Goal: Task Accomplishment & Management: Use online tool/utility

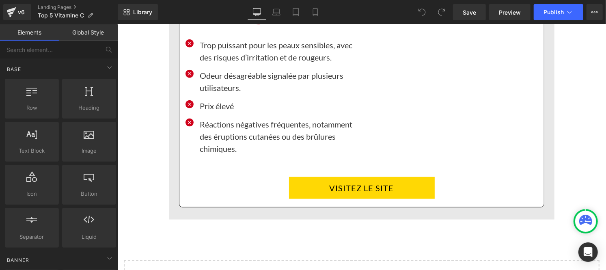
scroll to position [6046, 0]
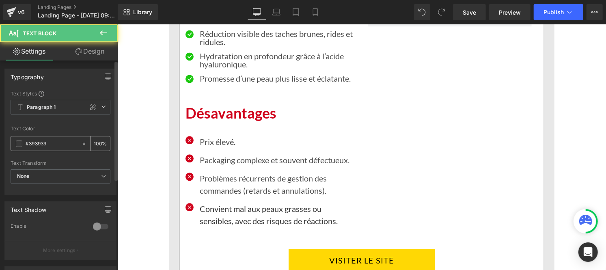
click at [56, 142] on input "#393939" at bounding box center [52, 143] width 52 height 9
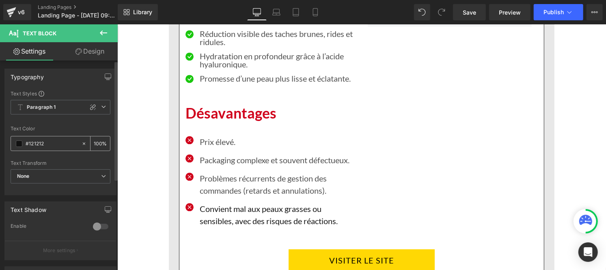
type input "#121212"
click at [97, 143] on input "100" at bounding box center [98, 143] width 8 height 9
type input "0"
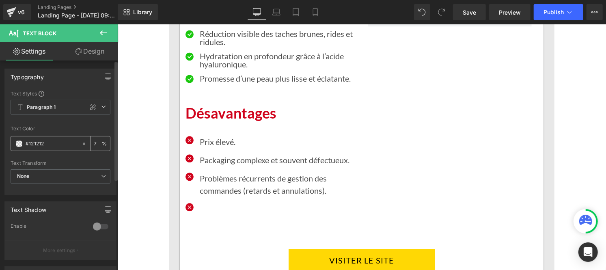
type input "75"
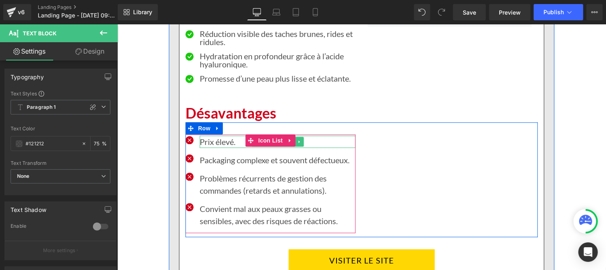
click at [215, 135] on p "Prix élevé." at bounding box center [277, 141] width 156 height 12
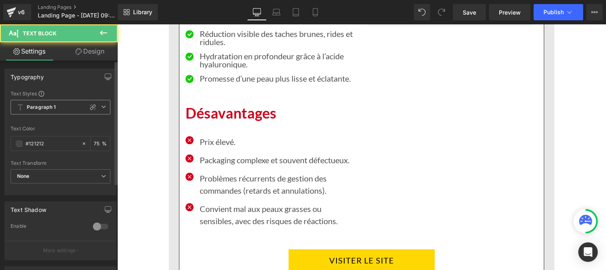
click at [47, 107] on b "Paragraph 1" at bounding box center [41, 107] width 29 height 7
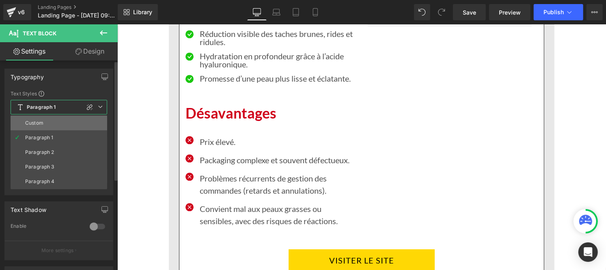
click at [43, 120] on li "Custom" at bounding box center [59, 123] width 97 height 15
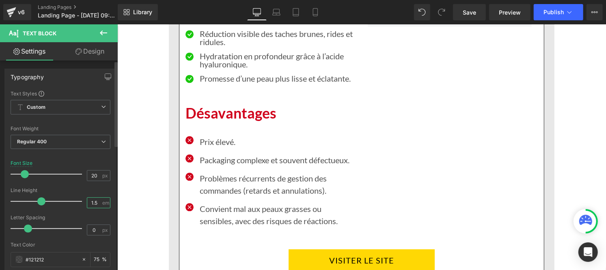
click at [96, 205] on input "1.5" at bounding box center [94, 203] width 14 height 10
type input "1"
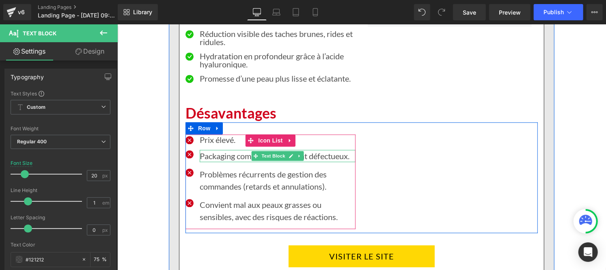
click at [233, 149] on p "Packaging complexe et souvent défectueux." at bounding box center [277, 155] width 156 height 12
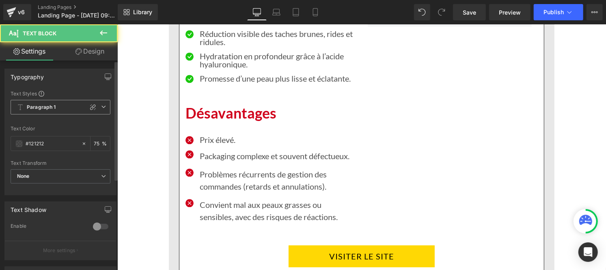
click at [52, 110] on b "Paragraph 1" at bounding box center [41, 107] width 29 height 7
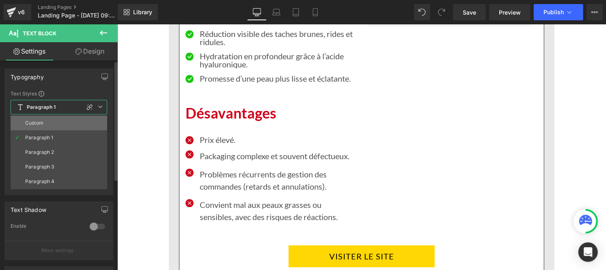
click at [50, 120] on li "Custom" at bounding box center [59, 123] width 97 height 15
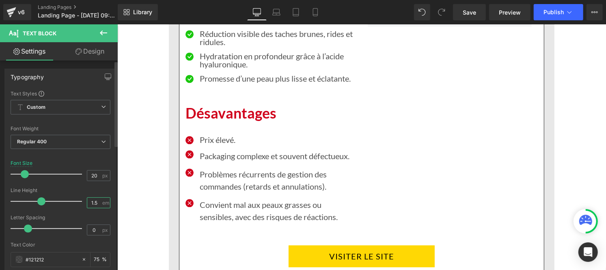
click at [97, 201] on input "1.5" at bounding box center [94, 203] width 14 height 10
type input "1"
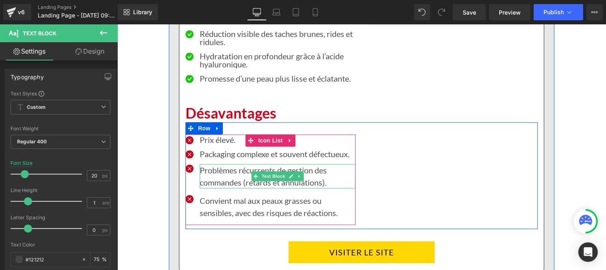
click at [216, 165] on p "Problèmes récurrents de gestion des commandes (retards et annulations)." at bounding box center [277, 175] width 156 height 24
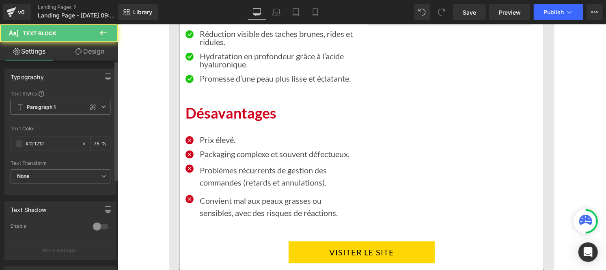
click at [41, 108] on b "Paragraph 1" at bounding box center [41, 107] width 29 height 7
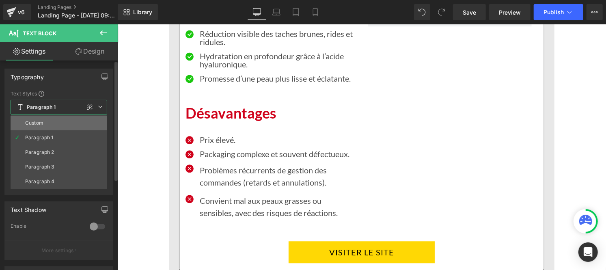
click at [39, 127] on li "Custom" at bounding box center [59, 123] width 97 height 15
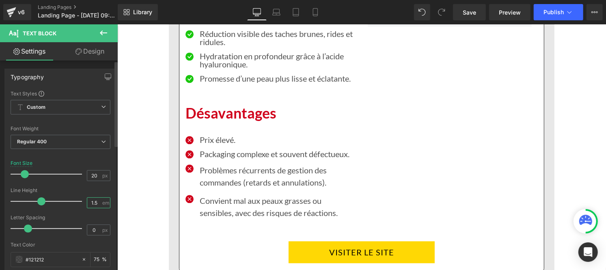
click at [94, 202] on input "1.5" at bounding box center [94, 203] width 14 height 10
type input "1"
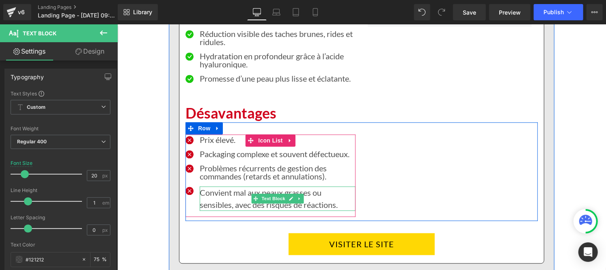
click at [211, 189] on p "Convient mal aux peaux grasses ou sensibles, avec des risques de réactions." at bounding box center [277, 198] width 156 height 24
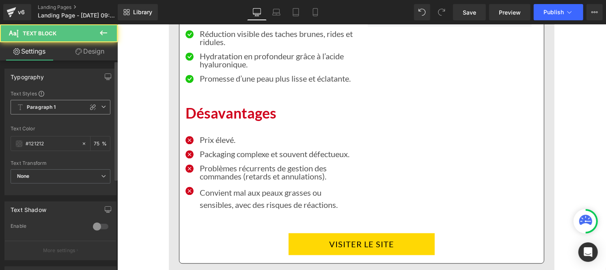
click at [27, 110] on b "Paragraph 1" at bounding box center [41, 107] width 29 height 7
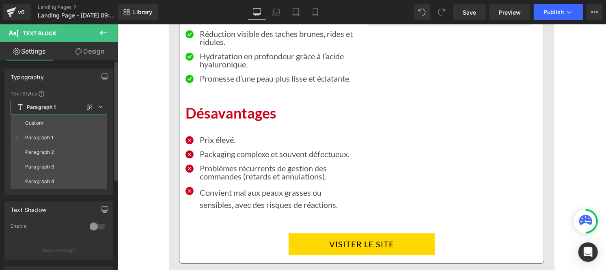
click at [29, 123] on div "Custom" at bounding box center [34, 123] width 18 height 6
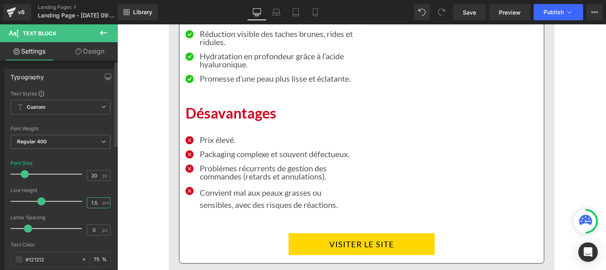
click at [96, 203] on input "1.5" at bounding box center [94, 203] width 14 height 10
type input "1"
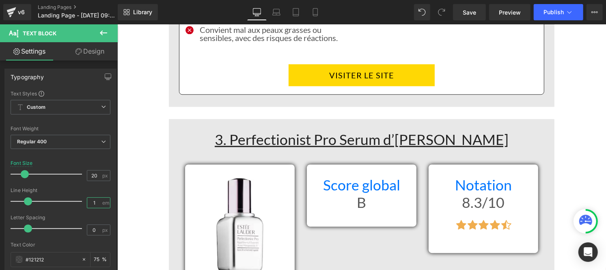
scroll to position [3051, 0]
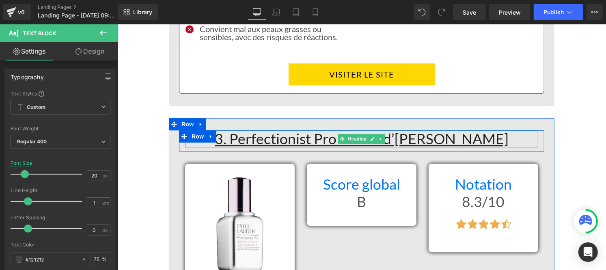
click at [226, 130] on h1 "3. Perfectionist Pro Serum d’[PERSON_NAME]" at bounding box center [361, 138] width 353 height 17
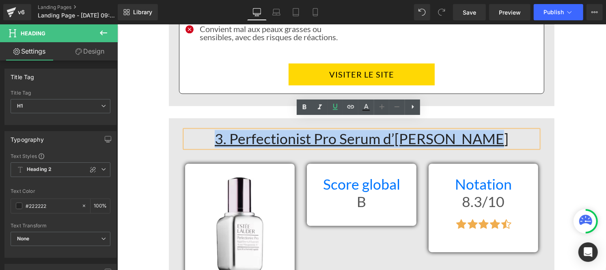
drag, startPoint x: 228, startPoint y: 127, endPoint x: 445, endPoint y: 112, distance: 217.5
click at [513, 130] on h1 "3. Perfectionist Pro Serum d’[PERSON_NAME]" at bounding box center [361, 138] width 353 height 17
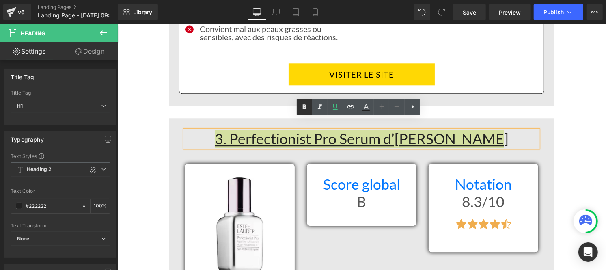
click at [303, 102] on link at bounding box center [303, 106] width 15 height 15
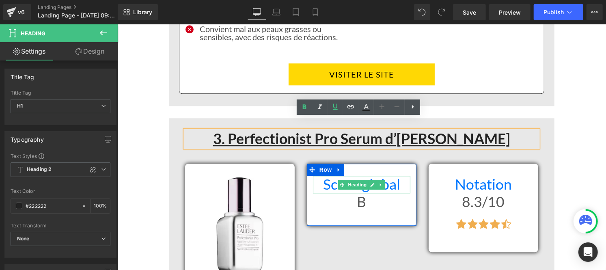
click at [320, 175] on h1 "Score global" at bounding box center [360, 183] width 97 height 17
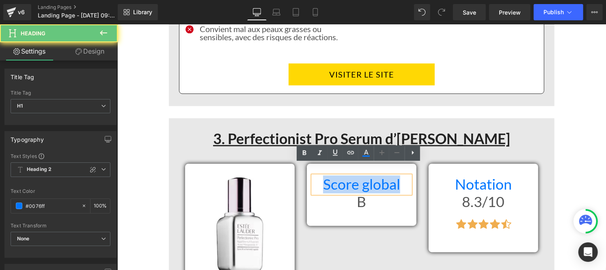
drag, startPoint x: 320, startPoint y: 172, endPoint x: 397, endPoint y: 179, distance: 77.4
click at [397, 179] on h1 "Score global" at bounding box center [360, 183] width 97 height 17
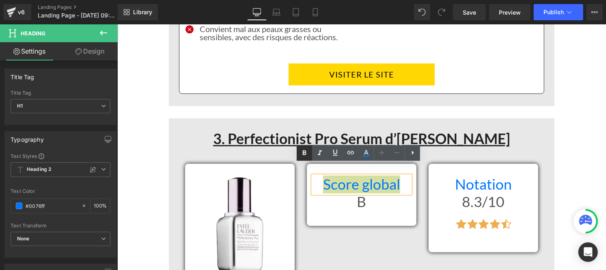
click at [298, 152] on link at bounding box center [303, 152] width 15 height 15
click at [347, 196] on span "Heading" at bounding box center [357, 201] width 22 height 10
click at [324, 193] on h1 "B" at bounding box center [360, 201] width 97 height 17
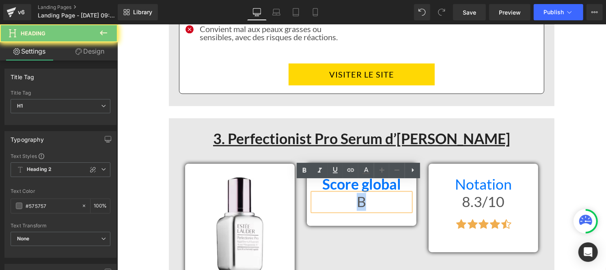
drag, startPoint x: 324, startPoint y: 186, endPoint x: 361, endPoint y: 195, distance: 38.1
click at [361, 195] on h1 "B" at bounding box center [360, 201] width 97 height 17
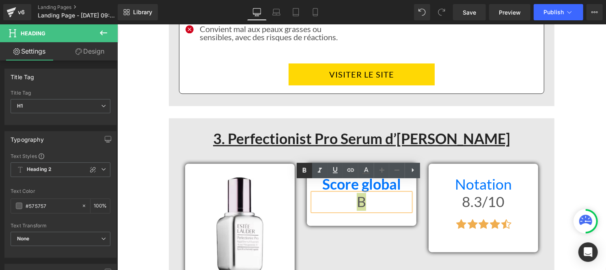
click at [301, 169] on icon at bounding box center [304, 170] width 10 height 10
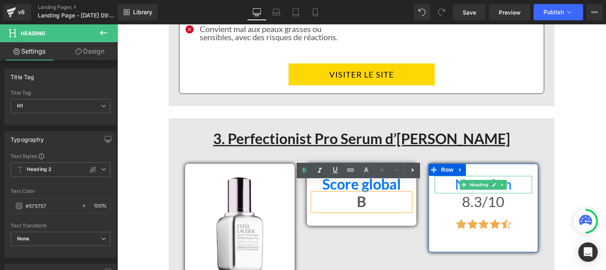
click at [443, 175] on h1 "Notation" at bounding box center [482, 183] width 97 height 17
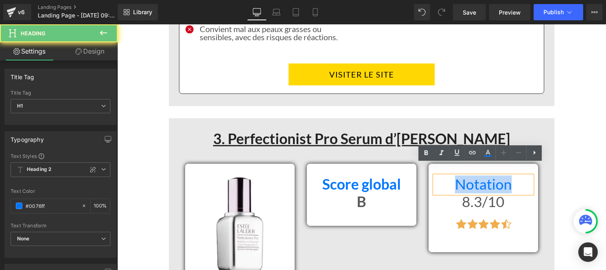
drag, startPoint x: 443, startPoint y: 170, endPoint x: 516, endPoint y: 172, distance: 73.0
click at [516, 175] on h1 "Notation" at bounding box center [482, 183] width 97 height 17
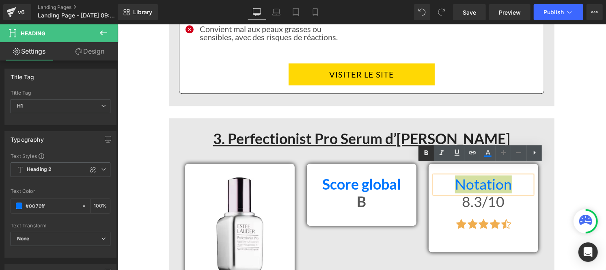
click at [427, 147] on link at bounding box center [425, 152] width 15 height 15
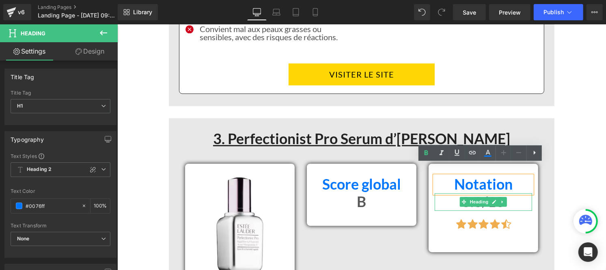
click at [444, 193] on h1 "8.3/10" at bounding box center [482, 201] width 97 height 17
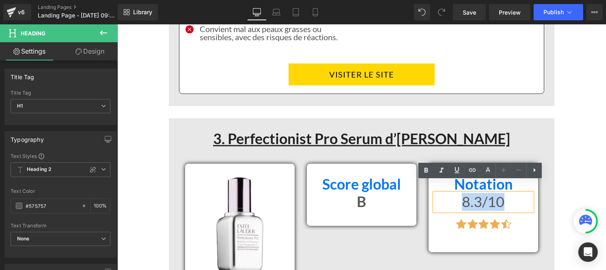
drag, startPoint x: 446, startPoint y: 191, endPoint x: 494, endPoint y: 189, distance: 48.3
click at [509, 194] on h1 "8.3/10" at bounding box center [482, 201] width 97 height 17
click at [427, 172] on icon at bounding box center [426, 169] width 4 height 5
click at [472, 13] on span "Save" at bounding box center [468, 12] width 13 height 9
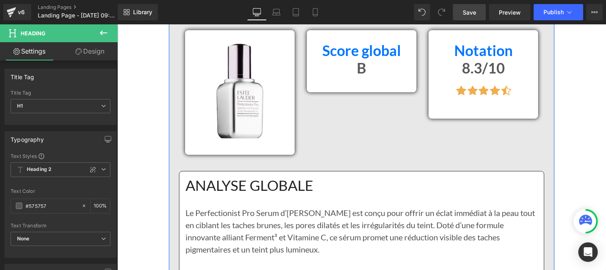
scroll to position [3185, 0]
click at [289, 177] on h1 "ANALYSE GLOBALE" at bounding box center [361, 184] width 352 height 17
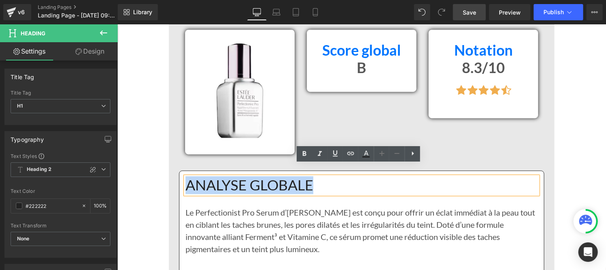
drag, startPoint x: 326, startPoint y: 170, endPoint x: 181, endPoint y: 167, distance: 145.2
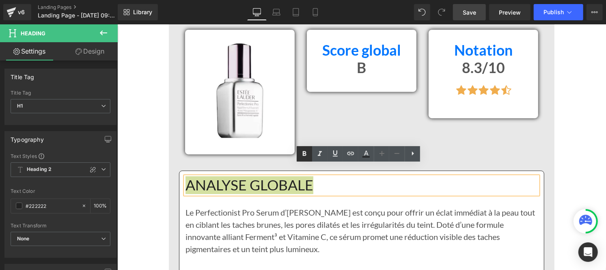
click at [307, 152] on icon at bounding box center [304, 154] width 10 height 10
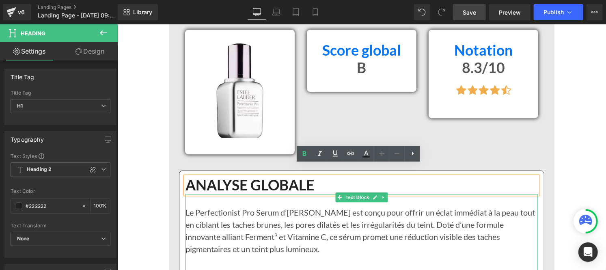
click at [254, 217] on p "Le Perfectionist Pro Serum d’[PERSON_NAME] est conçu pour offrir un éclat imméd…" at bounding box center [361, 230] width 352 height 49
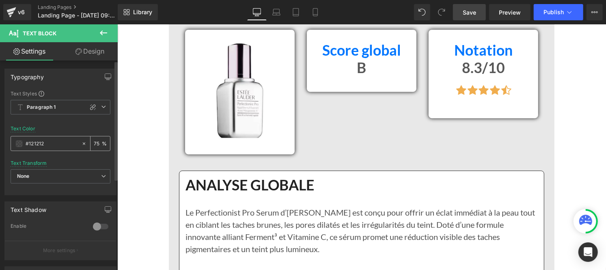
click at [49, 141] on input "#121212" at bounding box center [52, 143] width 52 height 9
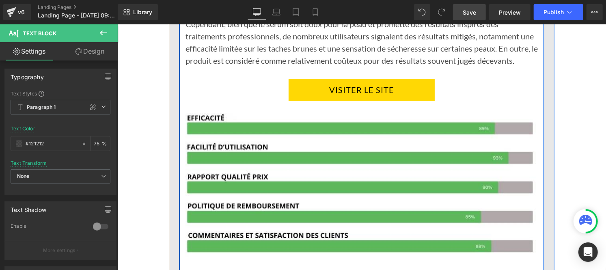
scroll to position [3722, 0]
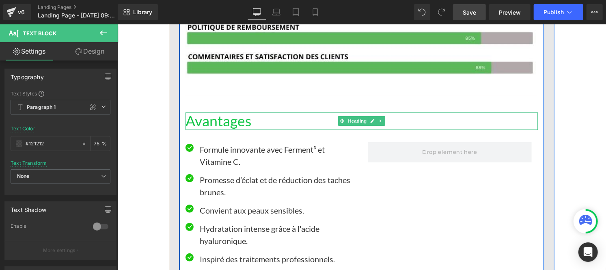
click at [222, 123] on h1 "Avantages" at bounding box center [361, 120] width 352 height 17
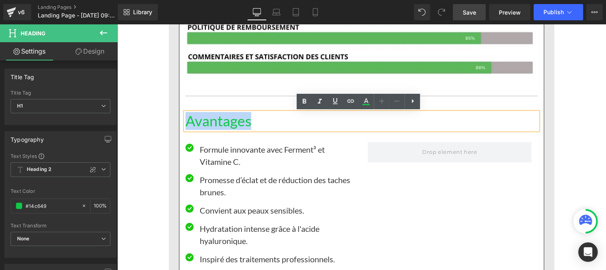
drag, startPoint x: 262, startPoint y: 121, endPoint x: 186, endPoint y: 120, distance: 75.9
click at [186, 120] on h1 "Avantages" at bounding box center [361, 120] width 352 height 17
click at [305, 100] on icon at bounding box center [304, 102] width 10 height 10
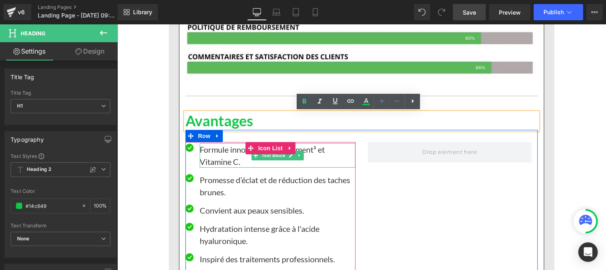
click at [218, 155] on p "Formule innovante avec Ferment³ et Vitamine C." at bounding box center [277, 155] width 156 height 24
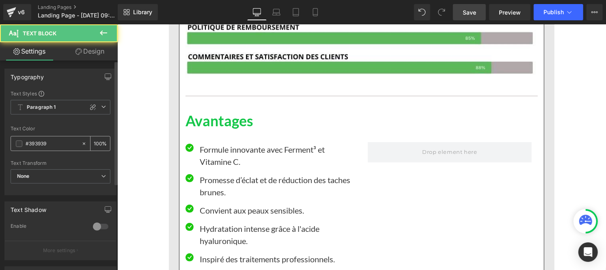
click at [52, 144] on input "#393939" at bounding box center [52, 143] width 52 height 9
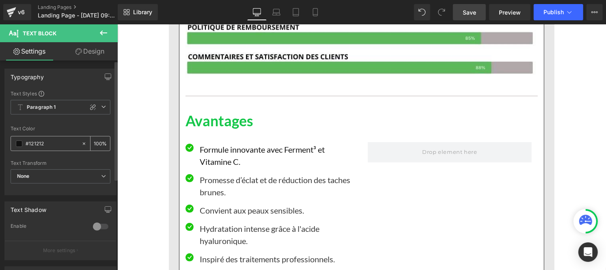
type input "#121212"
click at [98, 140] on div "100 %" at bounding box center [99, 143] width 19 height 14
click at [97, 140] on input "100" at bounding box center [98, 143] width 8 height 9
type input "0"
type input "75"
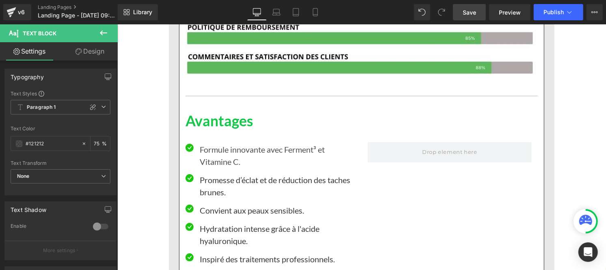
click at [219, 184] on p "Promesse d’éclat et de réduction des taches brunes." at bounding box center [277, 185] width 156 height 24
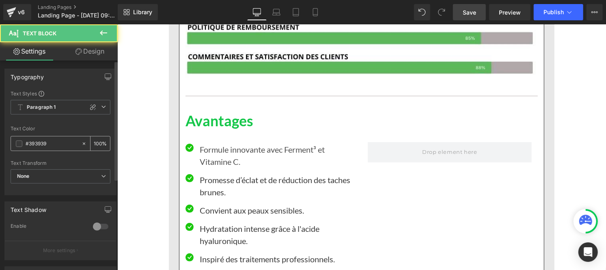
click at [58, 144] on input "#393939" at bounding box center [52, 143] width 52 height 9
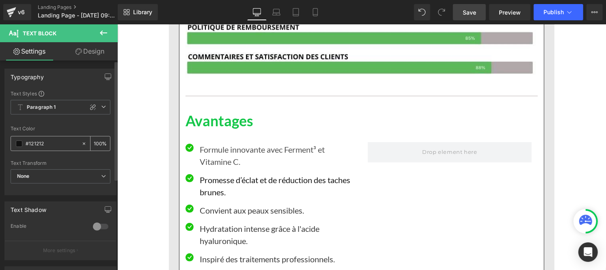
type input "#121212"
click at [97, 140] on input "100" at bounding box center [98, 143] width 8 height 9
type input "0"
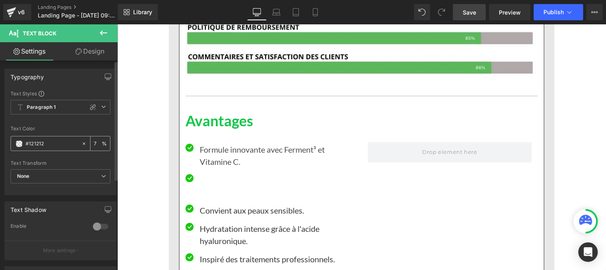
type input "75"
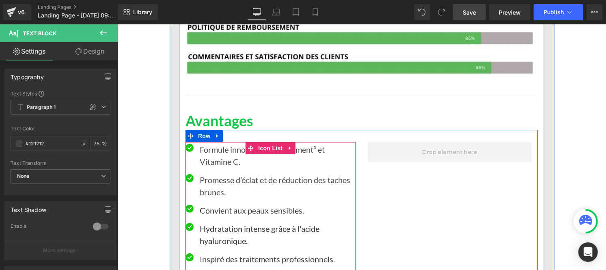
click at [203, 208] on p "Convient aux peaux sensibles." at bounding box center [277, 210] width 156 height 12
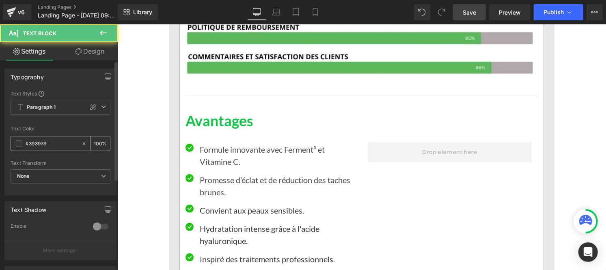
click at [53, 141] on input "#393939" at bounding box center [52, 143] width 52 height 9
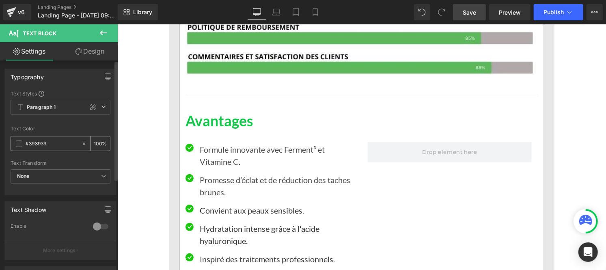
paste input "121212"
type input "#121212"
click at [96, 142] on input "100" at bounding box center [98, 143] width 8 height 9
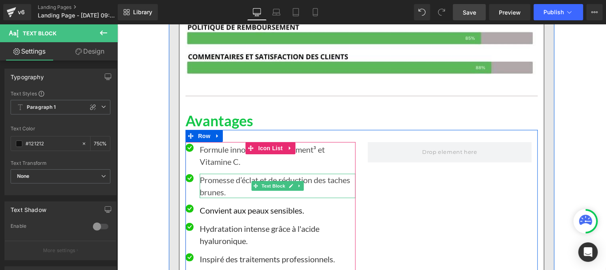
scroll to position [0, 0]
type input "75"
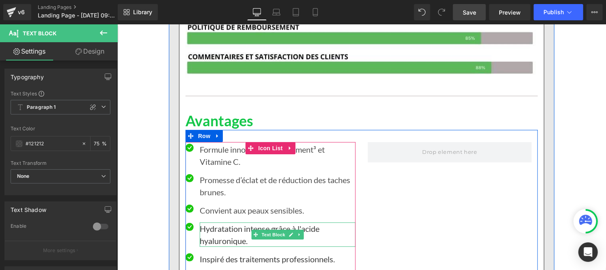
click at [210, 228] on p "Hydratation intense grâce à l'acide hyaluronique." at bounding box center [277, 234] width 156 height 24
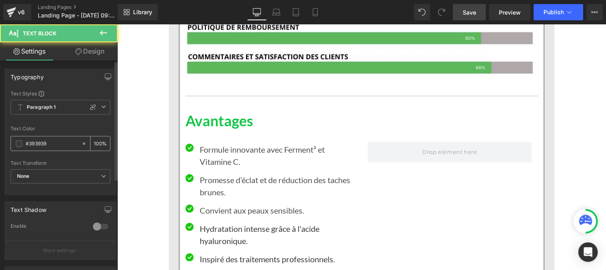
click at [53, 144] on input "#393939" at bounding box center [52, 143] width 52 height 9
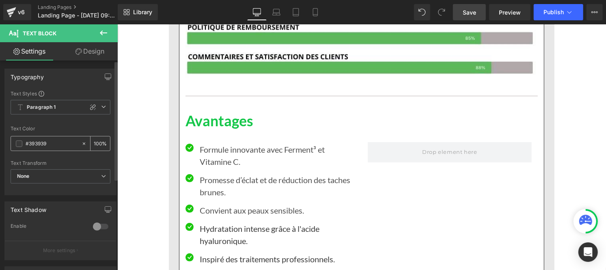
paste input "121212"
type input "#121212"
click at [97, 142] on input "100" at bounding box center [98, 143] width 8 height 9
type input "0"
type input "75"
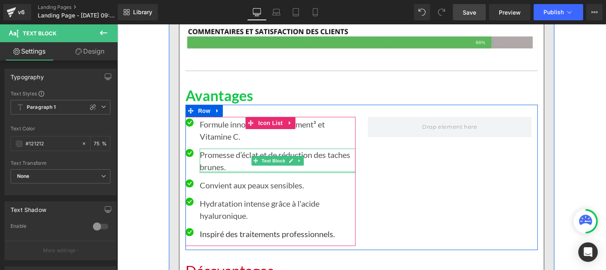
scroll to position [3750, 0]
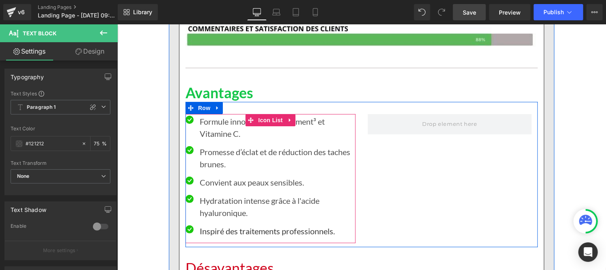
click at [230, 232] on p "Inspiré des traitements professionnels." at bounding box center [277, 230] width 156 height 12
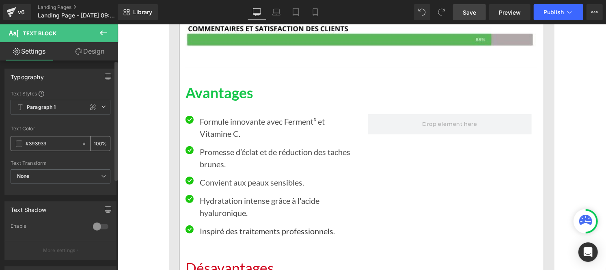
click at [55, 145] on input "#393939" at bounding box center [52, 143] width 52 height 9
type input "#121212"
click at [95, 142] on input "100" at bounding box center [98, 143] width 8 height 9
type input "75"
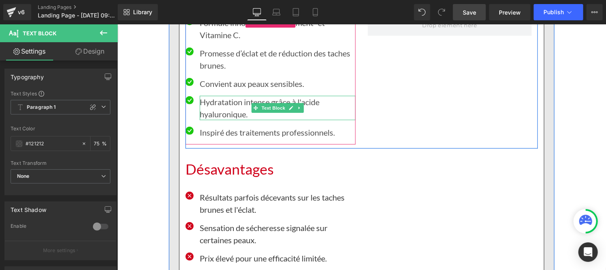
scroll to position [3850, 0]
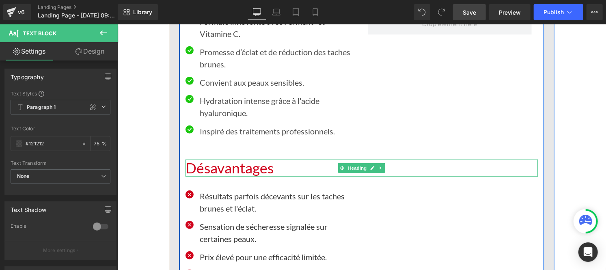
click at [239, 171] on h1 "Désavantages" at bounding box center [361, 167] width 352 height 17
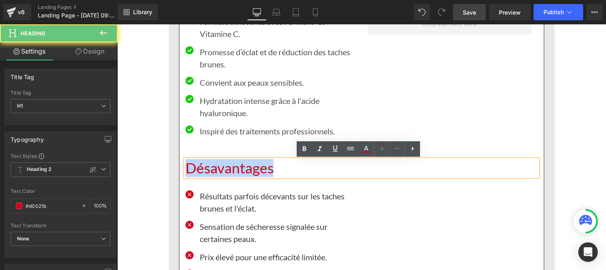
drag, startPoint x: 250, startPoint y: 170, endPoint x: 163, endPoint y: 170, distance: 86.4
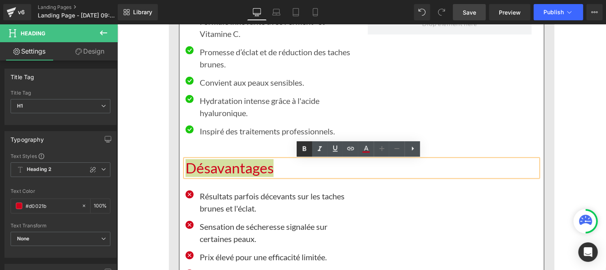
click at [306, 148] on icon at bounding box center [304, 149] width 10 height 10
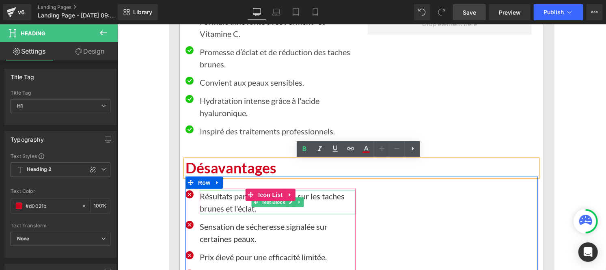
click at [225, 207] on p "Résultats parfois décevants sur les taches brunes et l'éclat." at bounding box center [277, 201] width 156 height 24
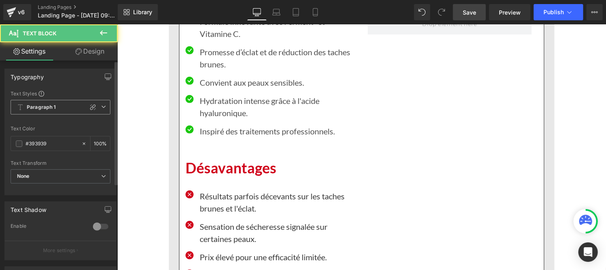
click at [49, 107] on b "Paragraph 1" at bounding box center [41, 107] width 29 height 7
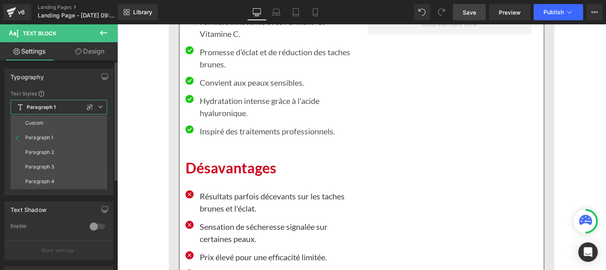
click at [46, 105] on b "Paragraph 1" at bounding box center [41, 107] width 29 height 7
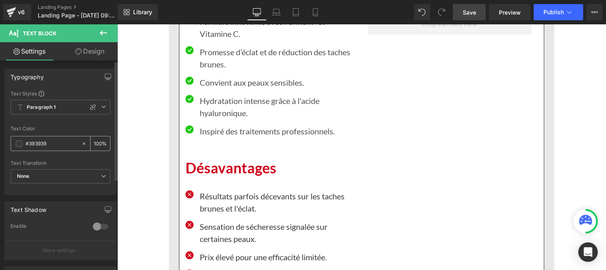
click at [49, 138] on div "#393939" at bounding box center [46, 143] width 70 height 14
click at [49, 145] on input "#393939" at bounding box center [52, 143] width 52 height 9
paste input "121212"
type input "#121212"
click at [98, 140] on div "100 %" at bounding box center [99, 143] width 19 height 14
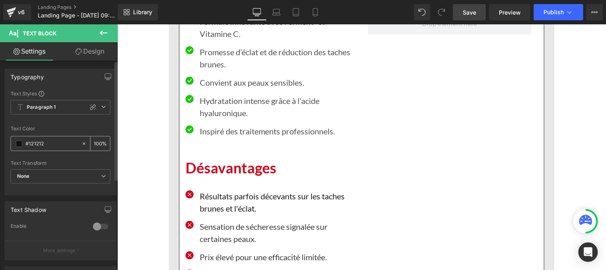
click at [95, 141] on input "100" at bounding box center [98, 143] width 8 height 9
type input "0"
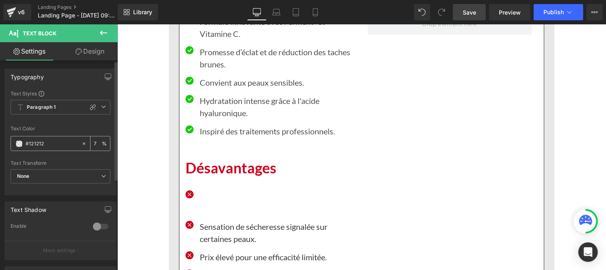
type input "75"
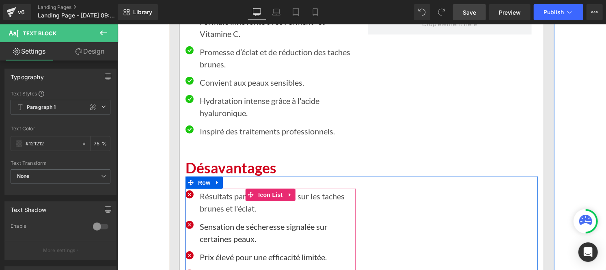
click at [213, 231] on p "Sensation de sécheresse signalée sur certaines peaux." at bounding box center [277, 232] width 156 height 24
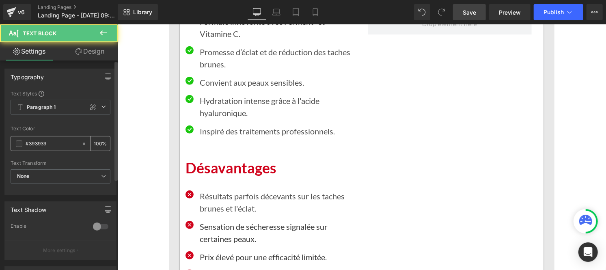
click at [50, 141] on input "#393939" at bounding box center [52, 143] width 52 height 9
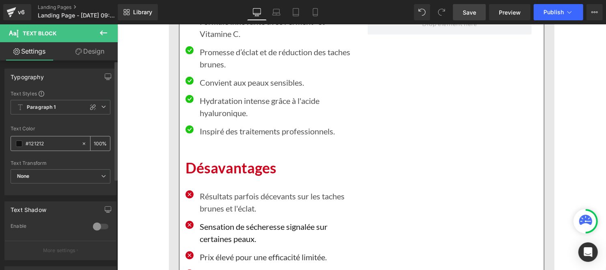
type input "#121212"
click at [97, 143] on input "100" at bounding box center [98, 143] width 8 height 9
type input "1"
type input "75"
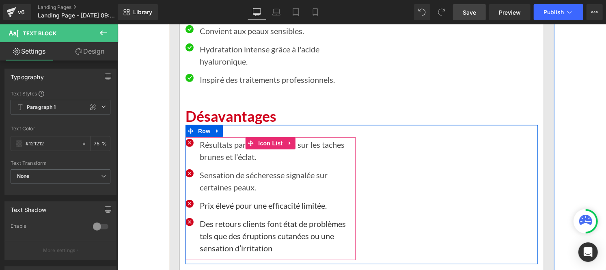
scroll to position [3902, 0]
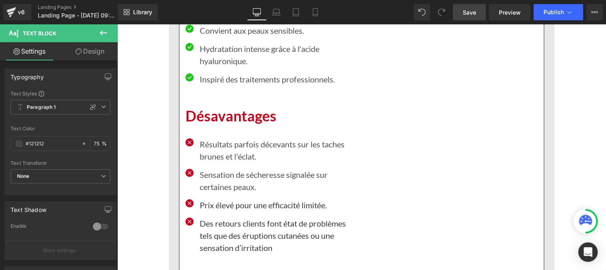
click at [224, 208] on p "Prix élevé pour une efficacité limitée." at bounding box center [277, 204] width 156 height 12
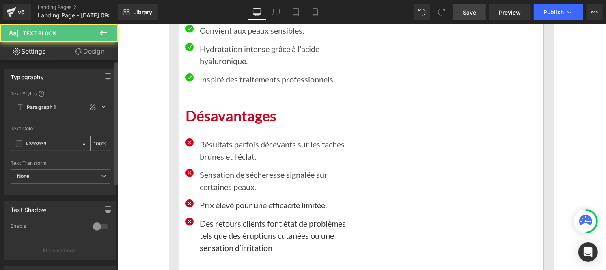
click at [51, 138] on div "#393939" at bounding box center [46, 143] width 70 height 14
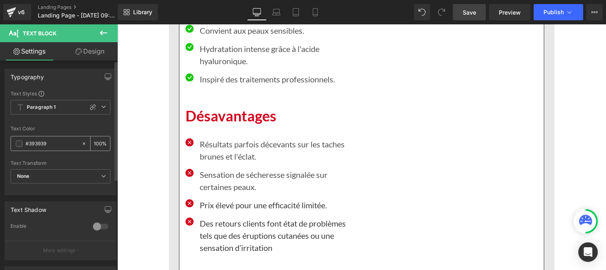
click at [50, 144] on input "#393939" at bounding box center [52, 143] width 52 height 9
paste input "121212"
type input "#121212"
click at [97, 140] on input "100" at bounding box center [98, 143] width 8 height 9
type input "0"
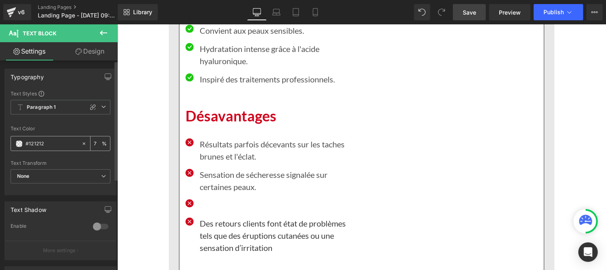
type input "75"
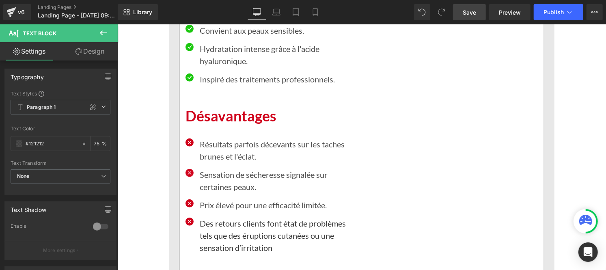
click at [210, 241] on p "Des retours clients font état de problèmes tels que des éruptions cutanées ou u…" at bounding box center [277, 235] width 156 height 37
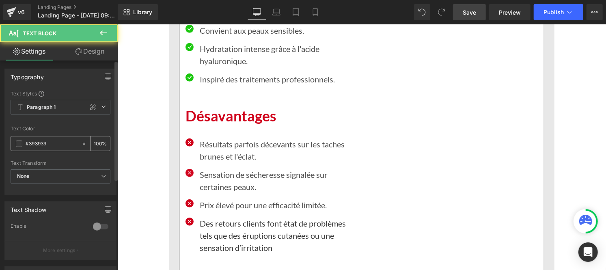
click at [56, 141] on input "#393939" at bounding box center [52, 143] width 52 height 9
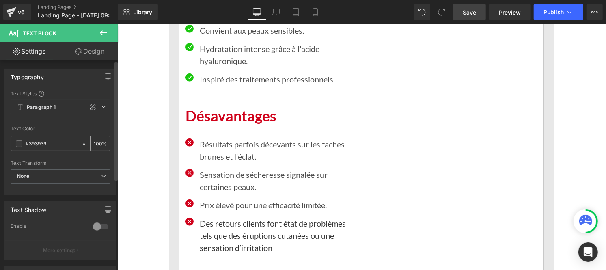
paste input "121212"
type input "#121212"
click at [98, 142] on input "100" at bounding box center [98, 143] width 8 height 9
type input "1"
type input "75"
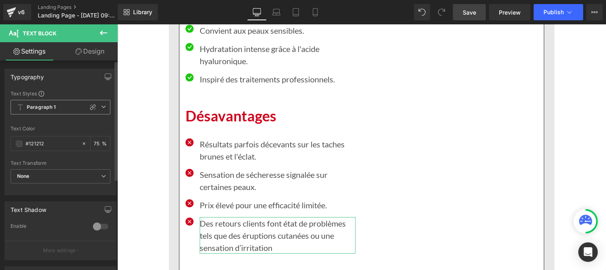
click at [51, 104] on b "Paragraph 1" at bounding box center [41, 107] width 29 height 7
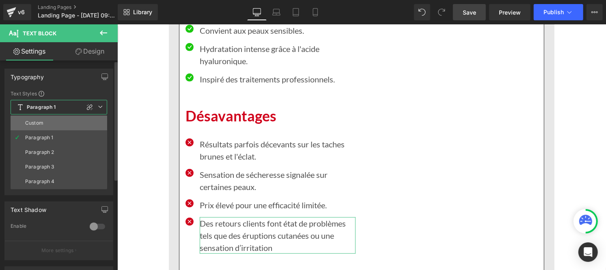
click at [46, 121] on li "Custom" at bounding box center [59, 123] width 97 height 15
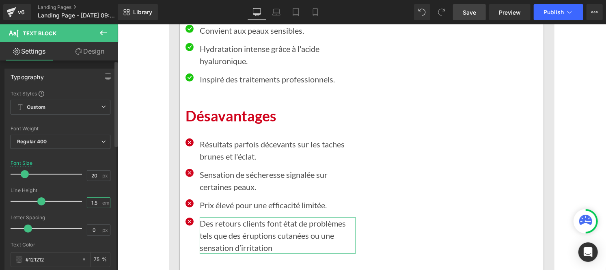
click at [97, 203] on input "1.5" at bounding box center [94, 203] width 14 height 10
type input "1"
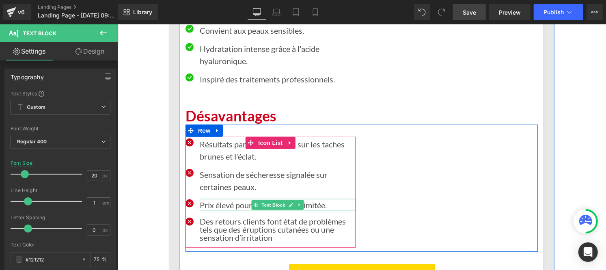
click at [201, 207] on p "Prix élevé pour une efficacité limitée." at bounding box center [277, 204] width 156 height 12
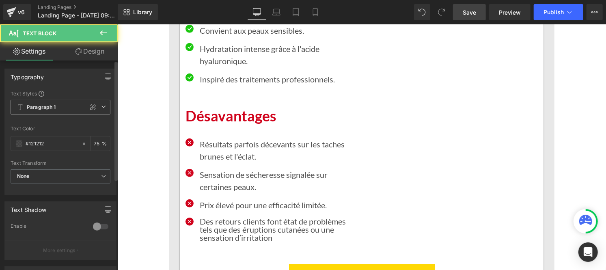
click at [50, 114] on span "Paragraph 1" at bounding box center [61, 107] width 100 height 15
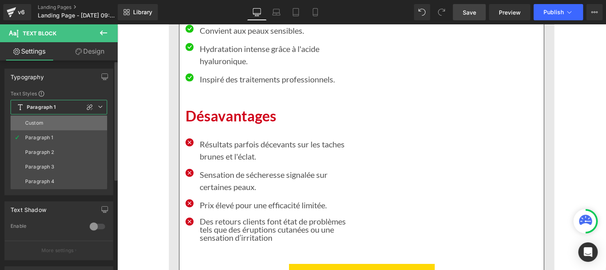
click at [44, 122] on li "Custom" at bounding box center [59, 123] width 97 height 15
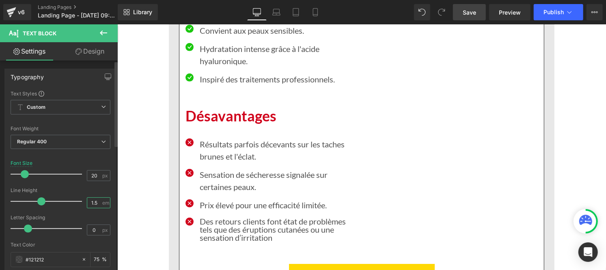
click at [96, 203] on input "1.5" at bounding box center [94, 203] width 14 height 10
type input "1"
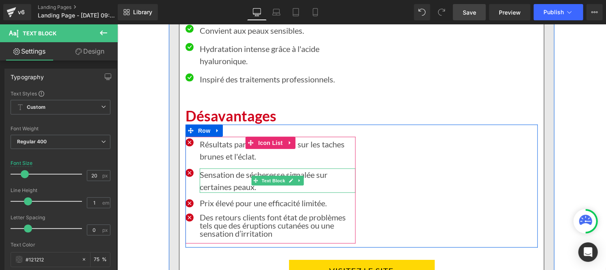
click at [210, 184] on p "Sensation de sécheresse signalée sur certaines peaux." at bounding box center [277, 180] width 156 height 24
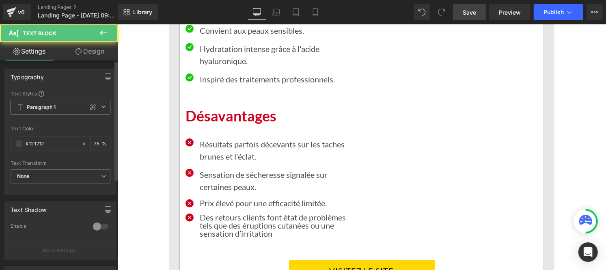
click at [54, 112] on span "Paragraph 1" at bounding box center [61, 107] width 100 height 15
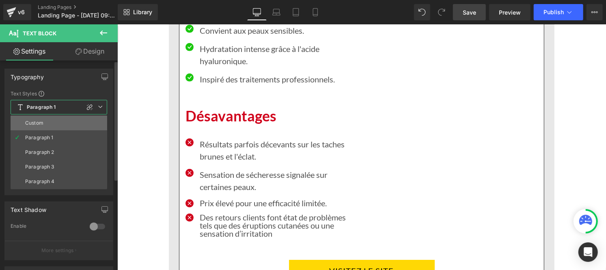
click at [52, 121] on li "Custom" at bounding box center [59, 123] width 97 height 15
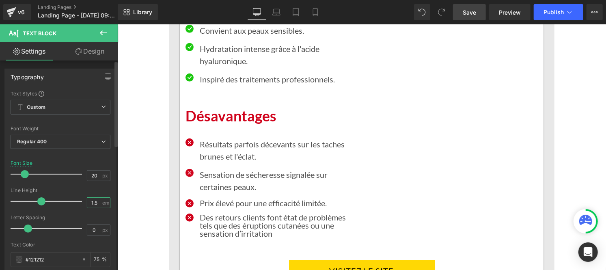
click at [97, 202] on input "1.5" at bounding box center [94, 203] width 14 height 10
type input "1"
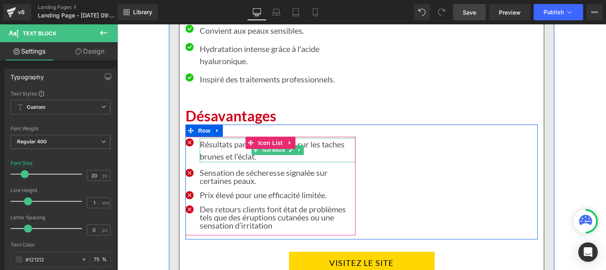
click at [219, 159] on p "Résultats parfois décevants sur les taches brunes et l'éclat." at bounding box center [277, 149] width 156 height 24
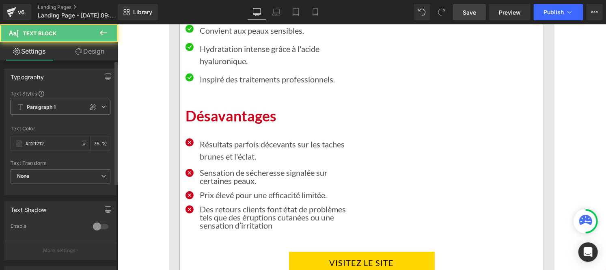
click at [51, 107] on b "Paragraph 1" at bounding box center [41, 107] width 29 height 7
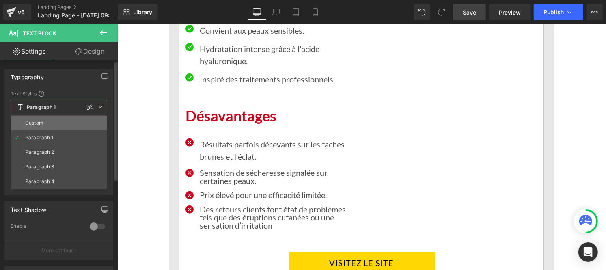
click at [49, 122] on li "Custom" at bounding box center [59, 123] width 97 height 15
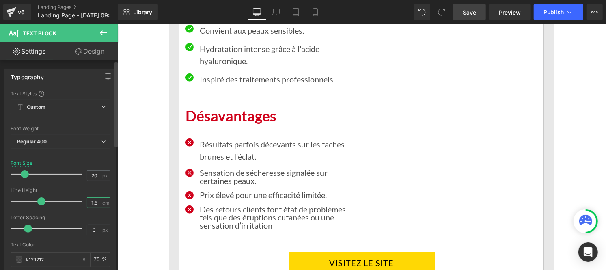
click at [96, 206] on input "1.5" at bounding box center [94, 203] width 14 height 10
type input "1"
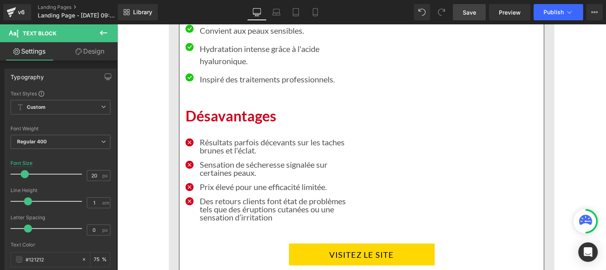
click at [117, 24] on div at bounding box center [117, 24] width 0 height 0
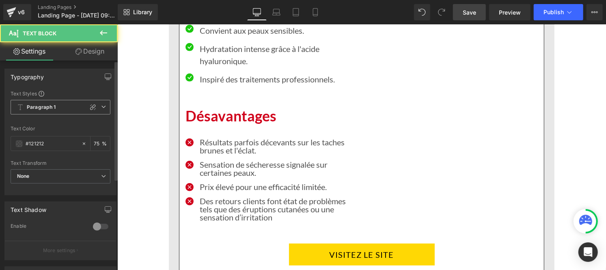
click at [48, 105] on b "Paragraph 1" at bounding box center [41, 107] width 29 height 7
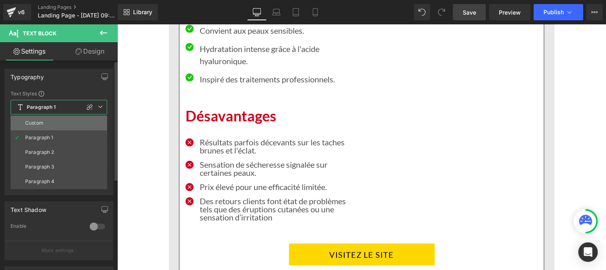
click at [46, 120] on li "Custom" at bounding box center [59, 123] width 97 height 15
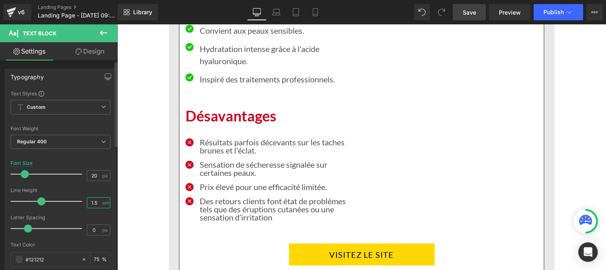
click at [89, 200] on input "1.5" at bounding box center [94, 203] width 14 height 10
type input "1"
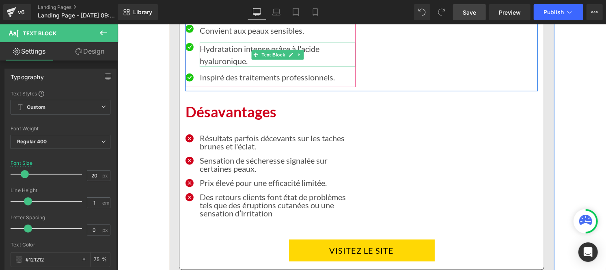
click at [210, 59] on p "Hydratation intense grâce à l'acide hyaluronique." at bounding box center [277, 54] width 156 height 24
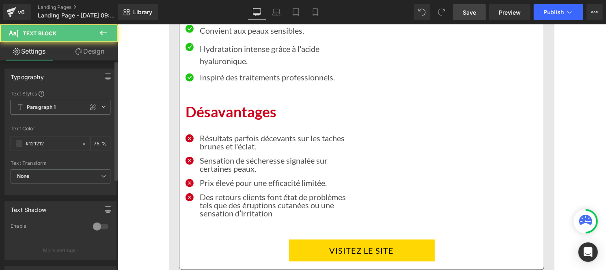
click at [31, 106] on b "Paragraph 1" at bounding box center [41, 107] width 29 height 7
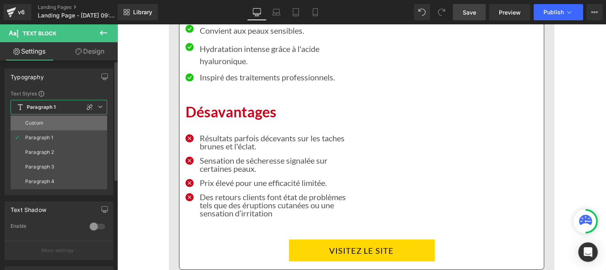
click at [37, 119] on li "Custom" at bounding box center [59, 123] width 97 height 15
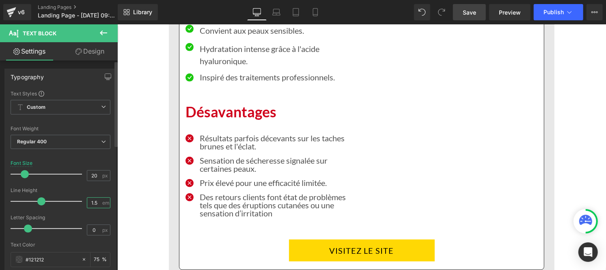
click at [96, 204] on input "1.5" at bounding box center [94, 203] width 14 height 10
type input "1"
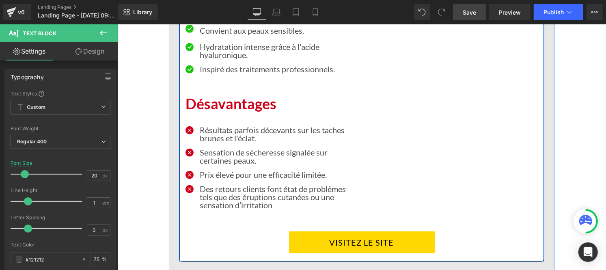
click at [211, 67] on p "Inspiré des traitements professionnels." at bounding box center [277, 68] width 156 height 8
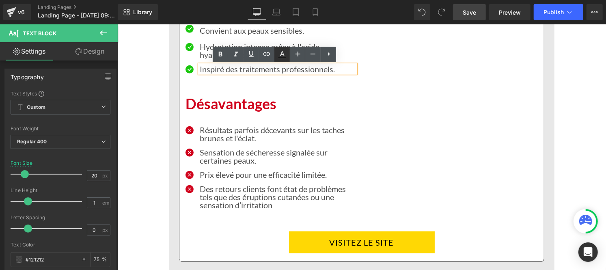
click at [284, 57] on icon at bounding box center [281, 57] width 7 height 1
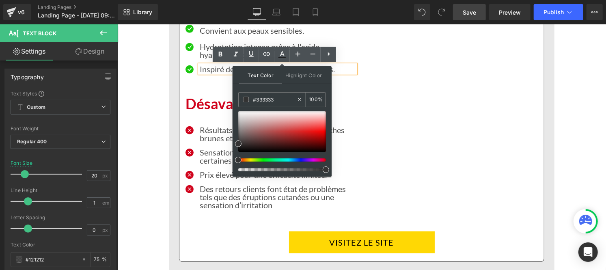
click at [277, 102] on input "#333333" at bounding box center [275, 99] width 44 height 9
paste input "121212"
type input "#121212"
click at [316, 96] on input "100" at bounding box center [313, 99] width 9 height 9
type input "1"
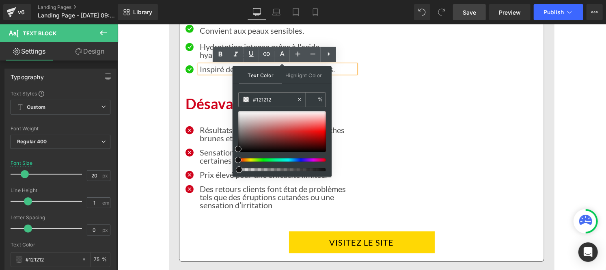
type input "0"
type input "75"
click at [283, 54] on icon at bounding box center [282, 53] width 4 height 5
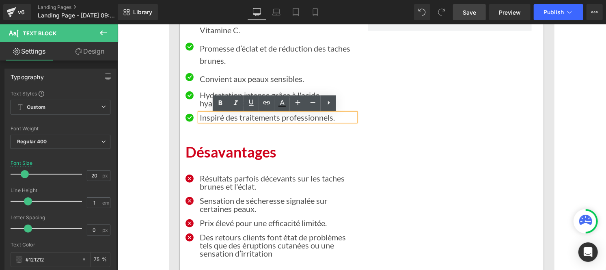
scroll to position [3853, 0]
click at [376, 97] on div "Icon Formule innovante avec Ferment³ et Vitamine C. Text Block Icon Promesse d’…" at bounding box center [361, 64] width 352 height 133
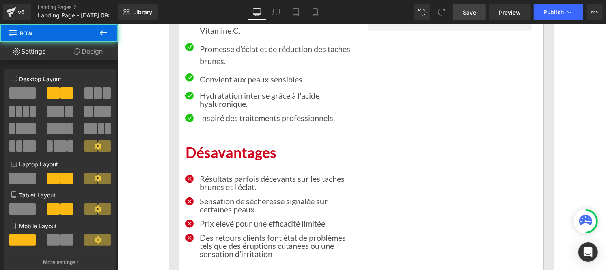
click at [236, 100] on p "Hydratation intense grâce à l'acide hyaluronique." at bounding box center [277, 99] width 156 height 16
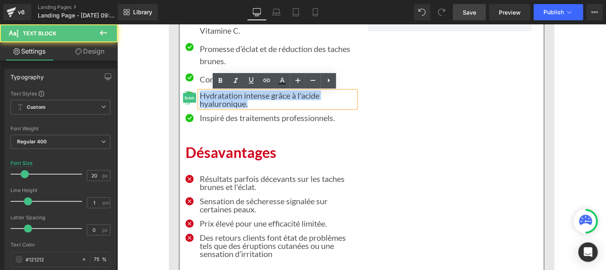
drag, startPoint x: 256, startPoint y: 103, endPoint x: 337, endPoint y: 110, distance: 81.8
click at [185, 92] on li "Icon Hydratation intense grâce à l'acide hyaluronique. Text Block" at bounding box center [270, 99] width 170 height 16
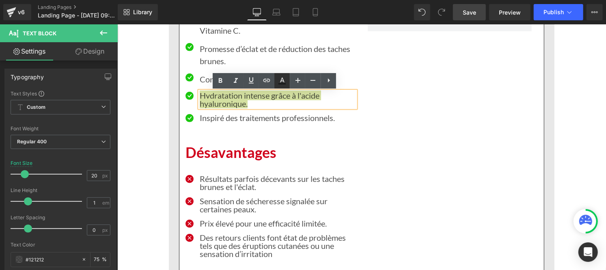
click at [281, 79] on icon at bounding box center [282, 79] width 4 height 5
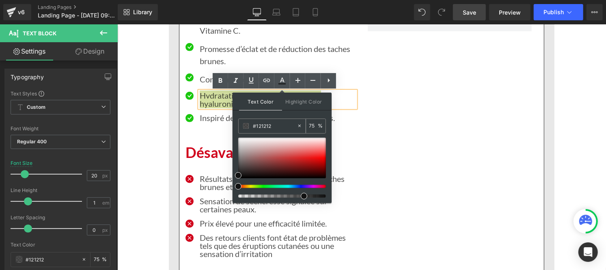
click at [282, 123] on input "#121212" at bounding box center [275, 125] width 44 height 9
click at [371, 119] on div "Icon Formule innovante avec Ferment³ et Vitamine C. Text Block Icon Promesse d’…" at bounding box center [361, 64] width 352 height 133
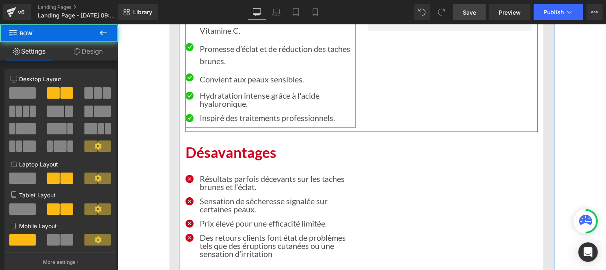
click at [206, 82] on p "Convient aux peaux sensibles." at bounding box center [277, 79] width 156 height 12
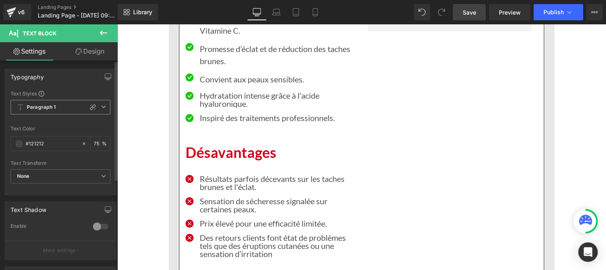
click at [43, 102] on span "Paragraph 1" at bounding box center [61, 107] width 100 height 15
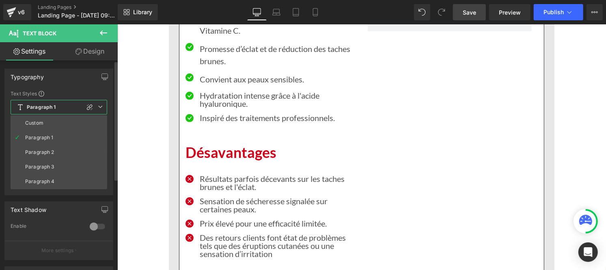
click at [39, 119] on li "Custom" at bounding box center [59, 123] width 97 height 15
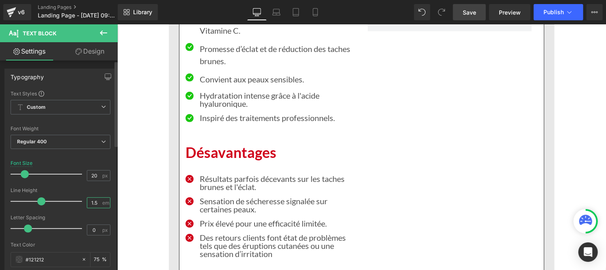
click at [97, 201] on input "1.5" at bounding box center [94, 203] width 14 height 10
type input "1"
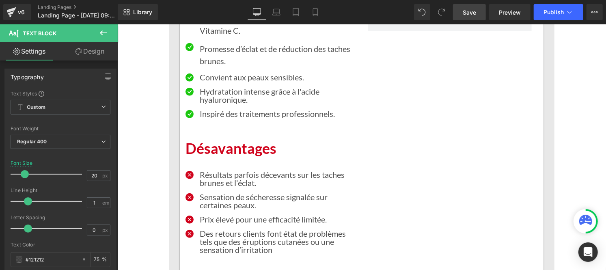
click at [215, 57] on p "Promesse d’éclat et de réduction des taches brunes." at bounding box center [277, 54] width 156 height 24
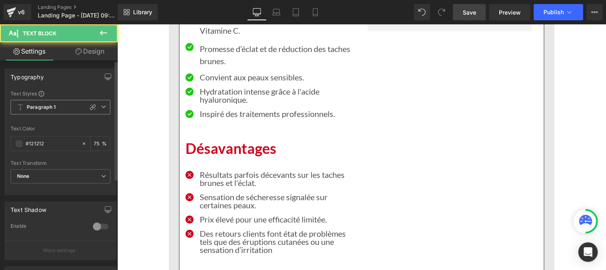
click at [41, 110] on b "Paragraph 1" at bounding box center [41, 107] width 29 height 7
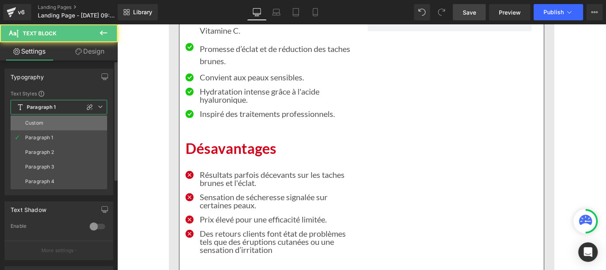
click at [43, 122] on li "Custom" at bounding box center [59, 123] width 97 height 15
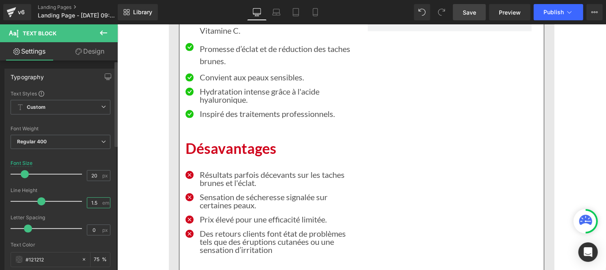
click at [97, 205] on input "1.5" at bounding box center [94, 203] width 14 height 10
type input "1"
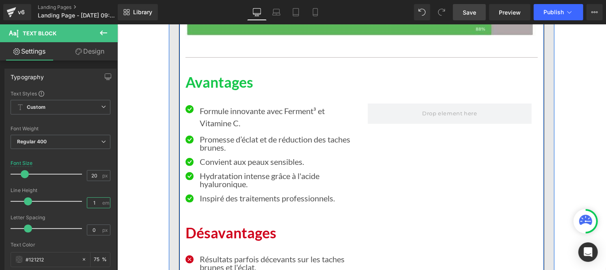
scroll to position [3760, 0]
click at [221, 126] on p "Formule innovante avec Ferment³ et Vitamine C." at bounding box center [277, 117] width 156 height 24
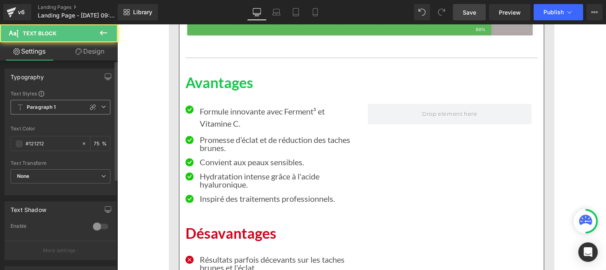
click at [53, 106] on b "Paragraph 1" at bounding box center [41, 107] width 29 height 7
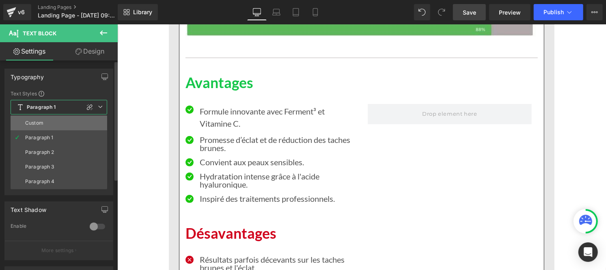
click at [49, 119] on li "Custom" at bounding box center [59, 123] width 97 height 15
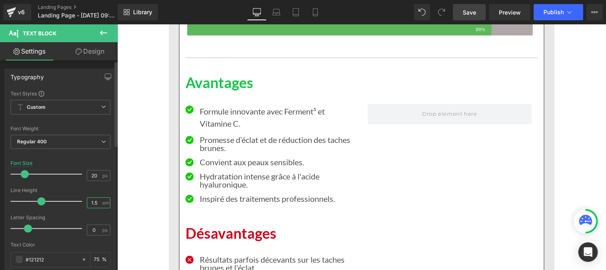
click at [96, 204] on input "1.5" at bounding box center [94, 203] width 14 height 10
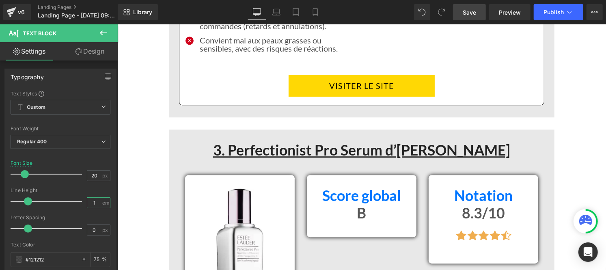
scroll to position [3067, 0]
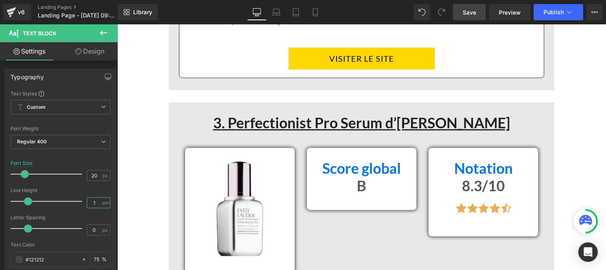
type input "1"
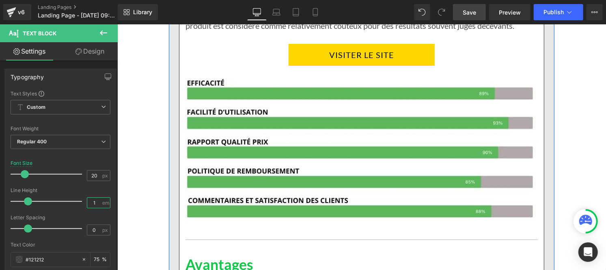
scroll to position [3580, 0]
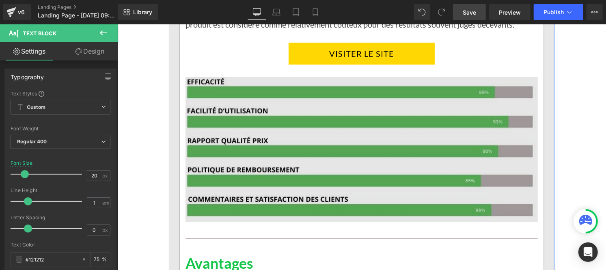
click at [409, 151] on img at bounding box center [361, 142] width 352 height 157
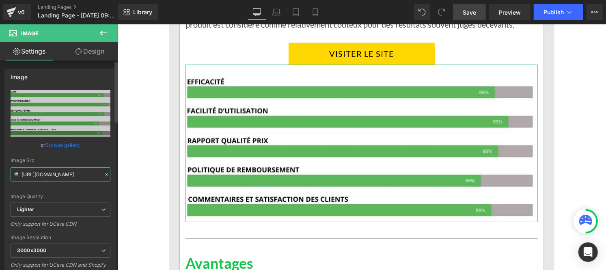
click at [103, 168] on input "[URL][DOMAIN_NAME]" at bounding box center [61, 174] width 100 height 14
click at [104, 175] on icon at bounding box center [107, 175] width 6 height 6
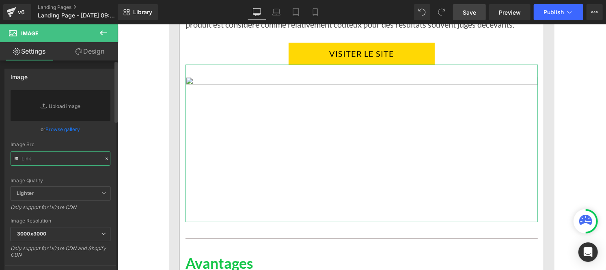
click at [71, 161] on input "text" at bounding box center [61, 158] width 100 height 14
paste input "[URL][DOMAIN_NAME]"
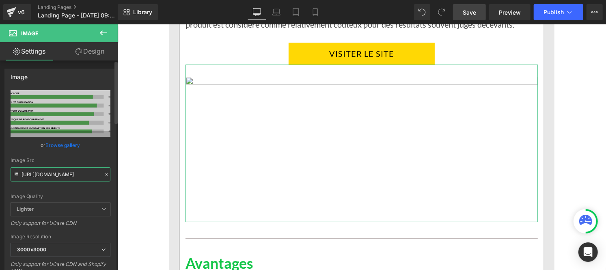
type input "[URL][DOMAIN_NAME]"
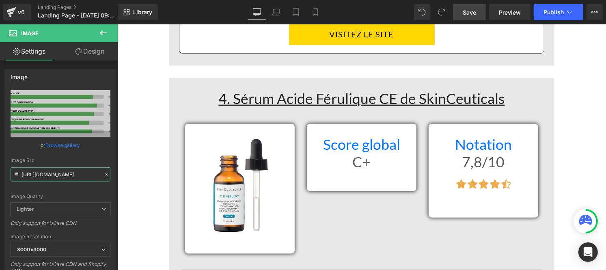
scroll to position [4089, 0]
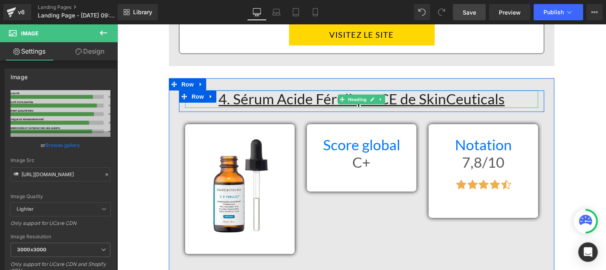
click at [422, 99] on u "4. Sérum Acide Férulique CE de SkinCeuticals" at bounding box center [361, 98] width 286 height 17
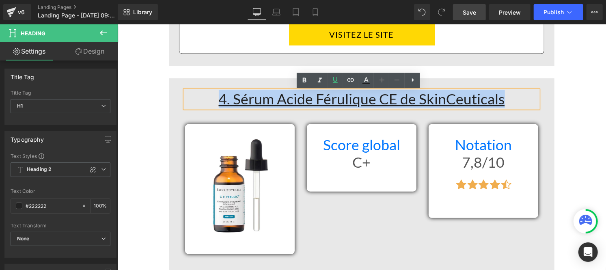
drag, startPoint x: 208, startPoint y: 91, endPoint x: 196, endPoint y: 93, distance: 12.7
click at [196, 93] on div "4. Sérum Acide Férulique CE de SkinCeuticals Heading Row" at bounding box center [360, 100] width 365 height 21
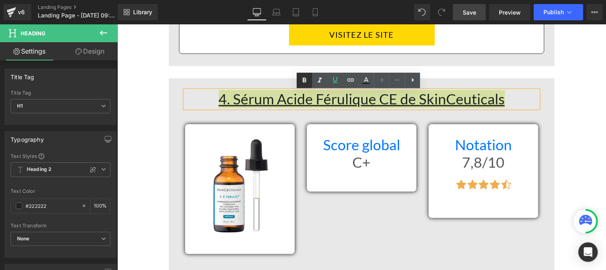
click at [302, 83] on icon at bounding box center [304, 80] width 10 height 10
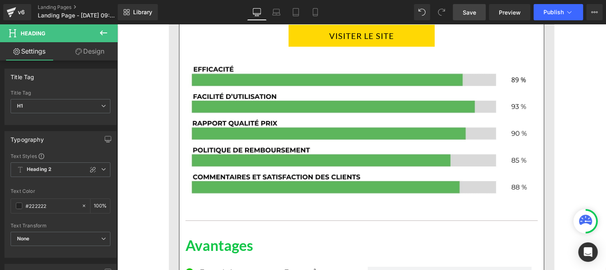
scroll to position [3598, 0]
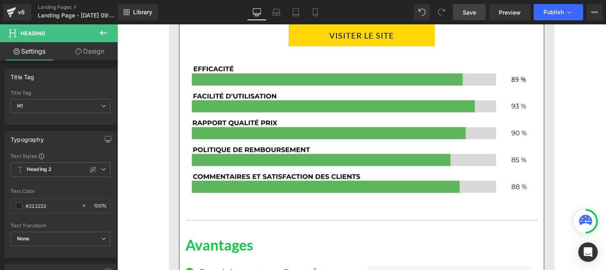
click at [407, 150] on img at bounding box center [361, 124] width 352 height 157
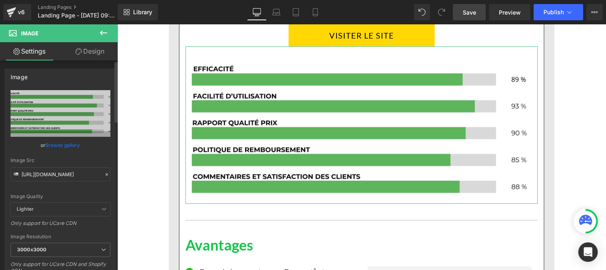
click at [104, 172] on icon at bounding box center [107, 175] width 6 height 6
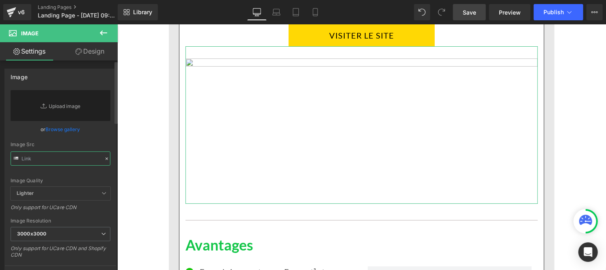
click at [72, 161] on input "text" at bounding box center [61, 158] width 100 height 14
paste input "[URL][DOMAIN_NAME]"
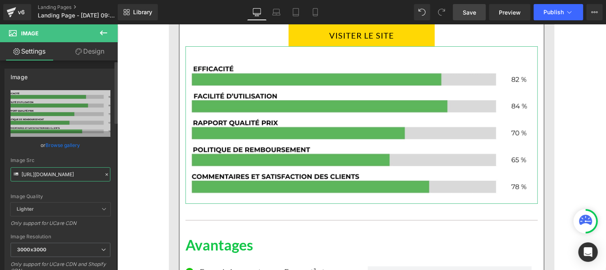
type input "[URL][DOMAIN_NAME]"
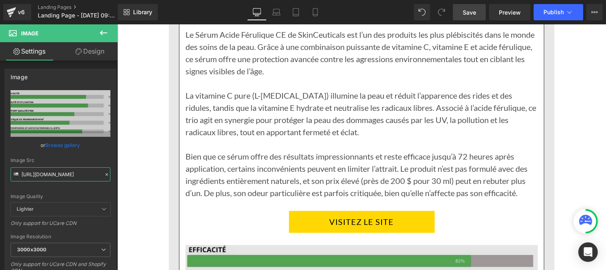
scroll to position [4518, 0]
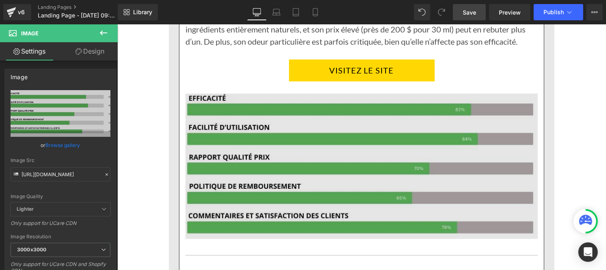
click at [356, 172] on img at bounding box center [361, 159] width 352 height 157
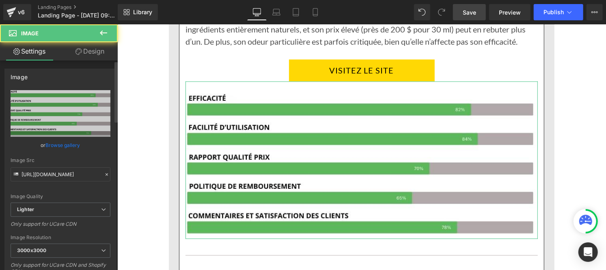
click at [104, 175] on icon at bounding box center [107, 175] width 6 height 6
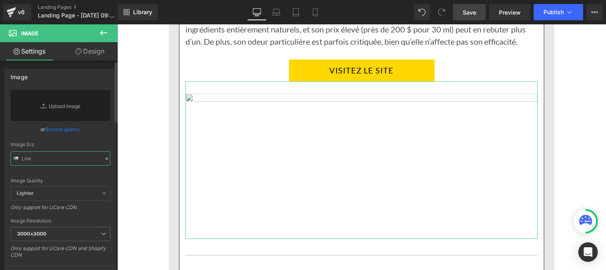
click at [66, 160] on input "text" at bounding box center [61, 158] width 100 height 14
paste input "[URL][DOMAIN_NAME]"
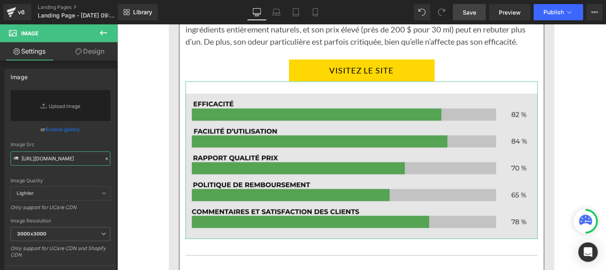
type input "[URL][DOMAIN_NAME]"
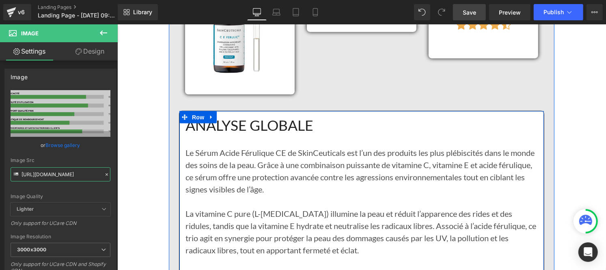
scroll to position [4245, 0]
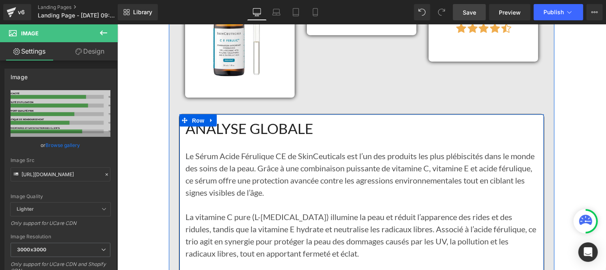
click at [282, 131] on h1 "ANALYSE GLOBALE" at bounding box center [361, 128] width 352 height 17
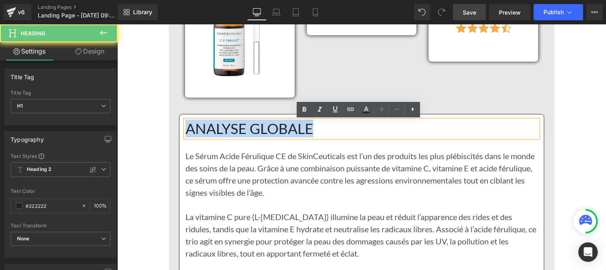
drag, startPoint x: 331, startPoint y: 127, endPoint x: 150, endPoint y: 138, distance: 181.2
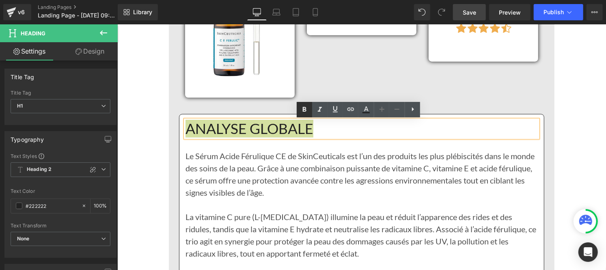
click at [306, 111] on icon at bounding box center [305, 109] width 4 height 5
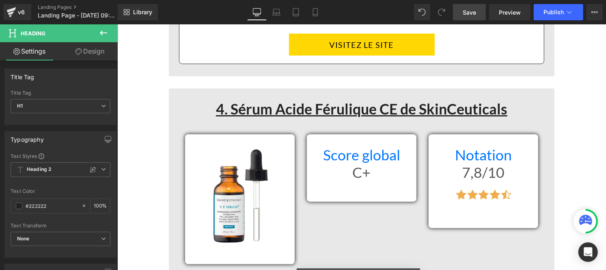
scroll to position [4079, 0]
click at [320, 154] on h1 "Score global" at bounding box center [360, 154] width 97 height 17
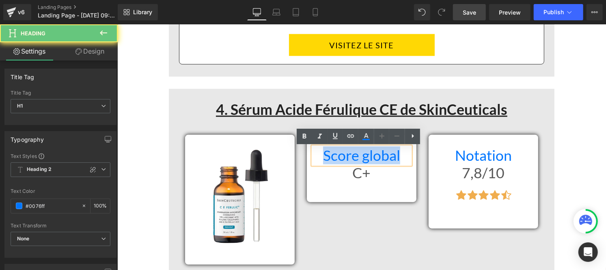
drag, startPoint x: 320, startPoint y: 154, endPoint x: 395, endPoint y: 157, distance: 74.7
click at [395, 157] on h1 "Score global" at bounding box center [360, 154] width 97 height 17
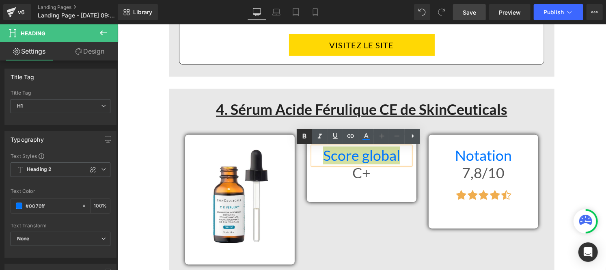
click at [303, 134] on icon at bounding box center [305, 135] width 4 height 5
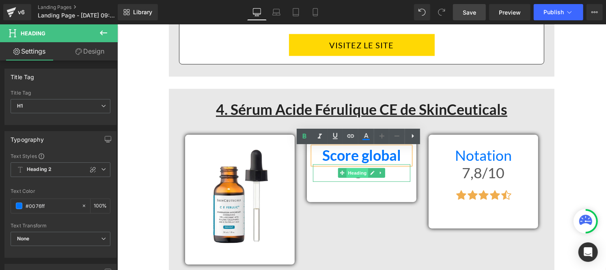
click at [346, 171] on span "Heading" at bounding box center [357, 172] width 22 height 10
click at [324, 173] on h1 "C+" at bounding box center [360, 172] width 97 height 17
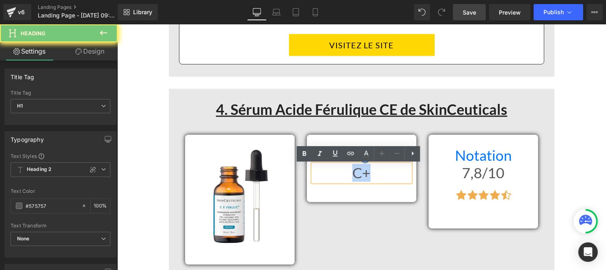
drag, startPoint x: 324, startPoint y: 173, endPoint x: 369, endPoint y: 180, distance: 45.5
click at [369, 180] on h1 "C+" at bounding box center [360, 172] width 97 height 17
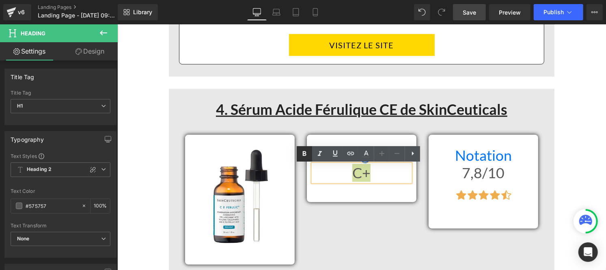
click at [301, 155] on icon at bounding box center [304, 154] width 10 height 10
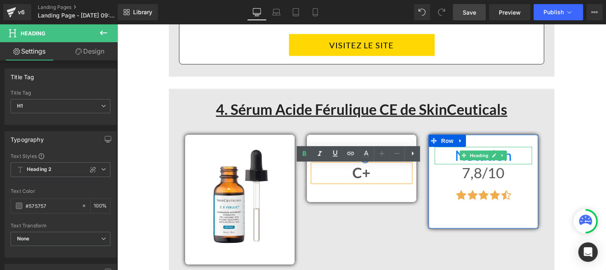
click at [451, 154] on h1 "Notation" at bounding box center [482, 154] width 97 height 17
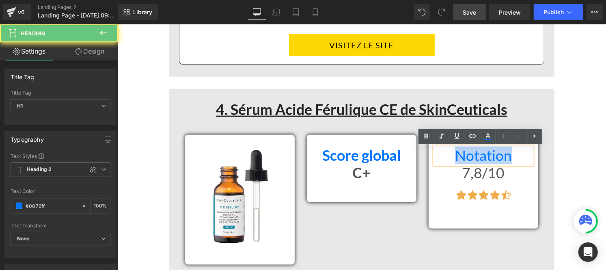
drag, startPoint x: 451, startPoint y: 154, endPoint x: 567, endPoint y: 151, distance: 116.0
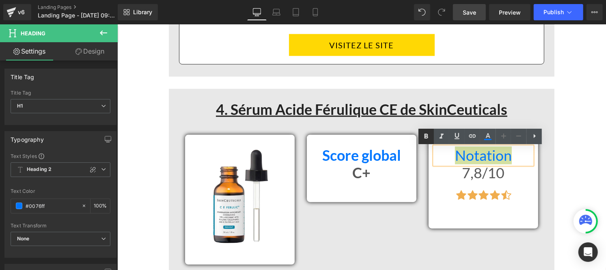
click at [425, 135] on icon at bounding box center [426, 136] width 10 height 10
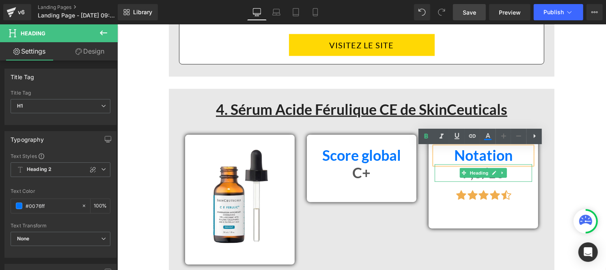
click at [453, 175] on h1 "7,8/10" at bounding box center [482, 172] width 97 height 17
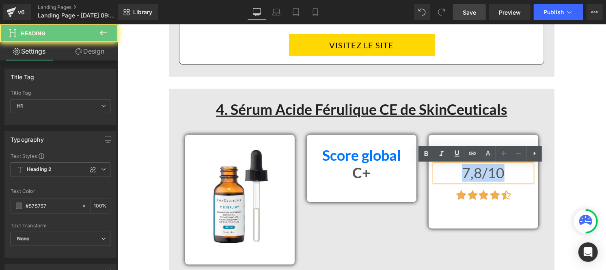
drag, startPoint x: 453, startPoint y: 175, endPoint x: 506, endPoint y: 179, distance: 53.3
click at [506, 179] on h1 "7,8/10" at bounding box center [482, 172] width 97 height 17
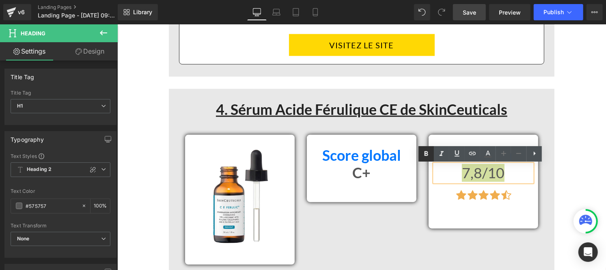
click at [423, 158] on icon at bounding box center [426, 154] width 10 height 10
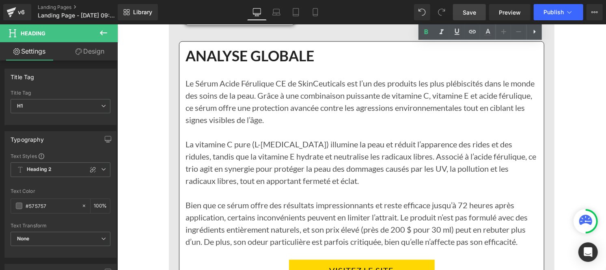
scroll to position [4322, 0]
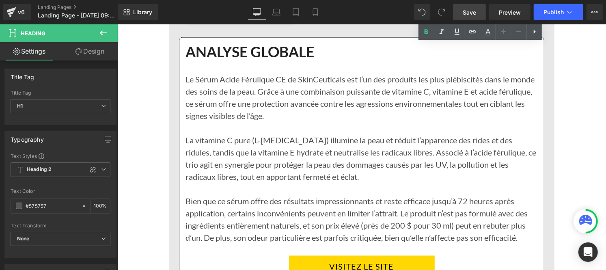
click at [263, 152] on p "La vitamine C pure (L-[MEDICAL_DATA]) illumine la peau et réduit l’apparence de…" at bounding box center [361, 157] width 352 height 49
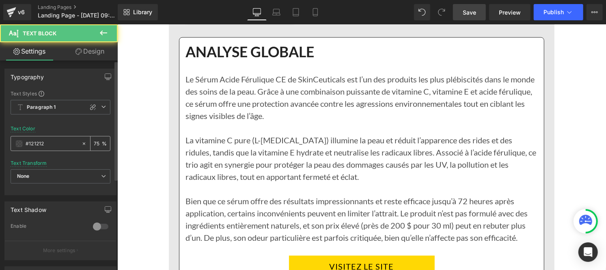
click at [54, 147] on input "#121212" at bounding box center [52, 143] width 52 height 9
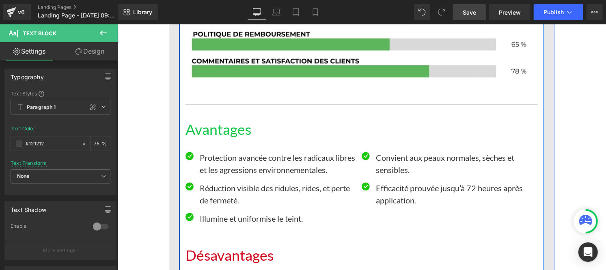
scroll to position [4671, 0]
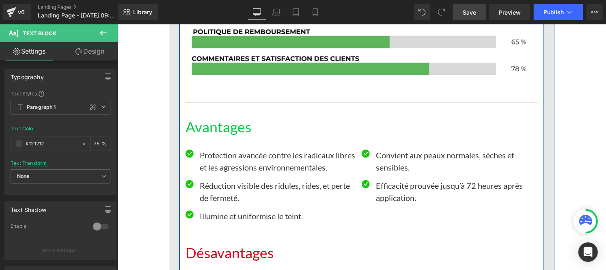
click at [212, 127] on h1 "Avantages" at bounding box center [361, 126] width 352 height 17
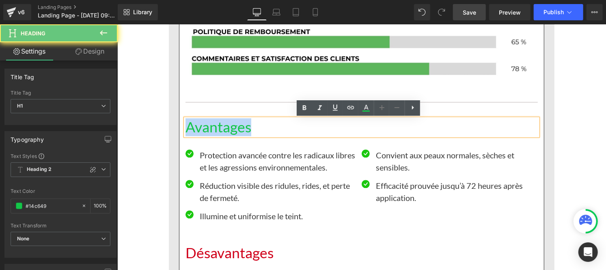
drag, startPoint x: 263, startPoint y: 130, endPoint x: 162, endPoint y: 125, distance: 101.5
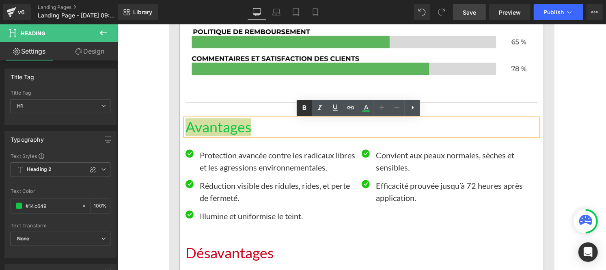
click at [306, 110] on icon at bounding box center [304, 108] width 10 height 10
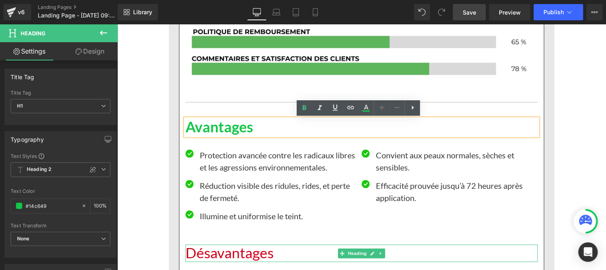
click at [230, 253] on h1 "Désavantages" at bounding box center [361, 252] width 352 height 17
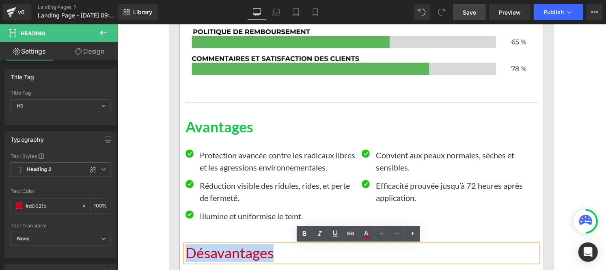
drag, startPoint x: 239, startPoint y: 253, endPoint x: 181, endPoint y: 248, distance: 57.9
click at [185, 248] on h1 "Désavantages" at bounding box center [361, 252] width 352 height 17
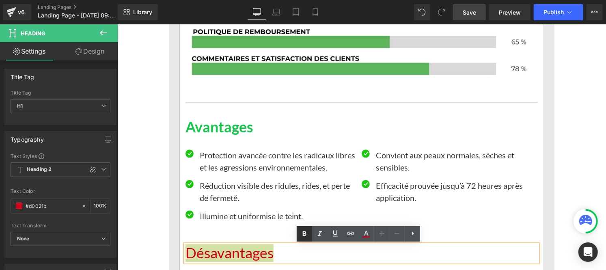
click at [297, 230] on link at bounding box center [303, 233] width 15 height 15
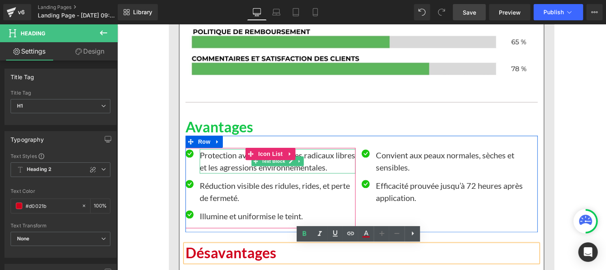
click at [216, 152] on p "Protection avancée contre les radicaux libres et les agressions environnemental…" at bounding box center [277, 160] width 156 height 24
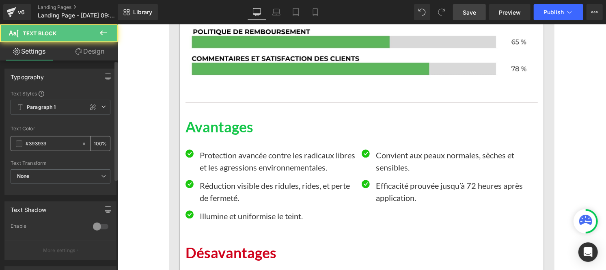
click at [56, 143] on input "#393939" at bounding box center [52, 143] width 52 height 9
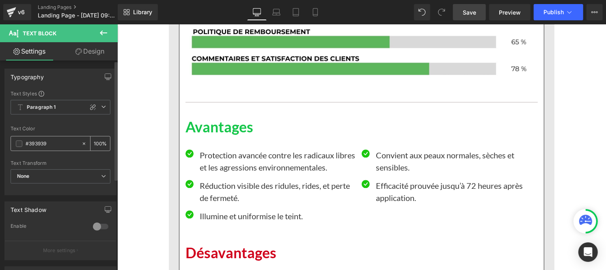
paste input "121212"
type input "#121212"
click at [100, 142] on div "100 %" at bounding box center [99, 143] width 19 height 14
click at [97, 140] on input "100" at bounding box center [98, 143] width 8 height 9
type input "0"
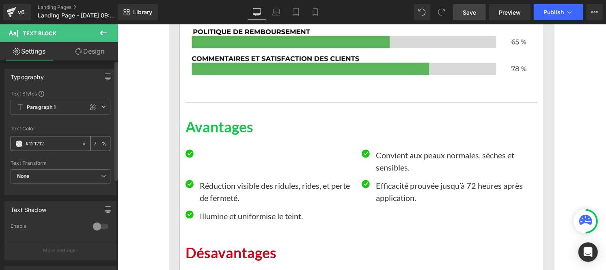
type input "75"
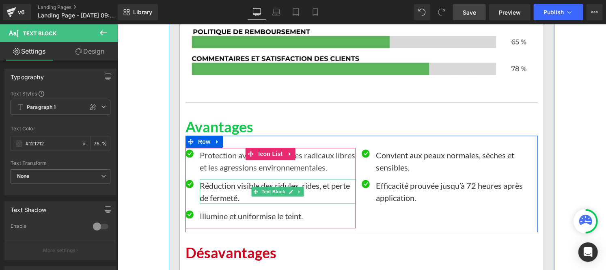
click at [215, 196] on p "Réduction visible des ridules, rides, et perte de fermeté." at bounding box center [277, 191] width 156 height 24
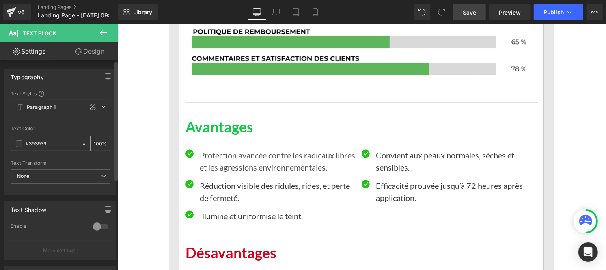
click at [52, 142] on input "#393939" at bounding box center [52, 143] width 52 height 9
type input "#121212"
click at [98, 143] on input "100" at bounding box center [98, 143] width 8 height 9
type input "1"
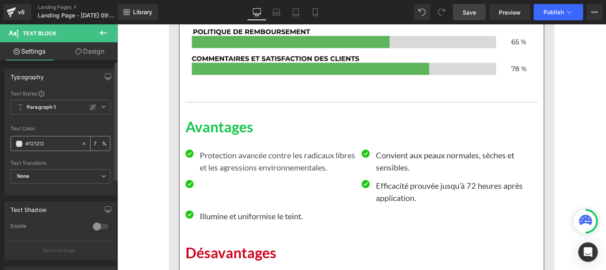
type input "75"
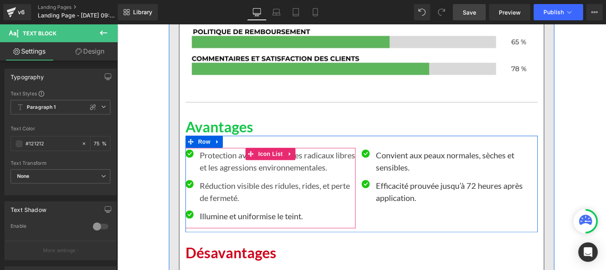
click at [209, 214] on p "Illumine et uniformise le teint." at bounding box center [277, 215] width 156 height 12
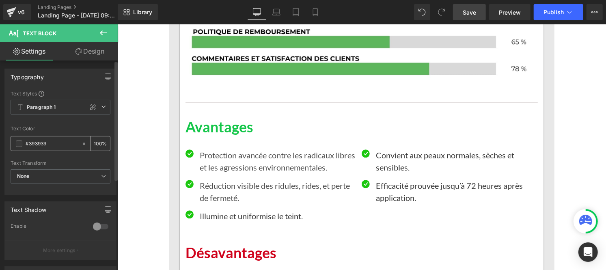
click at [45, 144] on input "#393939" at bounding box center [52, 143] width 52 height 9
type input "#121212"
click at [99, 141] on div "100 %" at bounding box center [99, 143] width 19 height 14
click at [98, 141] on input "100" at bounding box center [98, 143] width 8 height 9
type input "1"
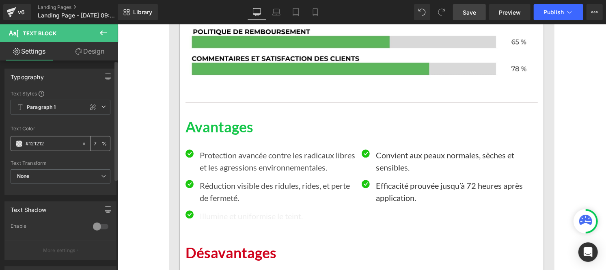
type input "75"
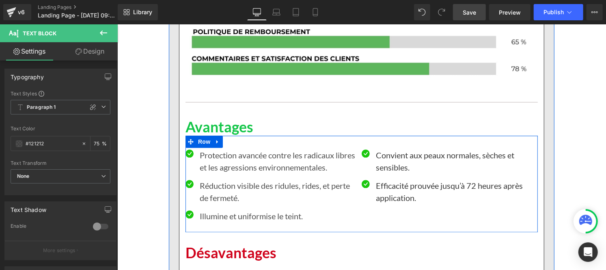
click at [405, 158] on p "Convient aux peaux normales, sèches et sensibles." at bounding box center [453, 160] width 156 height 24
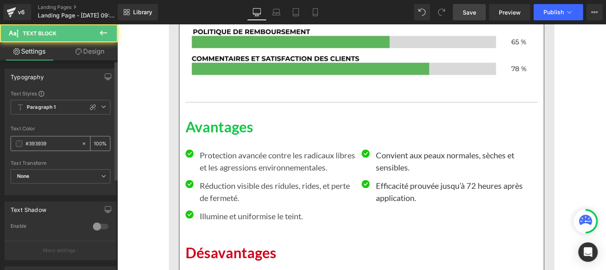
click at [51, 147] on input "#393939" at bounding box center [52, 143] width 52 height 9
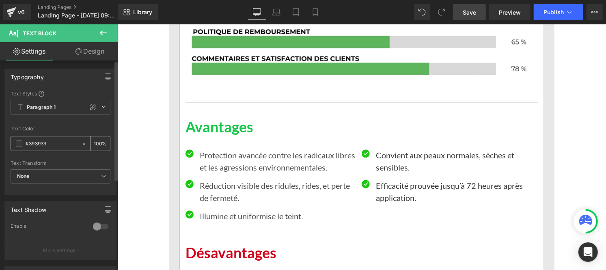
click at [51, 147] on input "#393939" at bounding box center [52, 143] width 52 height 9
type input "#121212"
click at [98, 140] on input "100" at bounding box center [98, 143] width 8 height 9
type input "1"
type input "75"
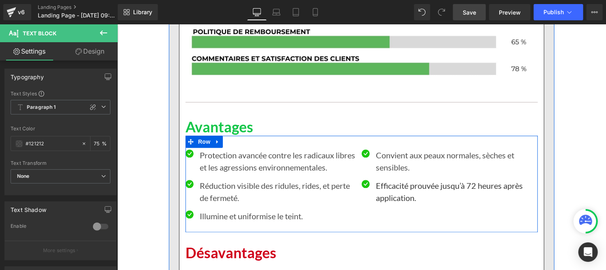
click at [378, 191] on p "Efficacité prouvée jusqu’à 72 heures après application." at bounding box center [453, 191] width 156 height 24
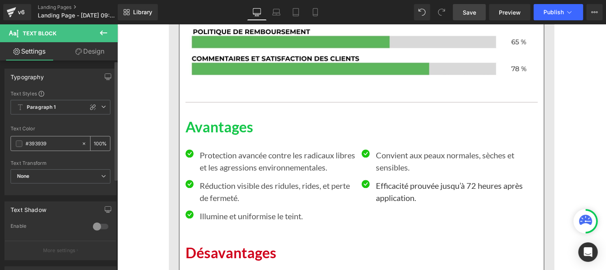
click at [56, 147] on input "#393939" at bounding box center [52, 143] width 52 height 9
paste input "121212"
type input "#121212"
click at [97, 143] on input "100" at bounding box center [98, 143] width 8 height 9
type input "1"
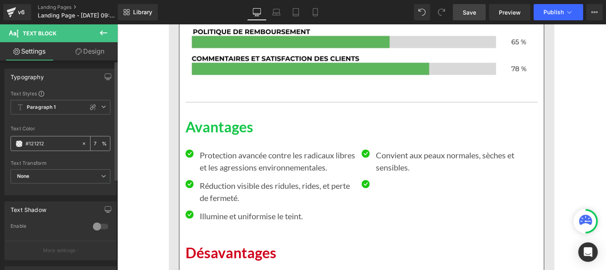
type input "75"
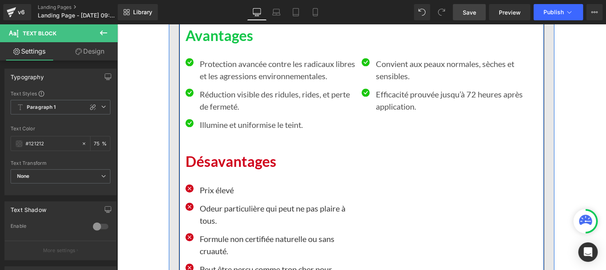
scroll to position [4763, 0]
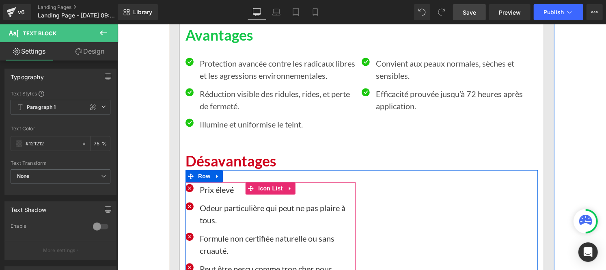
click at [201, 191] on p "Prix élevé" at bounding box center [277, 189] width 156 height 12
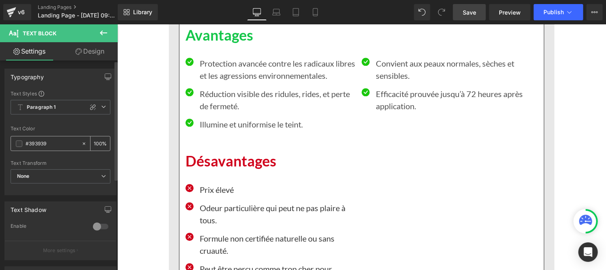
click at [56, 139] on input "#393939" at bounding box center [52, 143] width 52 height 9
type input "#121212"
click at [98, 141] on input "100" at bounding box center [98, 143] width 8 height 9
type input "1"
type input "75"
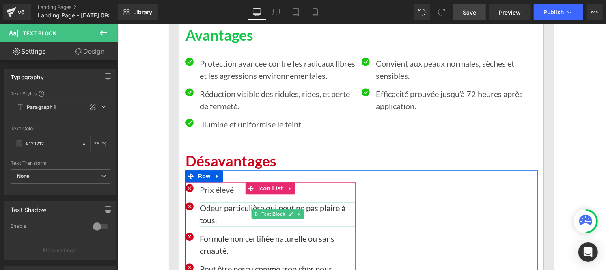
click at [214, 212] on p "Odeur particulière qui peut ne pas plaire à tous." at bounding box center [277, 213] width 156 height 24
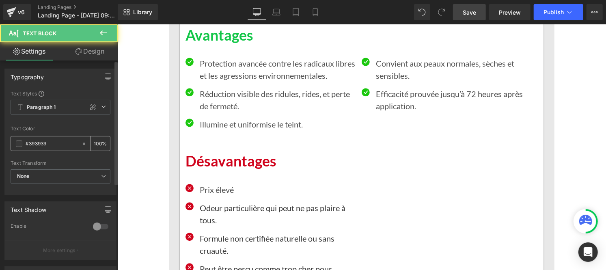
click at [50, 145] on input "#393939" at bounding box center [52, 143] width 52 height 9
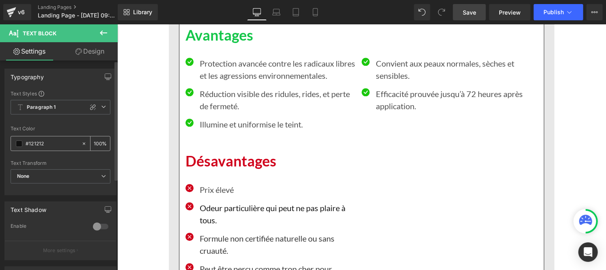
type input "#121212"
click at [99, 142] on div "100 %" at bounding box center [99, 143] width 19 height 14
click at [97, 141] on input "100" at bounding box center [98, 143] width 8 height 9
type input "1"
type input "75"
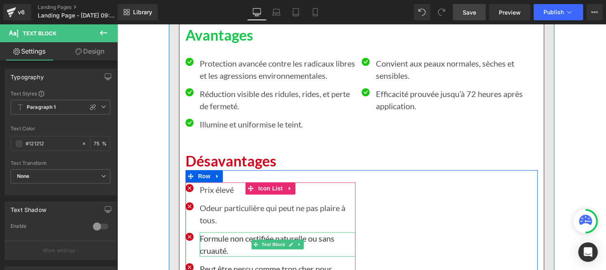
click at [206, 242] on p "Formule non certifiée naturelle ou sans cruauté." at bounding box center [277, 244] width 156 height 24
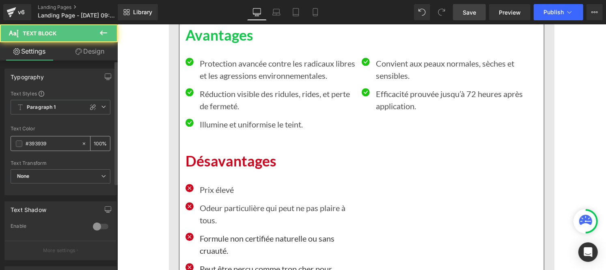
click at [49, 147] on input "#393939" at bounding box center [52, 143] width 52 height 9
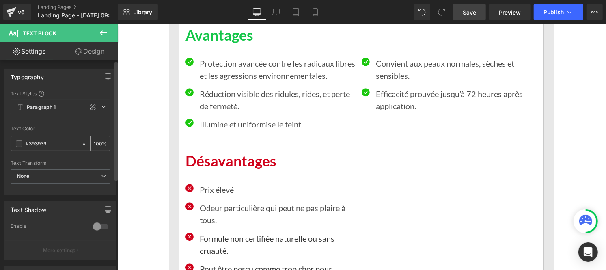
paste input "121212"
type input "#121212"
click at [97, 141] on input "100" at bounding box center [98, 143] width 8 height 9
type input "1"
type input "75"
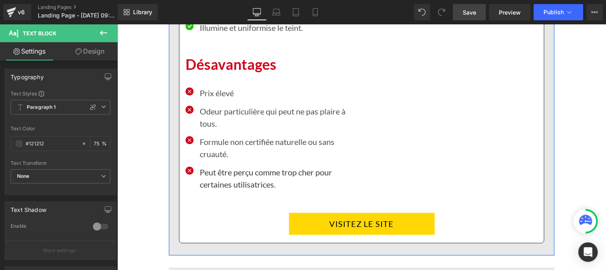
scroll to position [4860, 0]
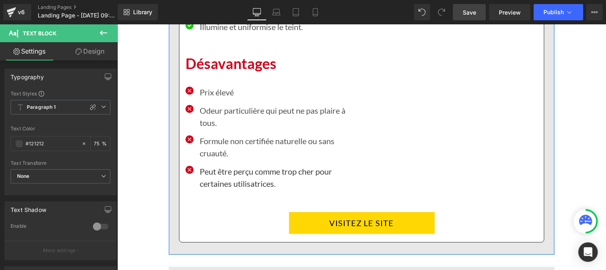
click at [233, 177] on p "Peut être perçu comme trop cher pour certaines utilisatrices." at bounding box center [277, 177] width 156 height 24
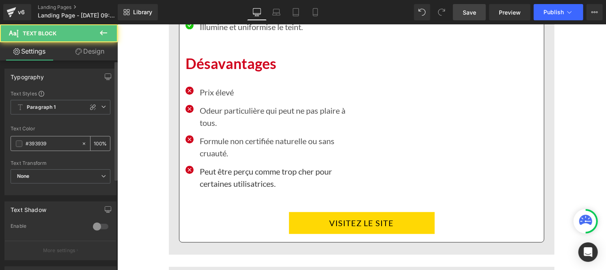
click at [54, 144] on input "#393939" at bounding box center [52, 143] width 52 height 9
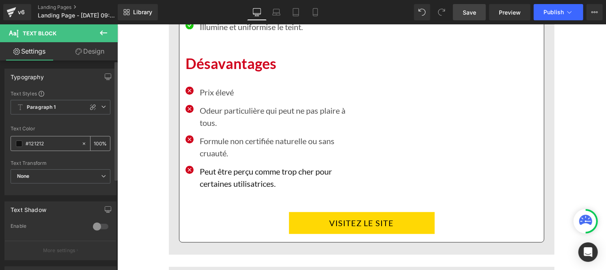
type input "#121212"
click at [99, 141] on div "100 %" at bounding box center [99, 143] width 19 height 14
click at [97, 141] on input "100" at bounding box center [98, 143] width 8 height 9
type input "1"
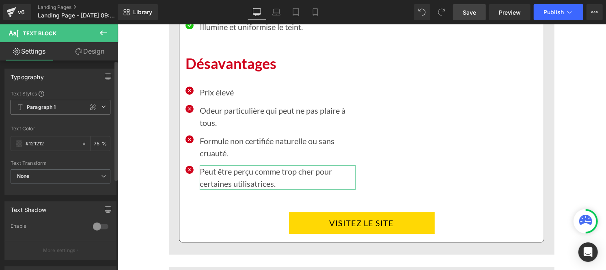
type input "75"
click at [42, 110] on b "Paragraph 1" at bounding box center [41, 107] width 29 height 7
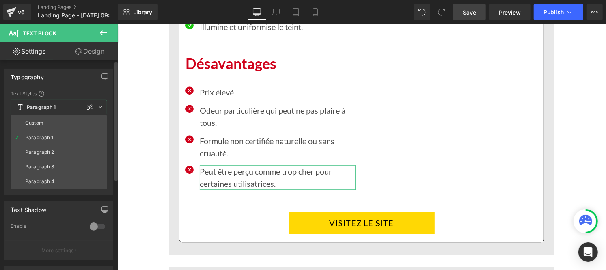
click at [42, 122] on div "Custom" at bounding box center [34, 123] width 18 height 6
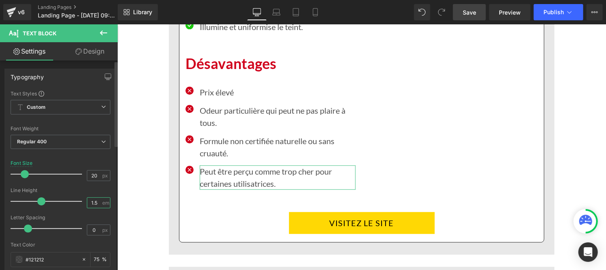
click at [95, 203] on input "1.5" at bounding box center [94, 203] width 14 height 10
type input "1"
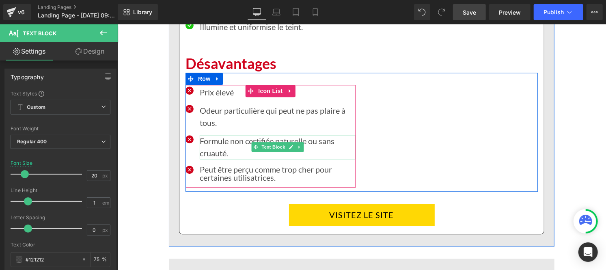
click at [209, 149] on p "Formule non certifiée naturelle ou sans cruauté." at bounding box center [277, 146] width 156 height 24
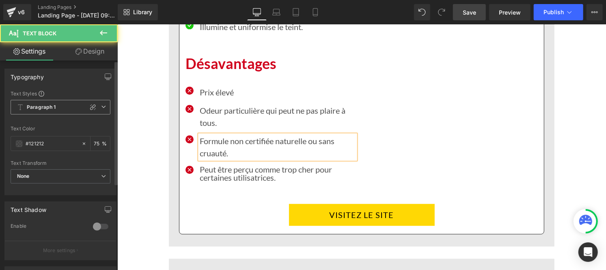
click at [47, 106] on b "Paragraph 1" at bounding box center [41, 107] width 29 height 7
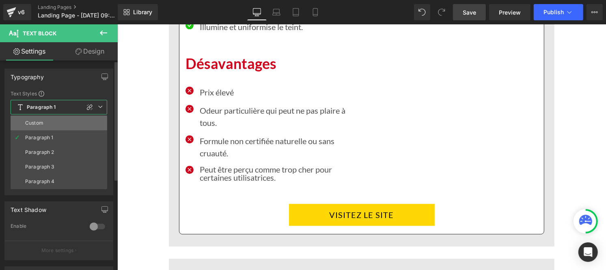
click at [47, 121] on li "Custom" at bounding box center [59, 123] width 97 height 15
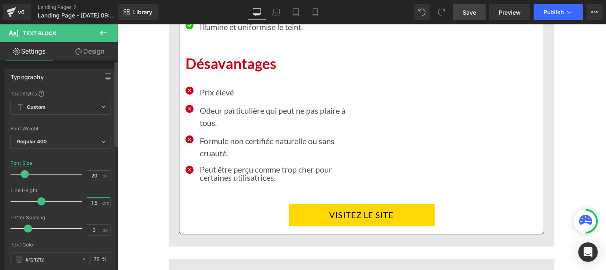
click at [95, 203] on input "1.5" at bounding box center [94, 203] width 14 height 10
type input "1"
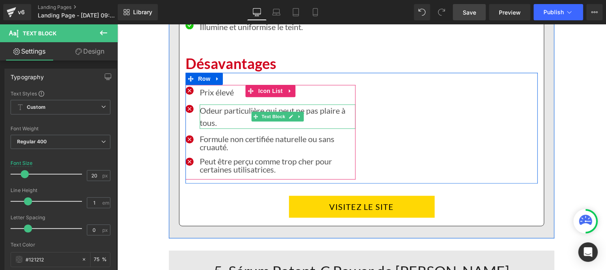
click at [210, 117] on p "Odeur particulière qui peut ne pas plaire à tous." at bounding box center [277, 116] width 156 height 24
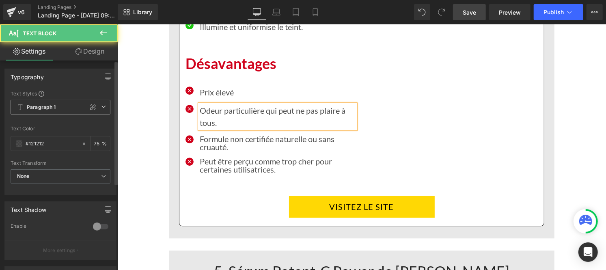
click at [52, 107] on b "Paragraph 1" at bounding box center [41, 107] width 29 height 7
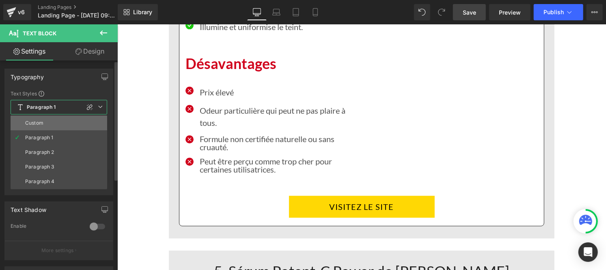
click at [49, 125] on li "Custom" at bounding box center [59, 123] width 97 height 15
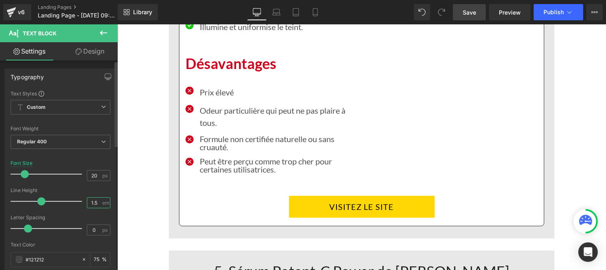
click at [95, 207] on input "1.5" at bounding box center [94, 203] width 14 height 10
type input "1"
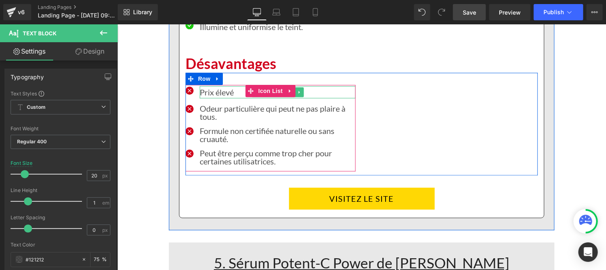
click at [210, 93] on p "Prix élevé" at bounding box center [277, 92] width 156 height 12
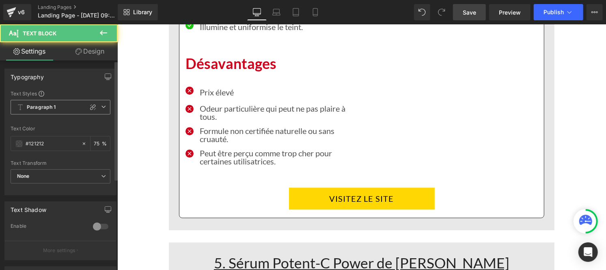
click at [44, 106] on b "Paragraph 1" at bounding box center [41, 107] width 29 height 7
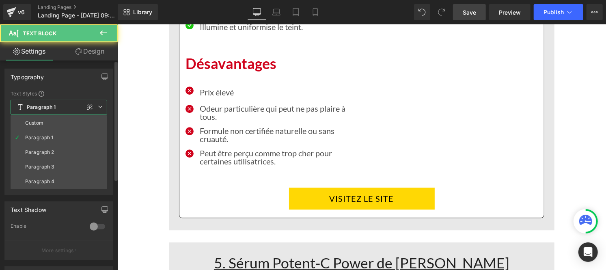
click at [45, 119] on li "Custom" at bounding box center [59, 123] width 97 height 15
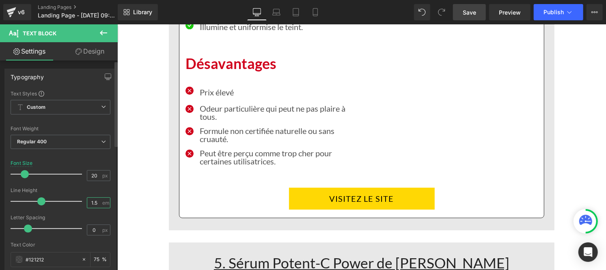
click at [95, 205] on input "1.5" at bounding box center [94, 203] width 14 height 10
type input "1"
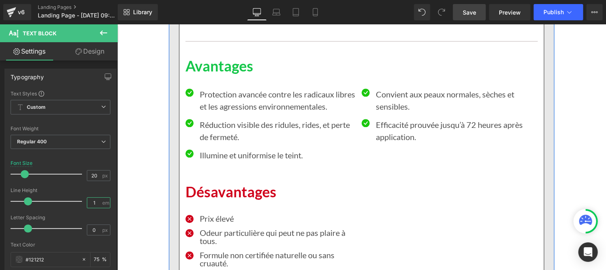
scroll to position [4732, 0]
click at [215, 155] on p "Illumine et uniformise le teint." at bounding box center [277, 155] width 156 height 12
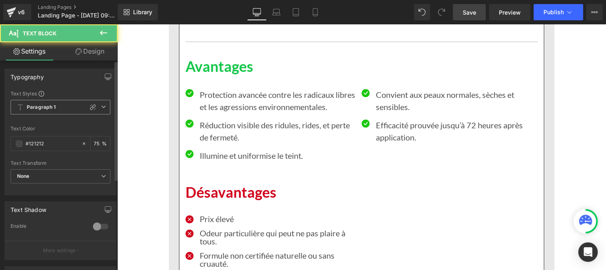
click at [51, 108] on b "Paragraph 1" at bounding box center [41, 107] width 29 height 7
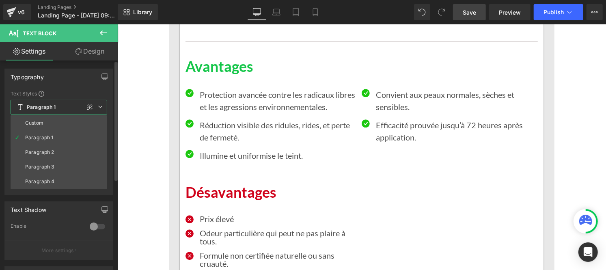
click at [49, 120] on li "Custom" at bounding box center [59, 123] width 97 height 15
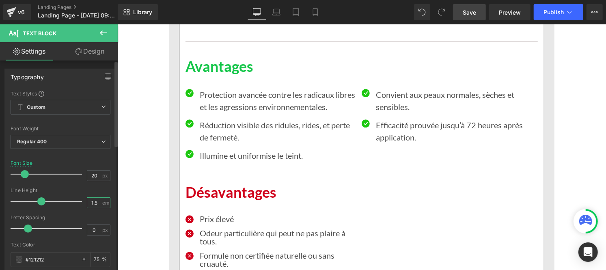
click at [95, 202] on input "1.5" at bounding box center [94, 203] width 14 height 10
type input "1"
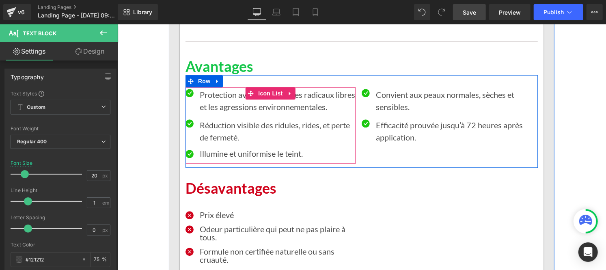
click at [218, 127] on p "Réduction visible des ridules, rides, et perte de fermeté." at bounding box center [277, 130] width 156 height 24
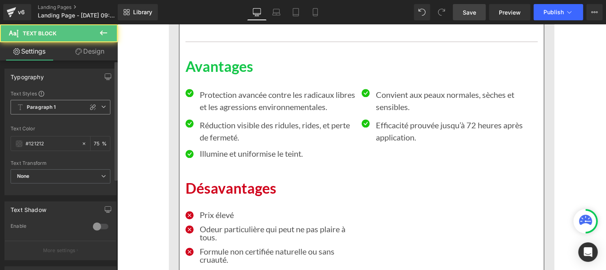
click at [34, 111] on span "Paragraph 1" at bounding box center [61, 107] width 100 height 15
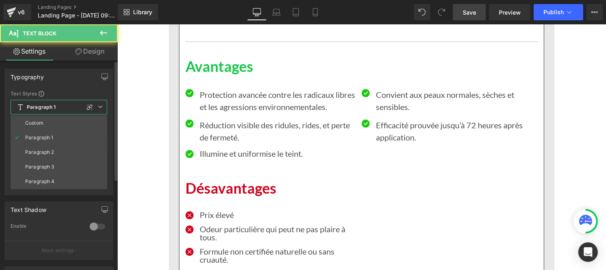
click at [35, 125] on div "Custom" at bounding box center [34, 123] width 18 height 6
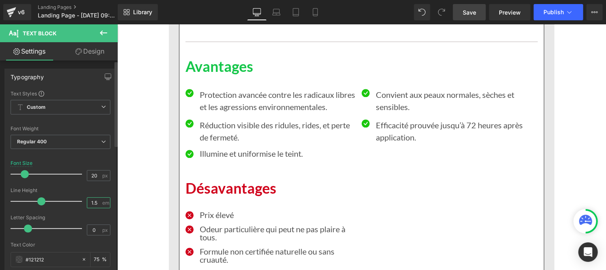
click at [98, 200] on input "1.5" at bounding box center [94, 203] width 14 height 10
type input "1"
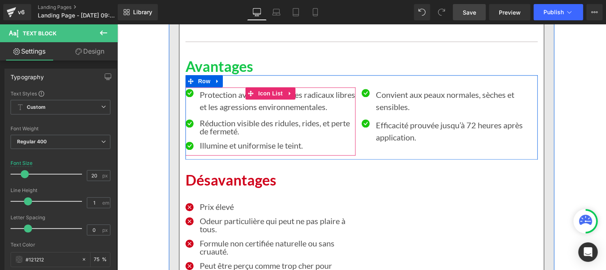
click at [208, 103] on p "Protection avancée contre les radicaux libres et les agressions environnemental…" at bounding box center [277, 100] width 156 height 24
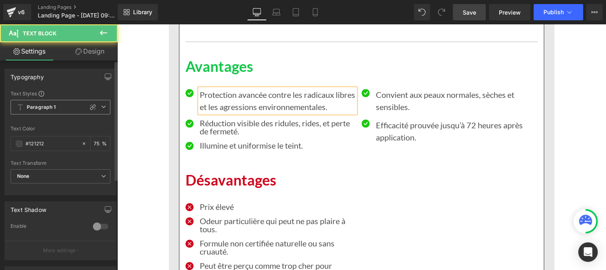
click at [51, 116] on div "Paragraph 1 Custom Paragraph 1 Paragraph 2 Paragraph 3 Paragraph 4" at bounding box center [61, 109] width 100 height 19
click at [47, 107] on b "Paragraph 1" at bounding box center [41, 107] width 29 height 7
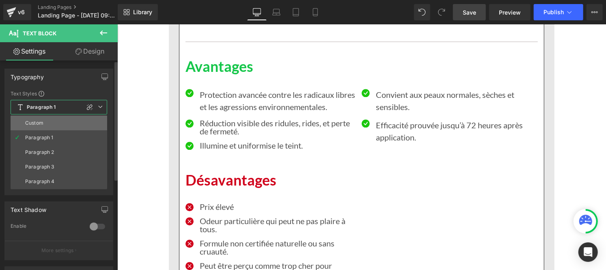
click at [47, 125] on li "Custom" at bounding box center [59, 123] width 97 height 15
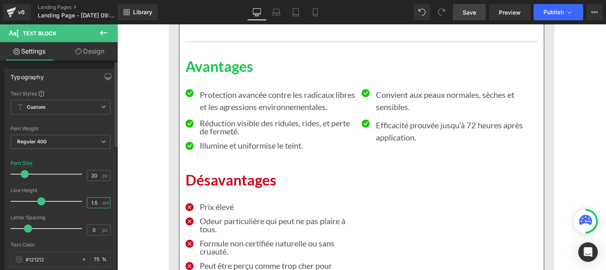
click at [93, 201] on input "1.5" at bounding box center [94, 203] width 14 height 10
type input "1"
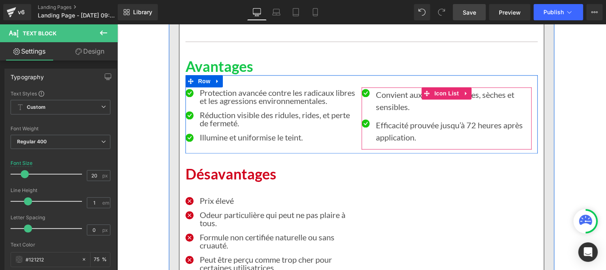
click at [400, 105] on p "Convient aux peaux normales, sèches et sensibles." at bounding box center [453, 100] width 156 height 24
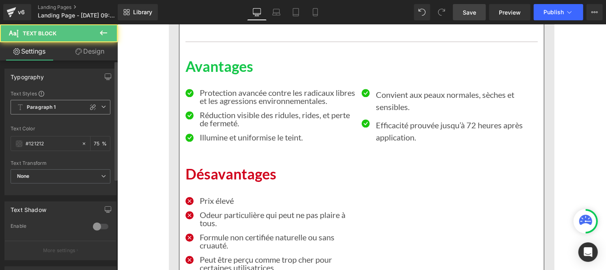
click at [54, 101] on span "Paragraph 1" at bounding box center [61, 107] width 100 height 15
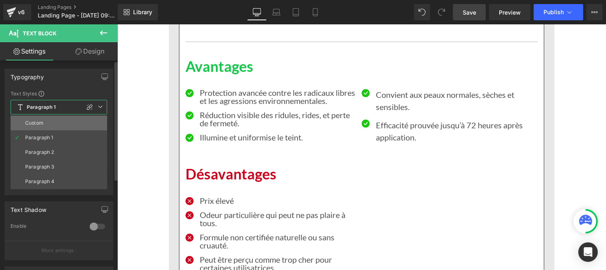
click at [51, 129] on li "Custom" at bounding box center [59, 123] width 97 height 15
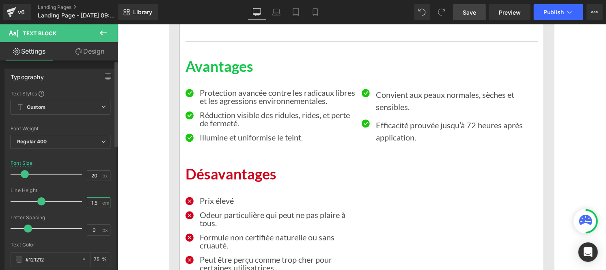
click at [96, 203] on input "1.5" at bounding box center [94, 203] width 14 height 10
type input "1"
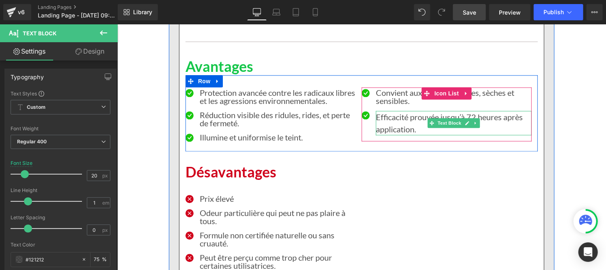
click at [391, 128] on p "Efficacité prouvée jusqu’à 72 heures après application." at bounding box center [453, 122] width 156 height 24
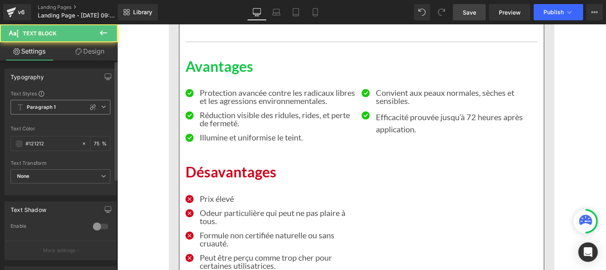
click at [49, 110] on b "Paragraph 1" at bounding box center [41, 107] width 29 height 7
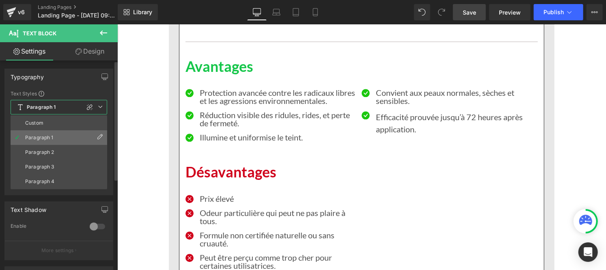
click at [44, 138] on div "Paragraph 1" at bounding box center [39, 138] width 28 height 6
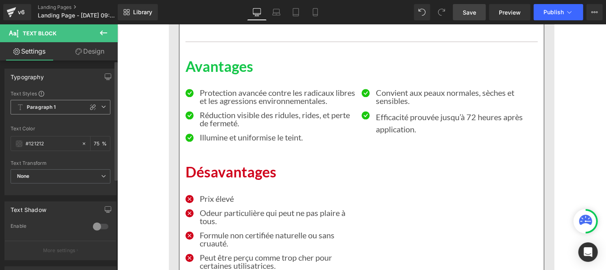
click at [50, 107] on b "Paragraph 1" at bounding box center [41, 107] width 29 height 7
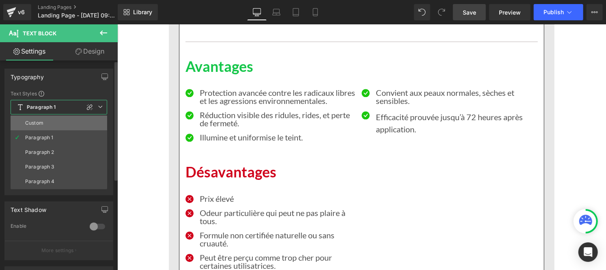
click at [47, 120] on li "Custom" at bounding box center [59, 123] width 97 height 15
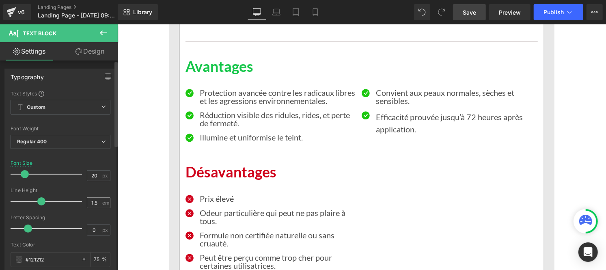
click at [99, 202] on div "1.5 em" at bounding box center [99, 202] width 24 height 11
click at [94, 202] on input "1.5" at bounding box center [94, 203] width 14 height 10
type input "1"
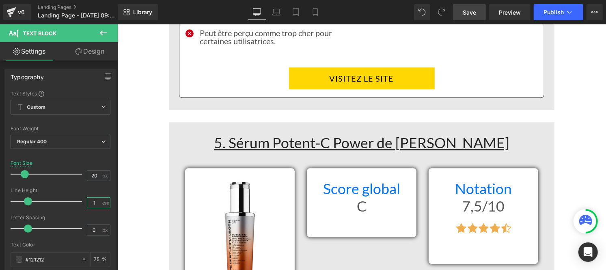
scroll to position [4956, 0]
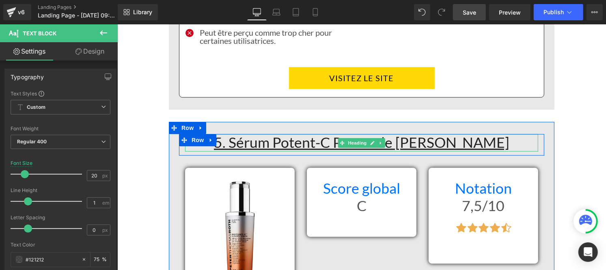
click at [236, 145] on u "5. Sérum Potent-C Power de [PERSON_NAME]" at bounding box center [360, 141] width 295 height 17
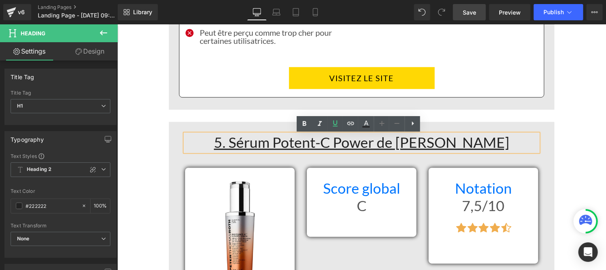
drag, startPoint x: 206, startPoint y: 146, endPoint x: 514, endPoint y: 144, distance: 307.8
click at [514, 144] on h1 "5. Sérum Potent-C Power de [PERSON_NAME]" at bounding box center [361, 141] width 353 height 17
click at [304, 124] on icon at bounding box center [304, 124] width 10 height 10
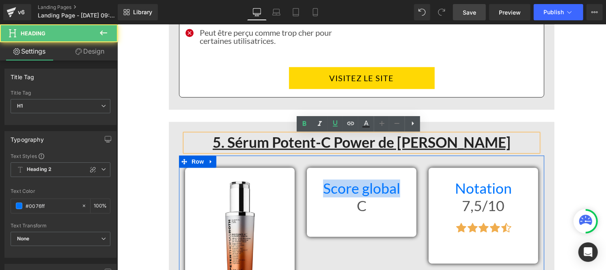
drag, startPoint x: 415, startPoint y: 197, endPoint x: 408, endPoint y: 194, distance: 7.3
click at [412, 195] on div "Score global Heading C Heading" at bounding box center [361, 196] width 110 height 34
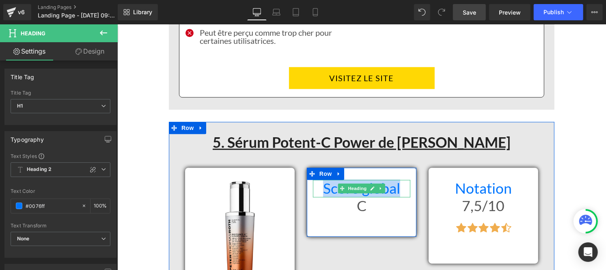
click at [318, 185] on h1 "Score global" at bounding box center [360, 187] width 97 height 17
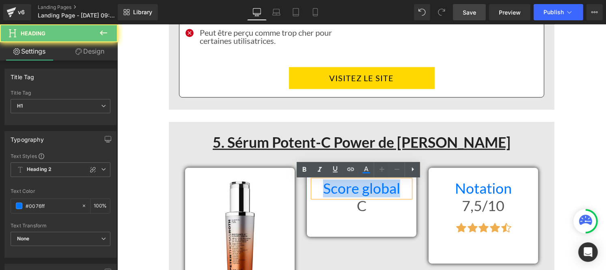
drag, startPoint x: 386, startPoint y: 187, endPoint x: 395, endPoint y: 186, distance: 9.3
click at [395, 186] on h1 "Score global" at bounding box center [360, 187] width 97 height 17
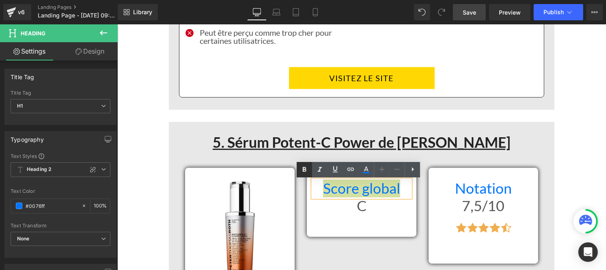
click at [300, 171] on icon at bounding box center [304, 170] width 10 height 10
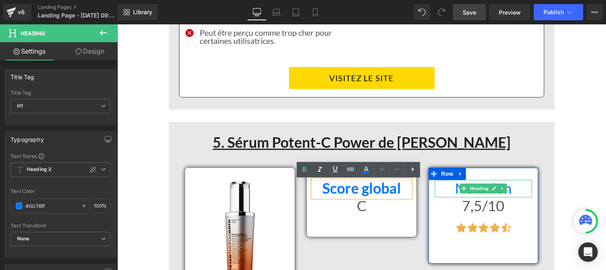
click at [449, 192] on h1 "Notation" at bounding box center [482, 187] width 97 height 17
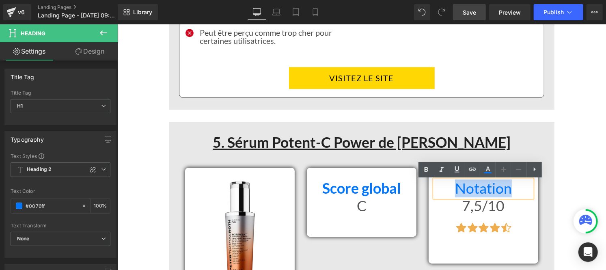
drag, startPoint x: 449, startPoint y: 190, endPoint x: 475, endPoint y: 177, distance: 28.7
click at [530, 191] on div "Notation Heading 7,5/10 Heading Icon Icon Icon Icon Icon Icon List Hoz" at bounding box center [483, 209] width 110 height 61
click at [426, 167] on icon at bounding box center [426, 170] width 10 height 10
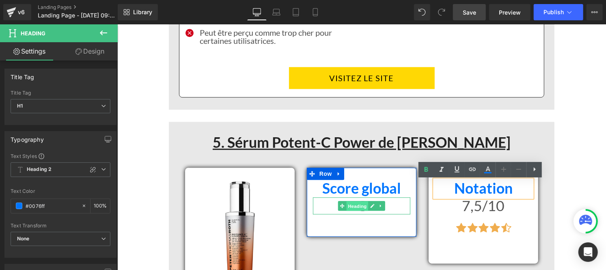
click at [348, 208] on span "Heading" at bounding box center [357, 206] width 22 height 10
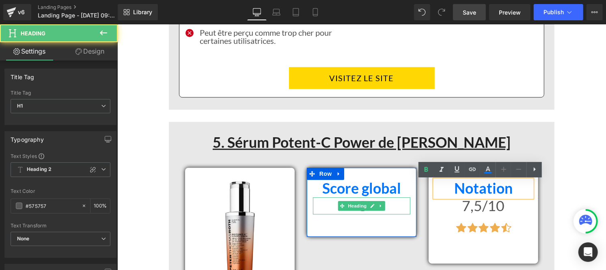
click at [327, 208] on h1 "C" at bounding box center [360, 205] width 97 height 17
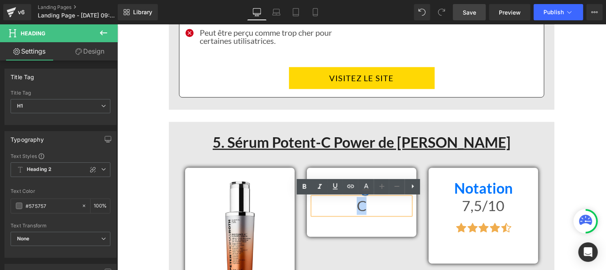
drag, startPoint x: 342, startPoint y: 206, endPoint x: 405, endPoint y: 207, distance: 62.9
click at [405, 207] on h1 "C" at bounding box center [360, 205] width 97 height 17
click at [301, 187] on icon at bounding box center [304, 187] width 10 height 10
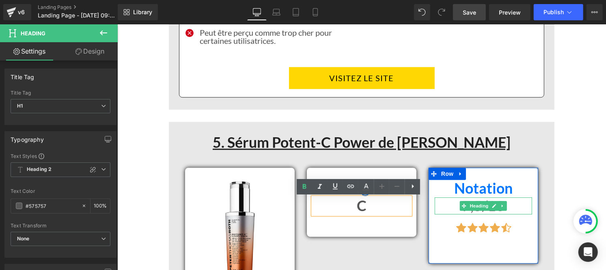
click at [449, 204] on h1 "7,5/10" at bounding box center [482, 205] width 97 height 17
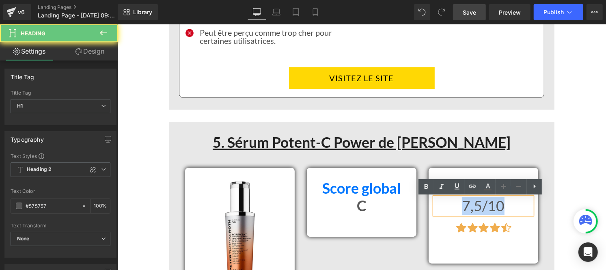
drag, startPoint x: 449, startPoint y: 204, endPoint x: 511, endPoint y: 206, distance: 62.5
click at [511, 206] on h1 "7,5/10" at bounding box center [482, 205] width 97 height 17
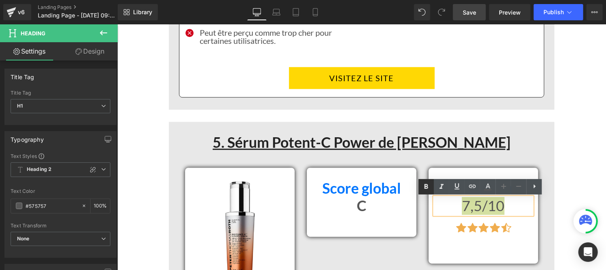
click at [423, 189] on icon at bounding box center [426, 187] width 10 height 10
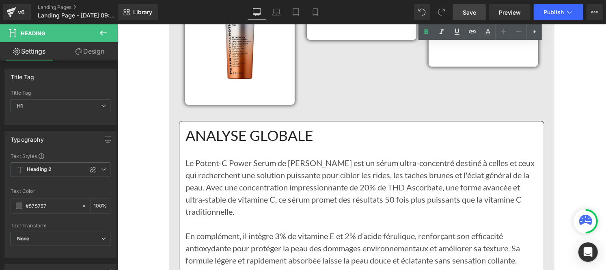
scroll to position [5153, 0]
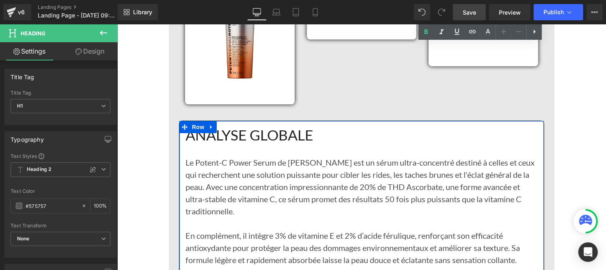
click at [296, 131] on h1 "ANALYSE GLOBALE" at bounding box center [361, 134] width 352 height 17
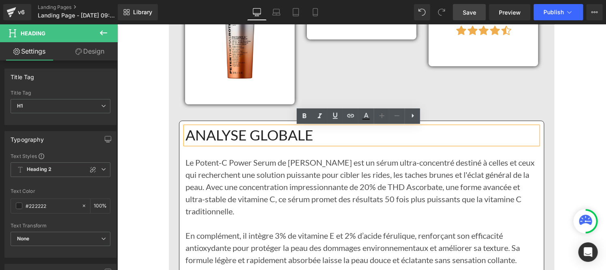
drag, startPoint x: 327, startPoint y: 142, endPoint x: 182, endPoint y: 138, distance: 145.3
click at [185, 139] on div "ANALYSE GLOBALE" at bounding box center [361, 134] width 352 height 17
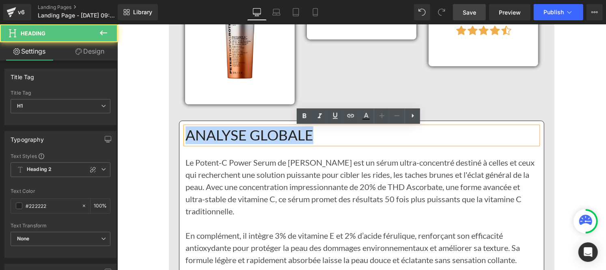
drag, startPoint x: 310, startPoint y: 135, endPoint x: 184, endPoint y: 135, distance: 125.7
click at [185, 135] on h1 "ANALYSE GLOBALE" at bounding box center [361, 134] width 352 height 17
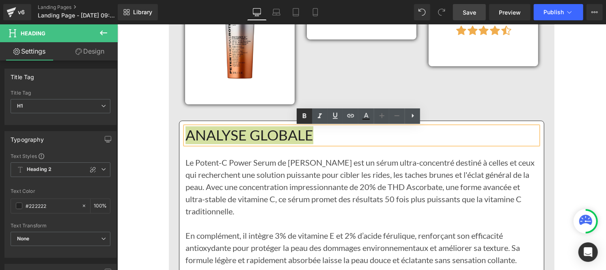
click at [305, 115] on icon at bounding box center [304, 116] width 10 height 10
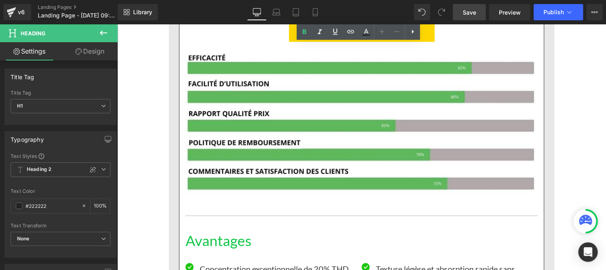
scroll to position [5485, 0]
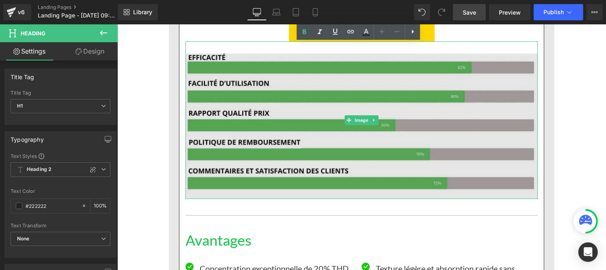
click at [396, 154] on img at bounding box center [361, 119] width 352 height 157
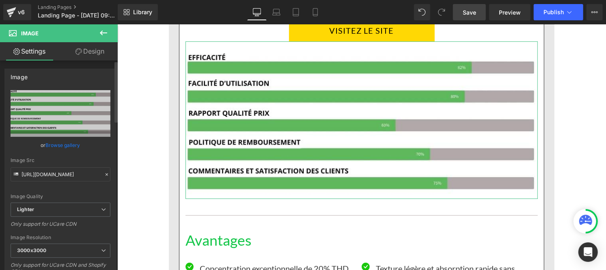
click at [105, 172] on icon at bounding box center [107, 175] width 6 height 6
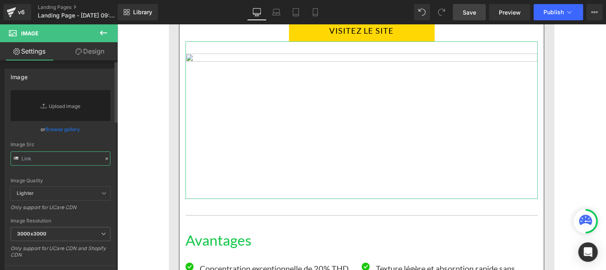
click at [67, 156] on input "text" at bounding box center [61, 158] width 100 height 14
paste input "[URL][DOMAIN_NAME]"
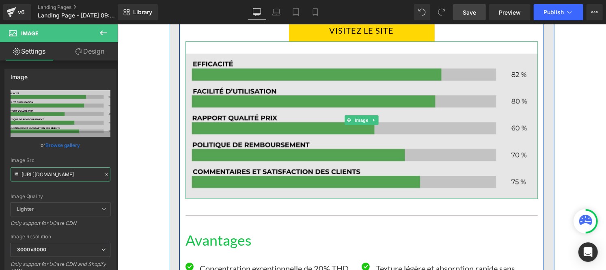
type input "[URL][DOMAIN_NAME]"
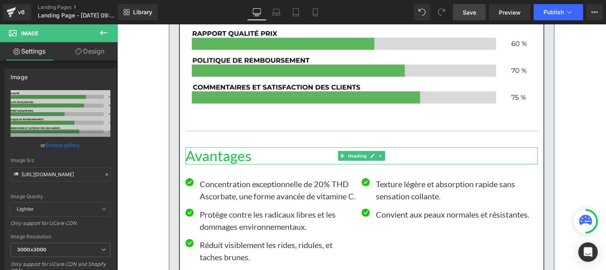
click at [223, 154] on h1 "Avantages" at bounding box center [361, 155] width 352 height 17
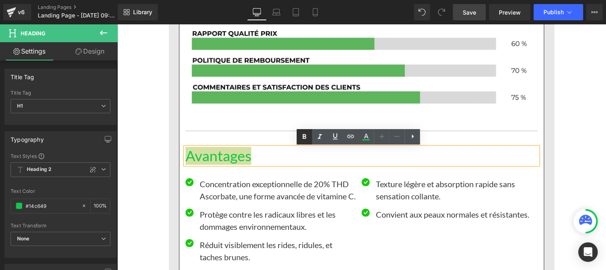
click at [302, 136] on icon at bounding box center [304, 137] width 10 height 10
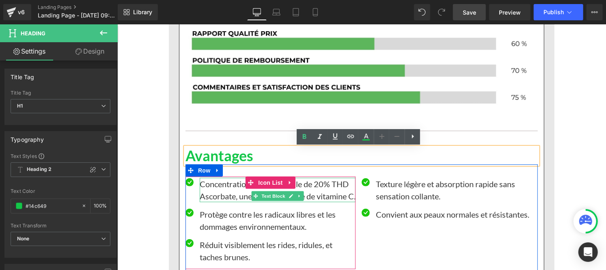
drag, startPoint x: 179, startPoint y: 180, endPoint x: 223, endPoint y: 192, distance: 45.4
click at [223, 192] on p "Concentration exceptionnelle de 20% THD Ascorbate, une forme avancée de vitamin…" at bounding box center [277, 189] width 156 height 24
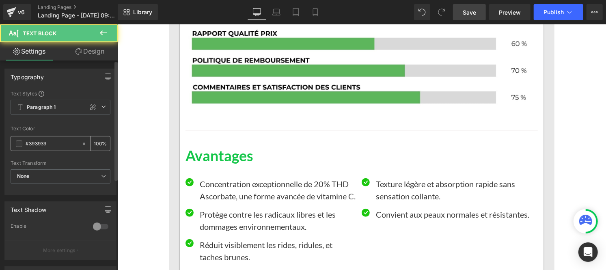
click at [52, 143] on input "#393939" at bounding box center [52, 143] width 52 height 9
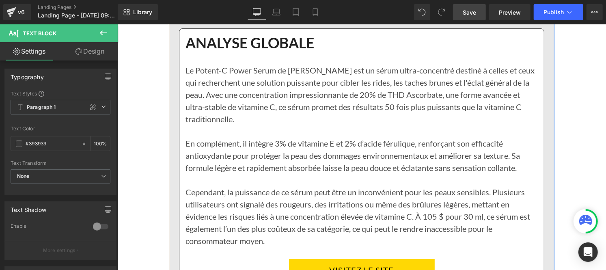
scroll to position [5190, 0]
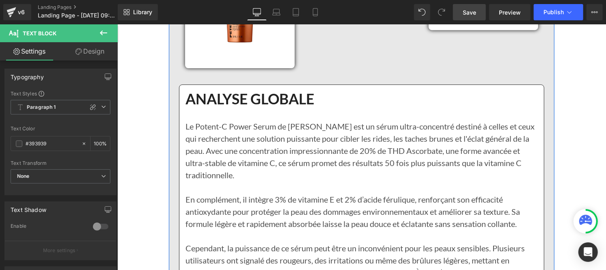
click at [261, 165] on p "Le Potent-C Power Serum de [PERSON_NAME] est un sérum ultra-concentré destiné à…" at bounding box center [361, 150] width 352 height 61
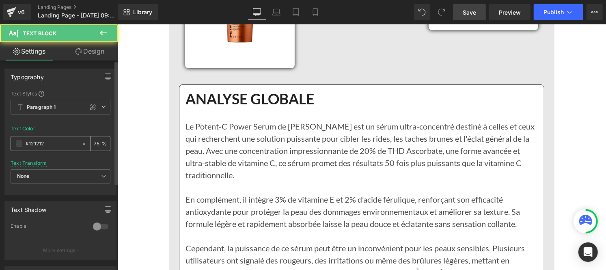
click at [59, 142] on input "#121212" at bounding box center [52, 143] width 52 height 9
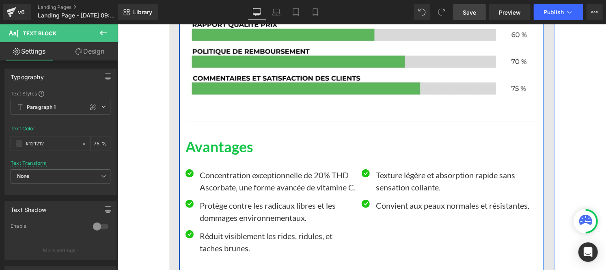
scroll to position [5644, 0]
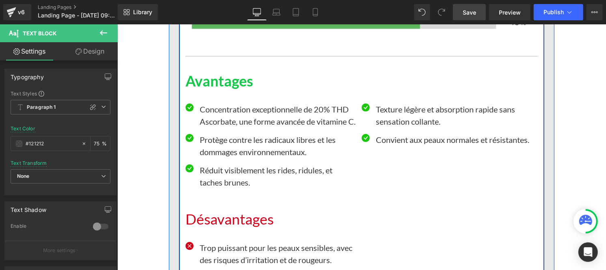
click at [215, 110] on p "Concentration exceptionnelle de 20% THD Ascorbate, une forme avancée de vitamin…" at bounding box center [277, 115] width 156 height 24
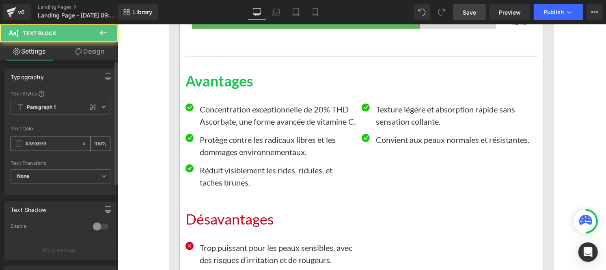
click at [43, 147] on input "#393939" at bounding box center [52, 143] width 52 height 9
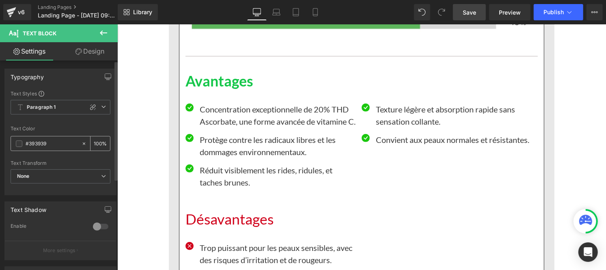
paste input "121212"
type input "#121212"
click at [97, 141] on input "100" at bounding box center [98, 143] width 8 height 9
type input "1"
type input "75"
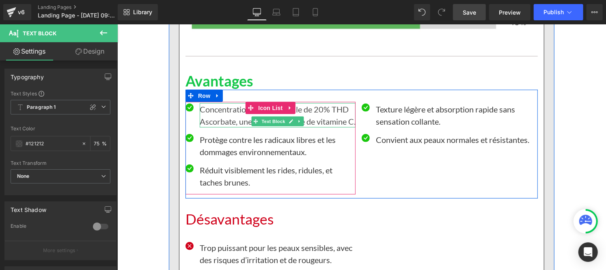
click at [208, 118] on p "Concentration exceptionnelle de 20% THD Ascorbate, une forme avancée de vitamin…" at bounding box center [277, 115] width 156 height 24
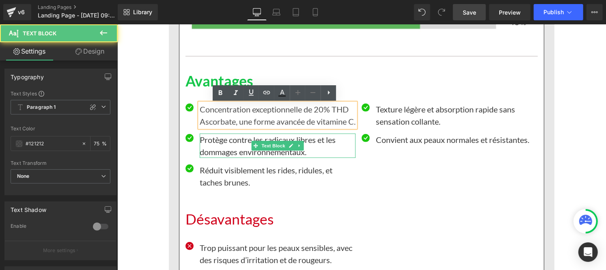
click at [210, 157] on p "Protège contre les radicaux libres et les dommages environnementaux." at bounding box center [277, 145] width 156 height 24
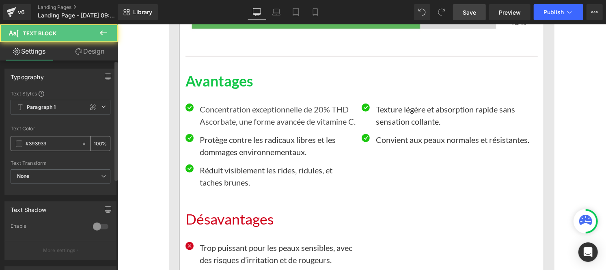
click at [54, 145] on input "#393939" at bounding box center [52, 143] width 52 height 9
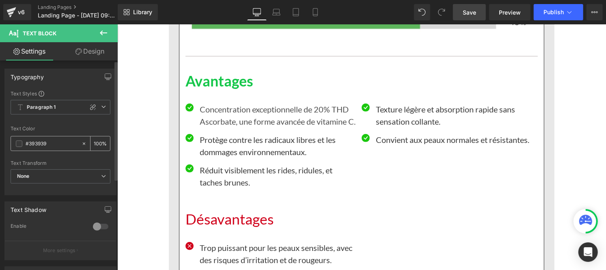
paste input "121212"
type input "#121212"
click at [97, 141] on input "100" at bounding box center [98, 143] width 8 height 9
type input "1"
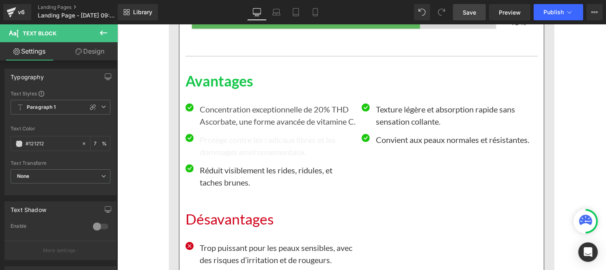
scroll to position [0, 0]
type input "75"
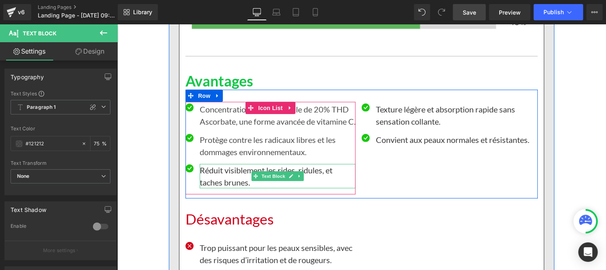
click at [203, 187] on p "Réduit visiblement les rides, ridules, et taches brunes." at bounding box center [277, 175] width 156 height 24
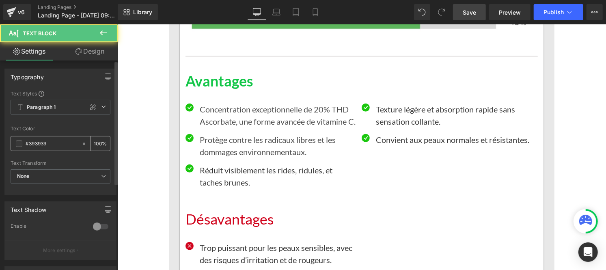
click at [59, 142] on input "#393939" at bounding box center [52, 143] width 52 height 9
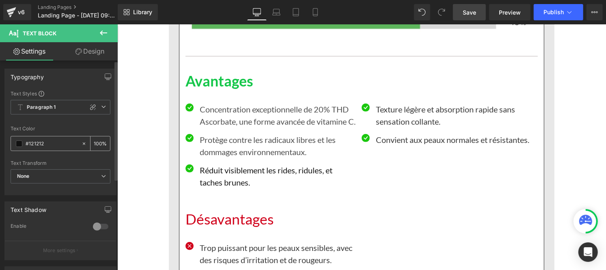
type input "#121212"
click at [96, 140] on input "100" at bounding box center [98, 143] width 8 height 9
type input "75"
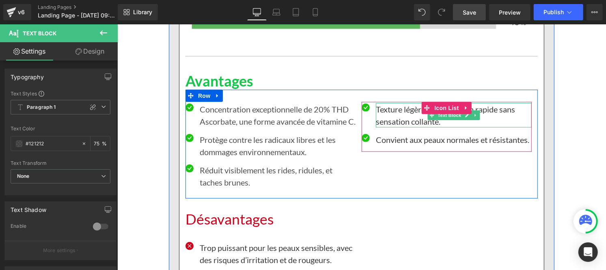
click at [385, 108] on p "Texture légère et absorption rapide sans sensation collante." at bounding box center [453, 115] width 156 height 24
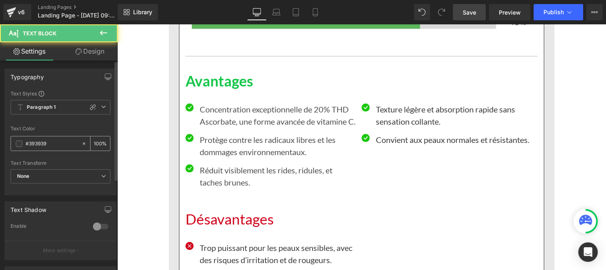
click at [52, 141] on input "#393939" at bounding box center [52, 143] width 52 height 9
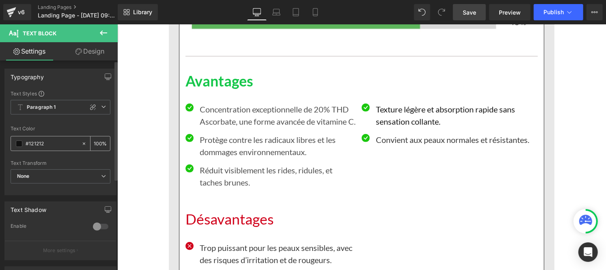
type input "#121212"
click at [98, 140] on input "100" at bounding box center [98, 143] width 8 height 9
type input "1"
type input "75"
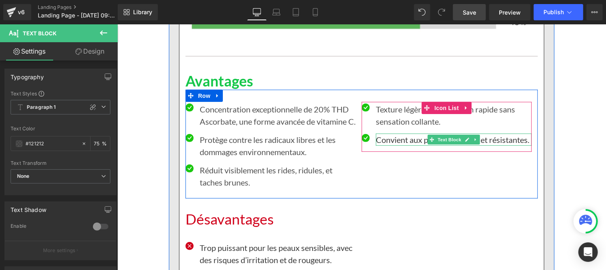
click at [394, 138] on p "Convient aux peaux normales et résistantes." at bounding box center [453, 139] width 156 height 12
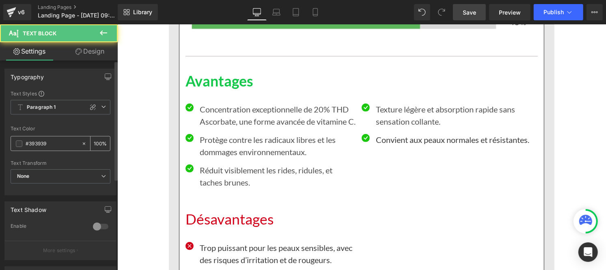
click at [54, 144] on input "#393939" at bounding box center [52, 143] width 52 height 9
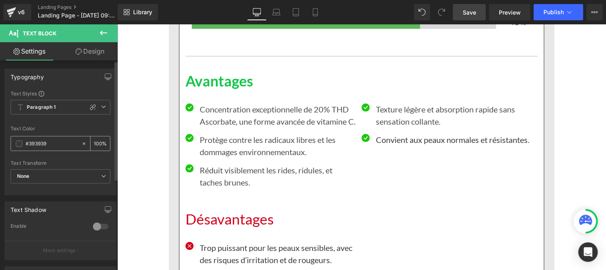
paste input "121212"
type input "#121212"
click at [98, 142] on input "100" at bounding box center [98, 143] width 8 height 9
type input "1"
type input "75"
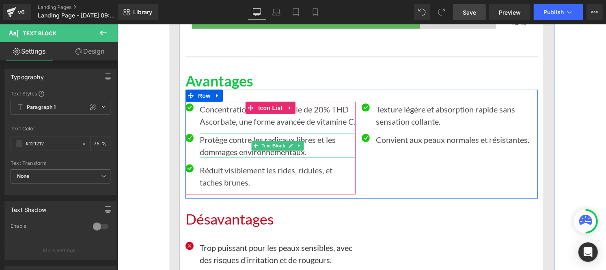
scroll to position [5715, 0]
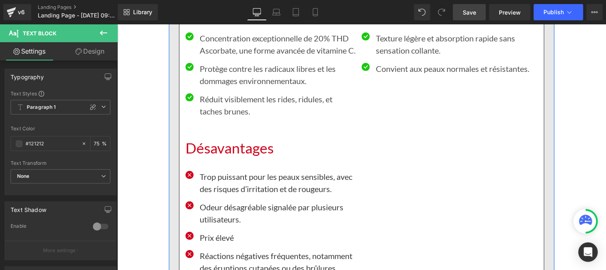
click at [239, 157] on h1 "Désavantages" at bounding box center [361, 147] width 352 height 17
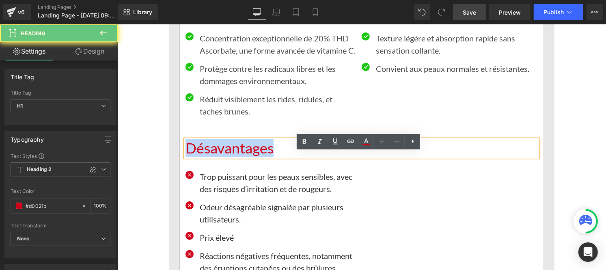
drag, startPoint x: 247, startPoint y: 162, endPoint x: 171, endPoint y: 165, distance: 75.9
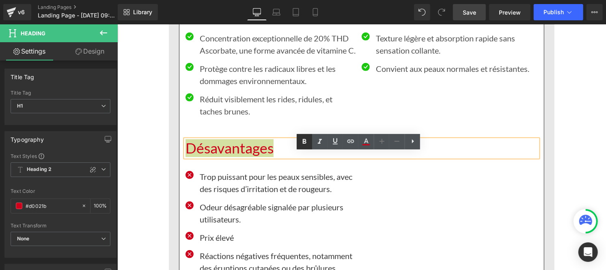
click at [305, 144] on icon at bounding box center [304, 142] width 10 height 10
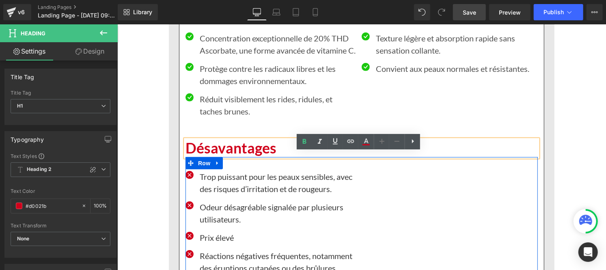
click at [230, 193] on p "Trop puissant pour les peaux sensibles, avec des risques d’irritation et de rou…" at bounding box center [277, 182] width 156 height 24
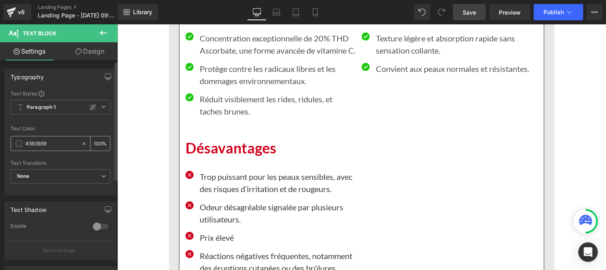
click at [54, 146] on input "#393939" at bounding box center [52, 143] width 52 height 9
paste input "121212"
type input "#121212"
click at [99, 144] on div "100 %" at bounding box center [99, 143] width 19 height 14
click at [97, 141] on input "100" at bounding box center [98, 143] width 8 height 9
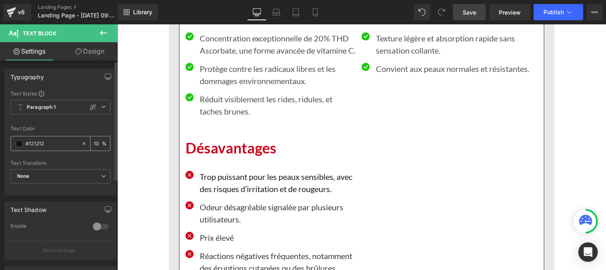
type input "1"
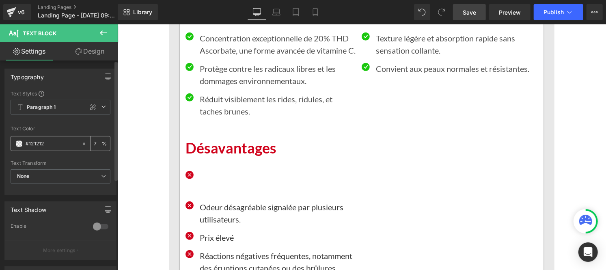
type input "75"
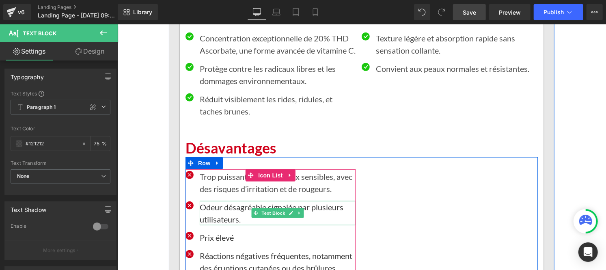
click at [223, 225] on p "Odeur désagréable signalée par plusieurs utilisateurs." at bounding box center [277, 212] width 156 height 24
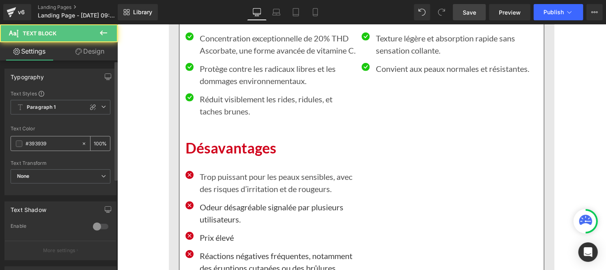
click at [53, 140] on input "#393939" at bounding box center [52, 143] width 52 height 9
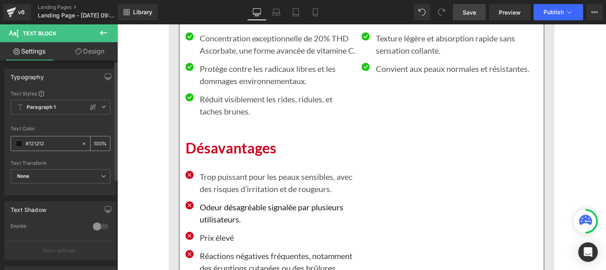
type input "#121212"
click at [97, 139] on input "100" at bounding box center [98, 143] width 8 height 9
type input "1"
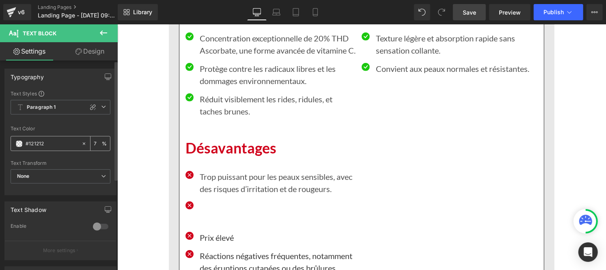
type input "75"
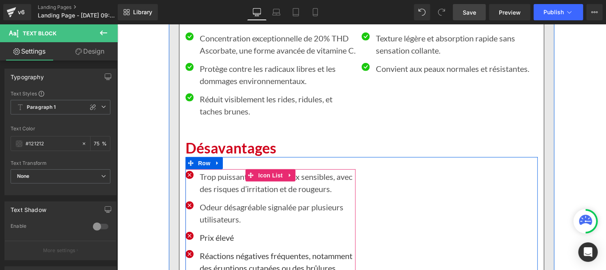
click at [117, 24] on div at bounding box center [117, 24] width 0 height 0
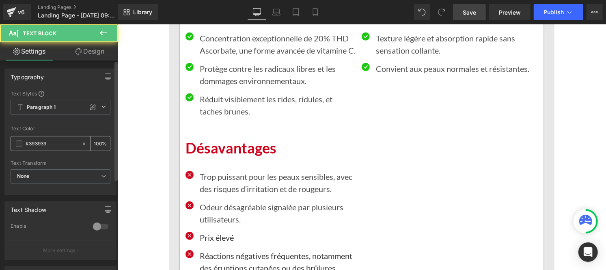
click at [55, 142] on input "#393939" at bounding box center [52, 143] width 52 height 9
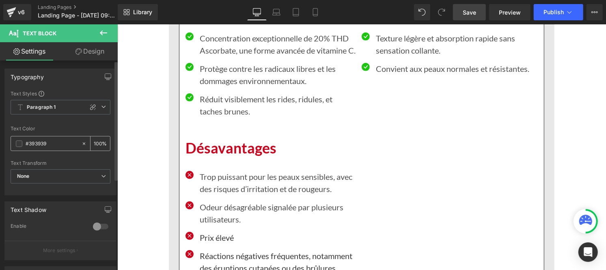
paste input "121212"
type input "#121212"
click at [98, 141] on input "100" at bounding box center [98, 143] width 8 height 9
type input "1"
type input "75"
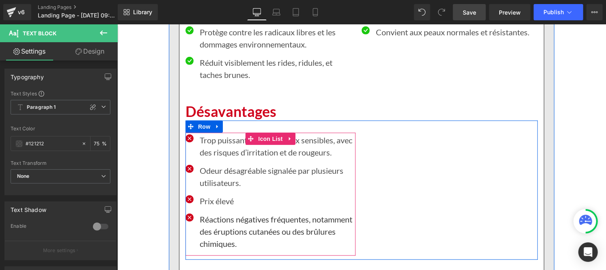
scroll to position [5752, 0]
click at [218, 249] on p "Réactions négatives fréquentes, notamment des éruptions cutanées ou des brûlure…" at bounding box center [277, 230] width 156 height 37
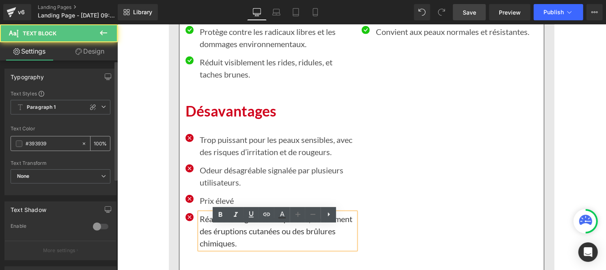
click at [59, 143] on input "#393939" at bounding box center [52, 143] width 52 height 9
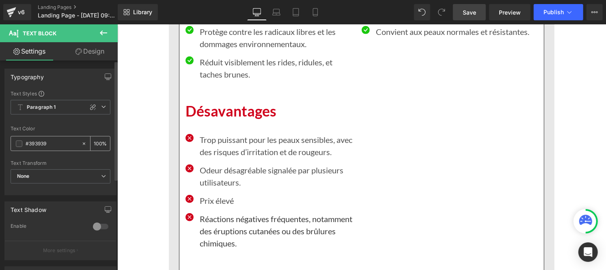
paste input "121212"
type input "#121212"
click at [98, 142] on input "100" at bounding box center [98, 143] width 8 height 9
type input "1"
type input "75"
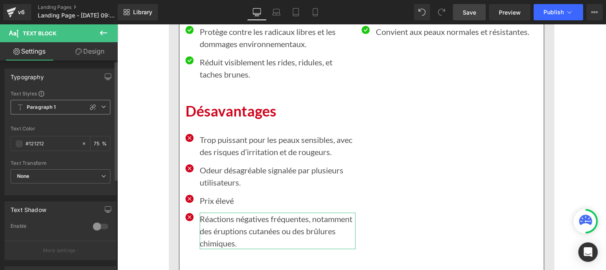
click at [54, 107] on b "Paragraph 1" at bounding box center [41, 107] width 29 height 7
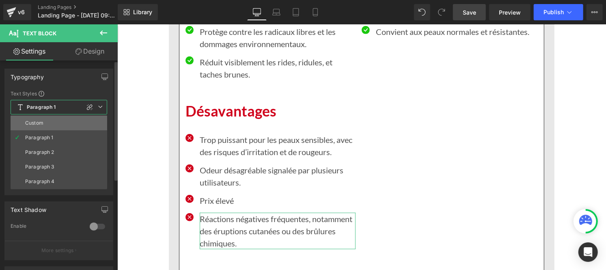
click at [54, 123] on li "Custom" at bounding box center [59, 123] width 97 height 15
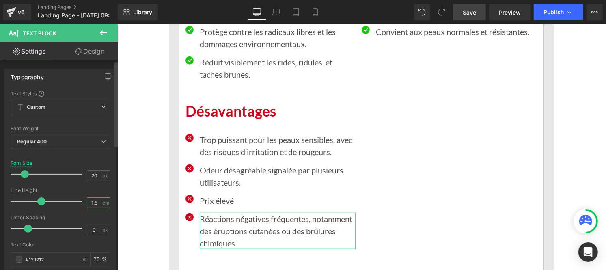
click at [94, 202] on input "1.5" at bounding box center [94, 203] width 14 height 10
type input "1"
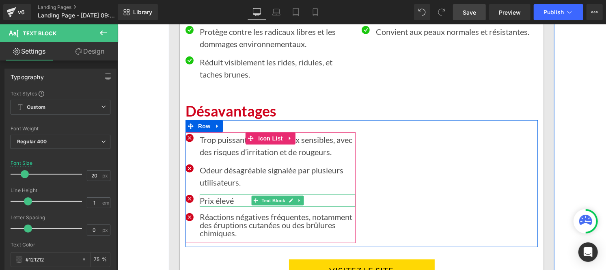
click at [205, 206] on p "Prix élevé" at bounding box center [277, 200] width 156 height 12
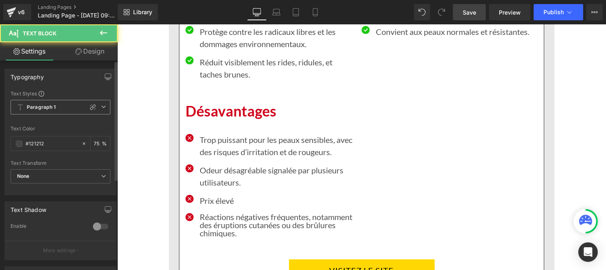
click at [39, 104] on b "Paragraph 1" at bounding box center [41, 107] width 29 height 7
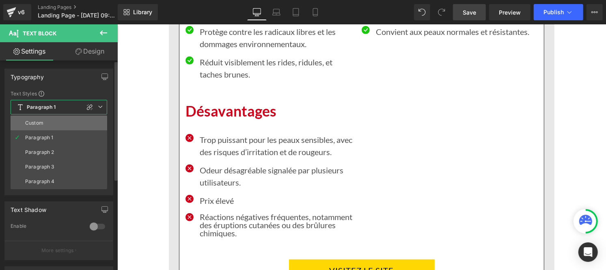
click at [41, 125] on div "Custom" at bounding box center [34, 123] width 18 height 6
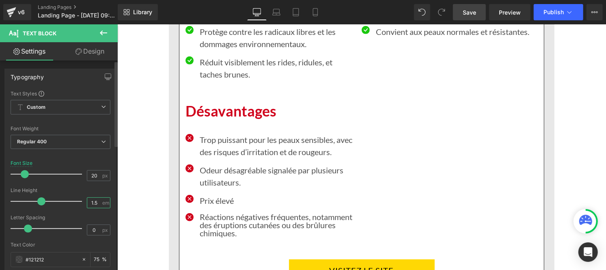
click at [94, 203] on input "1.5" at bounding box center [94, 203] width 14 height 10
type input "1"
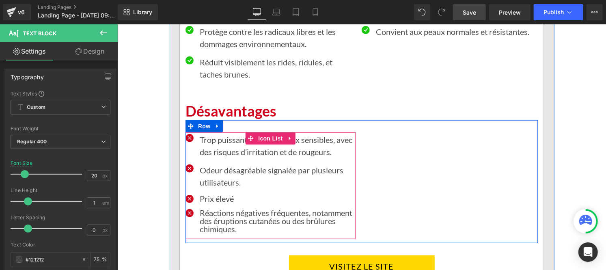
click at [207, 188] on p "Odeur désagréable signalée par plusieurs utilisateurs." at bounding box center [277, 175] width 156 height 24
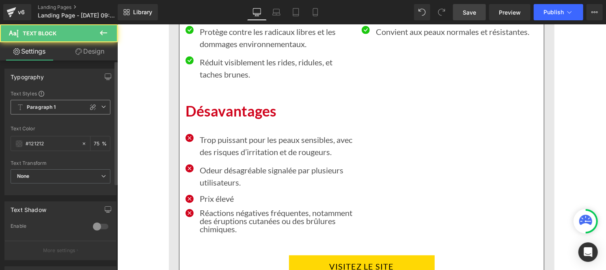
click at [30, 107] on b "Paragraph 1" at bounding box center [41, 107] width 29 height 7
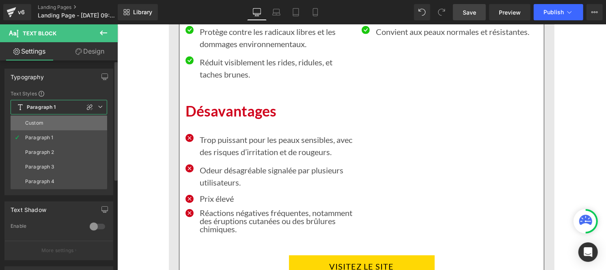
click at [41, 123] on div "Custom" at bounding box center [34, 123] width 18 height 6
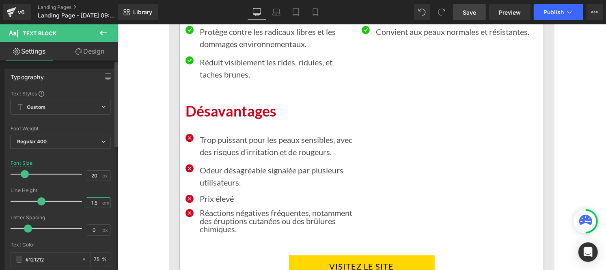
click at [98, 200] on input "1.5" at bounding box center [94, 203] width 14 height 10
type input "1"
click at [210, 157] on p "Trop puissant pour les peaux sensibles, avec des risques d’irritation et de rou…" at bounding box center [277, 145] width 156 height 24
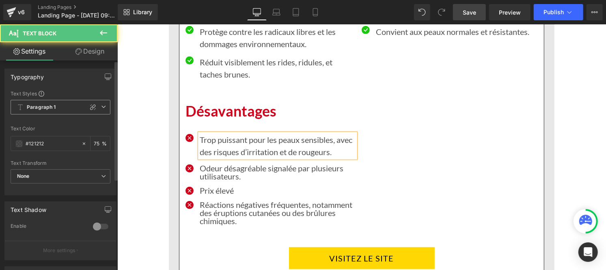
click at [41, 110] on b "Paragraph 1" at bounding box center [41, 107] width 29 height 7
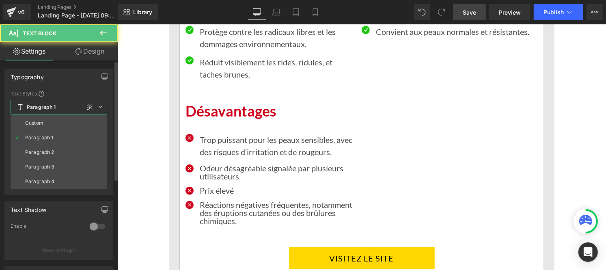
click at [43, 119] on li "Custom" at bounding box center [59, 123] width 97 height 15
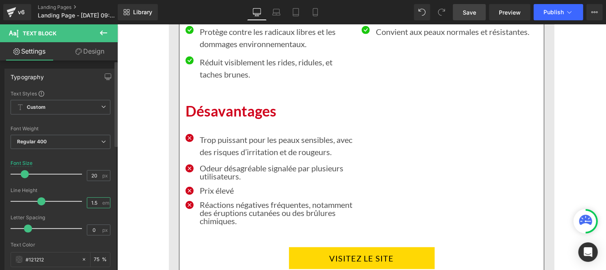
click at [96, 202] on input "1.5" at bounding box center [94, 203] width 14 height 10
type input "1"
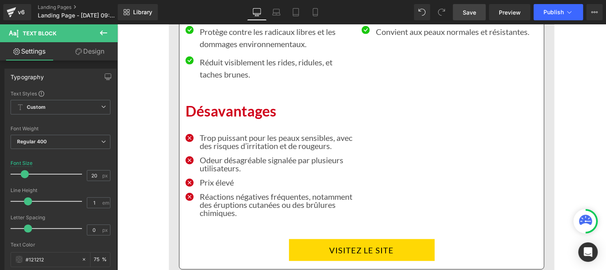
click at [210, 77] on p "Réduit visiblement les rides, ridules, et taches brunes." at bounding box center [277, 68] width 156 height 24
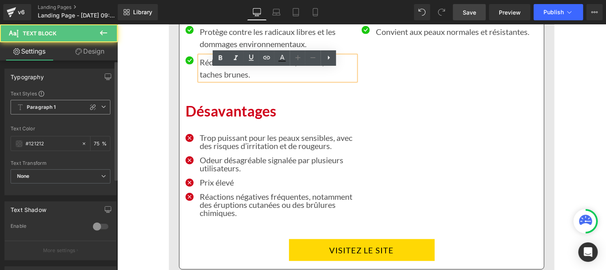
click at [47, 111] on span "Paragraph 1" at bounding box center [61, 107] width 100 height 15
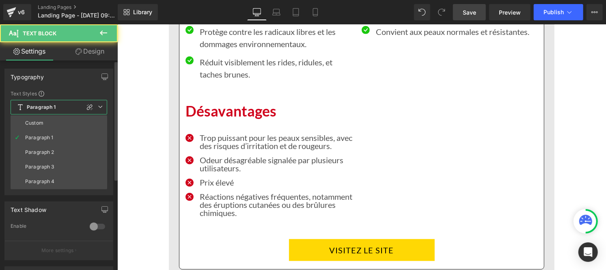
click at [44, 125] on li "Custom" at bounding box center [59, 123] width 97 height 15
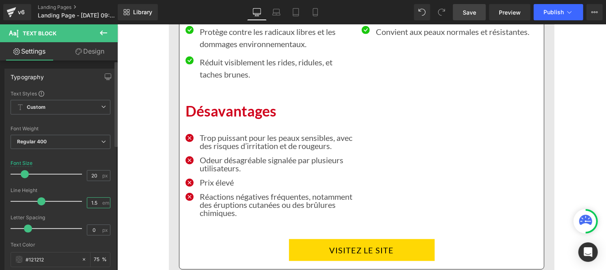
click at [97, 204] on input "1.5" at bounding box center [94, 203] width 14 height 10
type input "1"
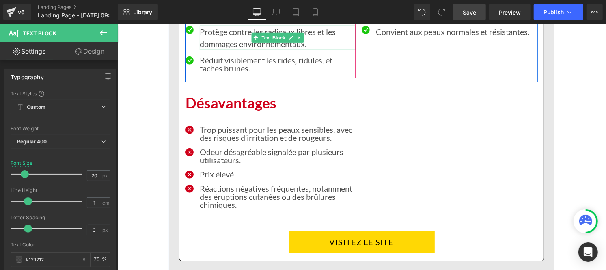
click at [217, 49] on p "Protège contre les radicaux libres et les dommages environnementaux." at bounding box center [277, 37] width 156 height 24
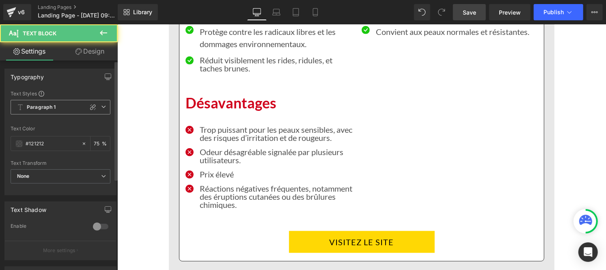
click at [35, 110] on b "Paragraph 1" at bounding box center [41, 107] width 29 height 7
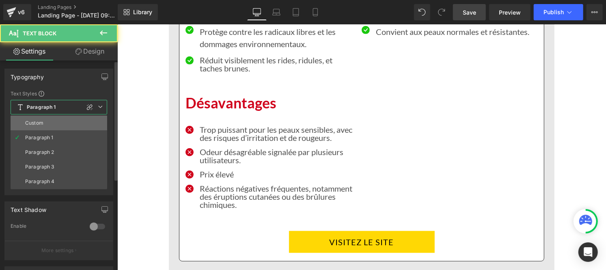
click at [39, 123] on div "Custom" at bounding box center [34, 123] width 18 height 6
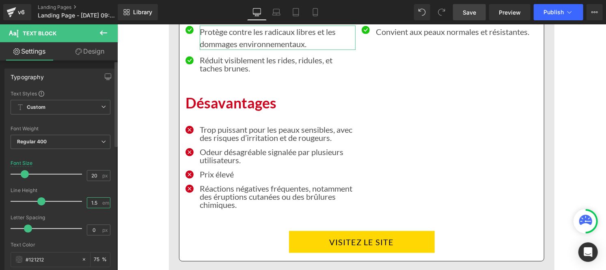
click at [97, 204] on input "1.5" at bounding box center [94, 203] width 14 height 10
type input "1"
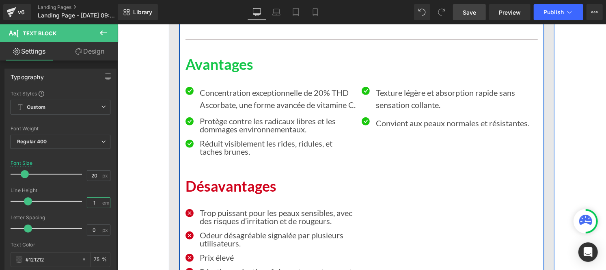
scroll to position [5660, 0]
click at [215, 104] on p "Concentration exceptionnelle de 20% THD Ascorbate, une forme avancée de vitamin…" at bounding box center [277, 98] width 156 height 24
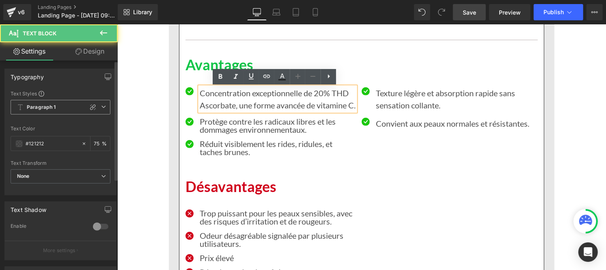
click at [72, 107] on span "Paragraph 1" at bounding box center [61, 107] width 100 height 15
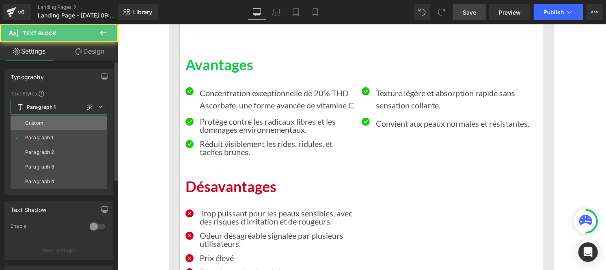
click at [46, 120] on li "Custom" at bounding box center [59, 123] width 97 height 15
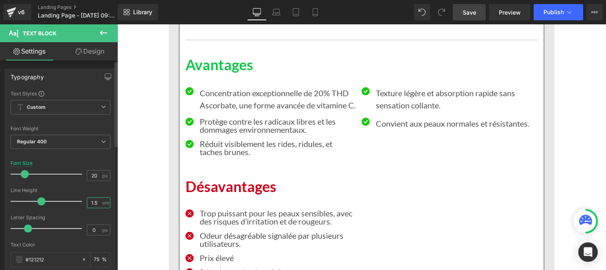
click at [94, 207] on input "1.5" at bounding box center [94, 203] width 14 height 10
type input "1"
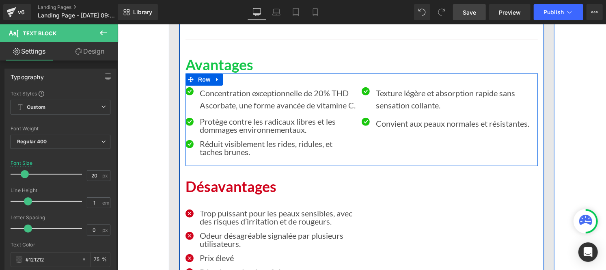
click at [387, 94] on p "Texture légère et absorption rapide sans sensation collante." at bounding box center [453, 98] width 156 height 24
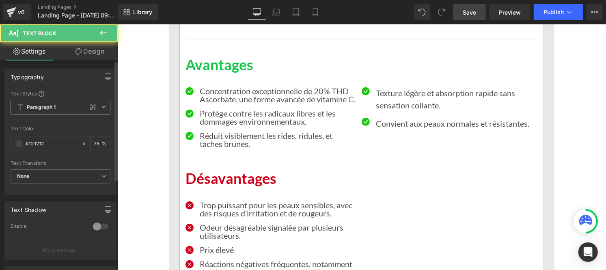
click at [43, 104] on b "Paragraph 1" at bounding box center [41, 107] width 29 height 7
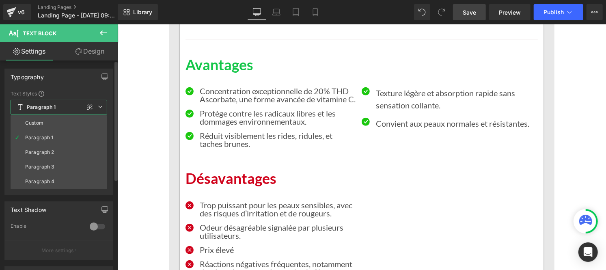
click at [43, 124] on li "Custom" at bounding box center [59, 123] width 97 height 15
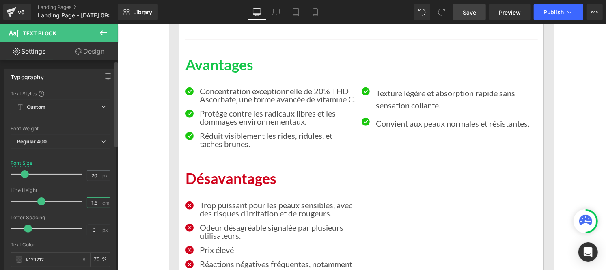
click at [94, 205] on input "1.5" at bounding box center [94, 203] width 14 height 10
type input "1"
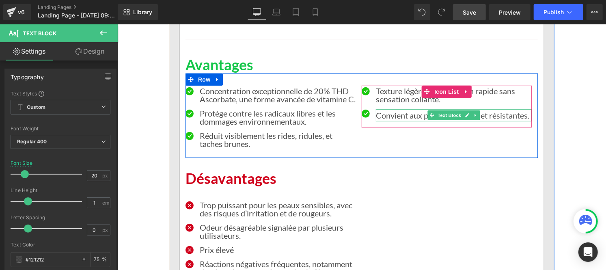
click at [378, 115] on p "Convient aux peaux normales et résistantes." at bounding box center [453, 115] width 156 height 12
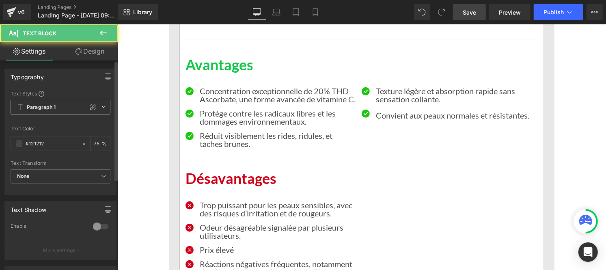
click at [53, 107] on b "Paragraph 1" at bounding box center [41, 107] width 29 height 7
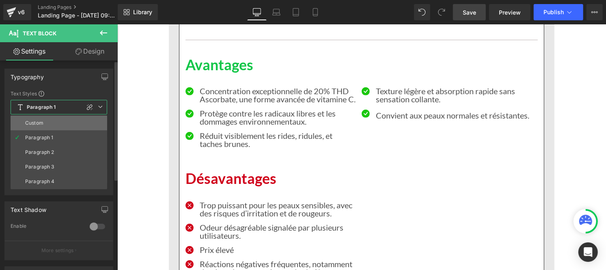
click at [49, 120] on li "Custom" at bounding box center [59, 123] width 97 height 15
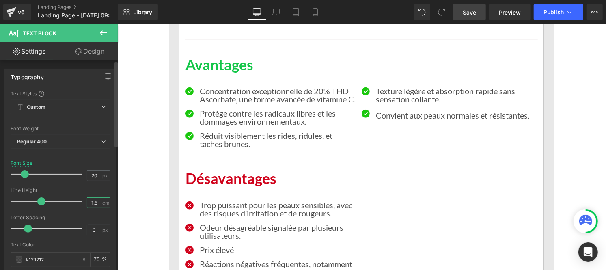
click at [96, 203] on input "1.5" at bounding box center [94, 203] width 14 height 10
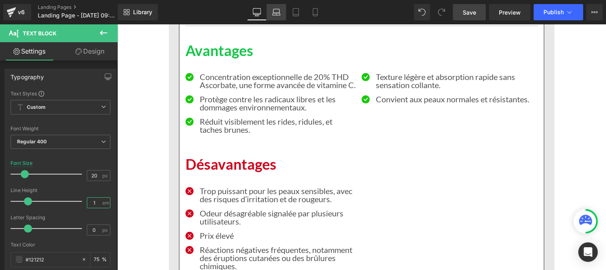
scroll to position [5673, 0]
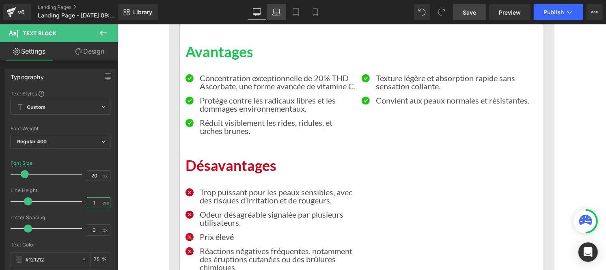
type input "1"
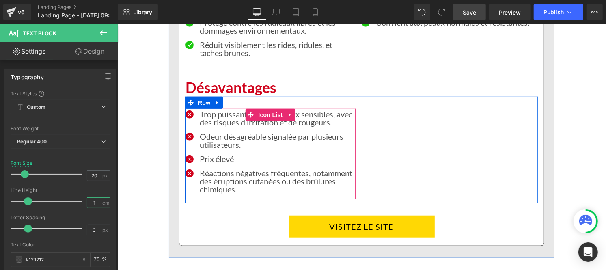
scroll to position [5750, 0]
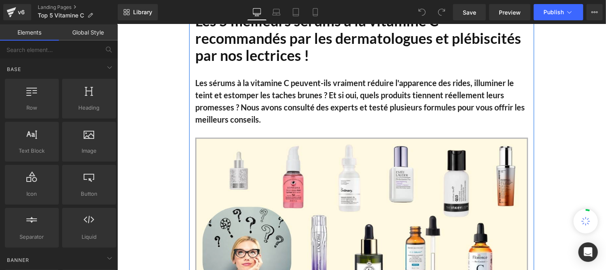
scroll to position [79, 0]
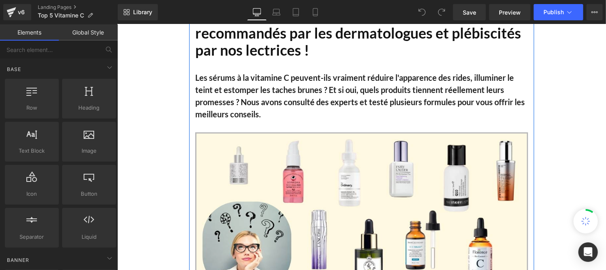
click at [202, 77] on b "Les sérums à la vitamine C peuvent-ils vraiment réduire l'apparence des rides, …" at bounding box center [359, 95] width 329 height 46
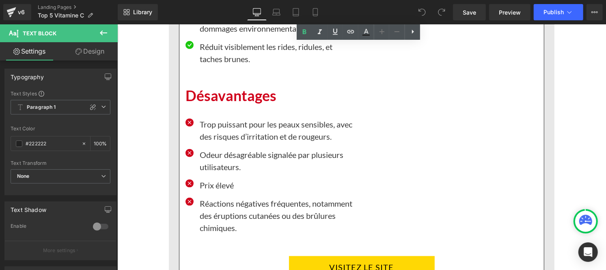
scroll to position [5969, 0]
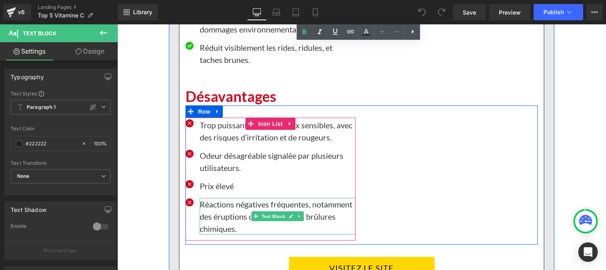
click at [245, 221] on p "Réactions négatives fréquentes, notamment des éruptions cutanées ou des brûlure…" at bounding box center [277, 216] width 156 height 37
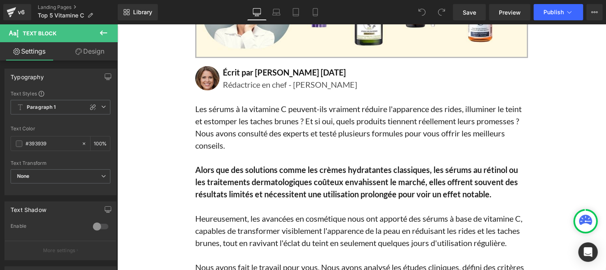
scroll to position [0, 0]
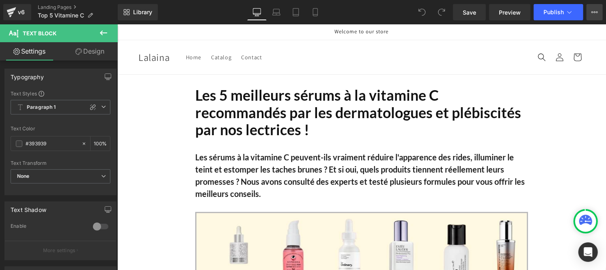
click at [593, 15] on icon at bounding box center [594, 12] width 6 height 6
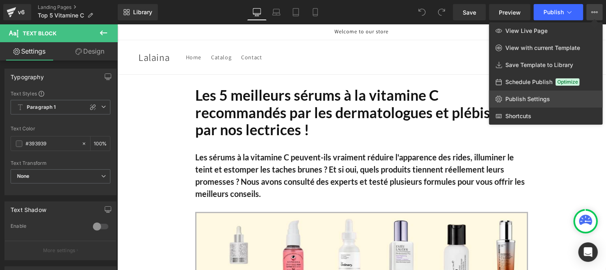
click at [526, 101] on span "Publish Settings" at bounding box center [527, 98] width 45 height 7
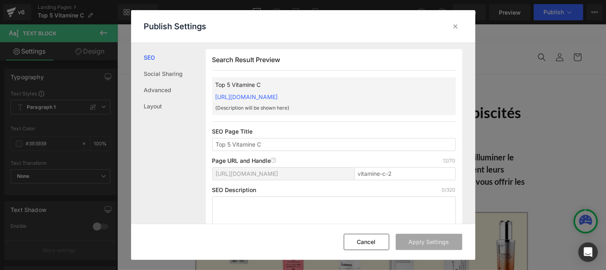
scroll to position [483, 0]
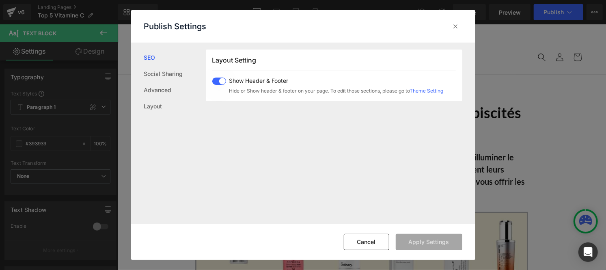
click at [217, 86] on div "Show Header & Footer Hide or Show header & footer on your page. To edit those s…" at bounding box center [327, 85] width 231 height 17
click at [417, 244] on button "Apply Settings" at bounding box center [428, 242] width 67 height 16
